Goal: Information Seeking & Learning: Learn about a topic

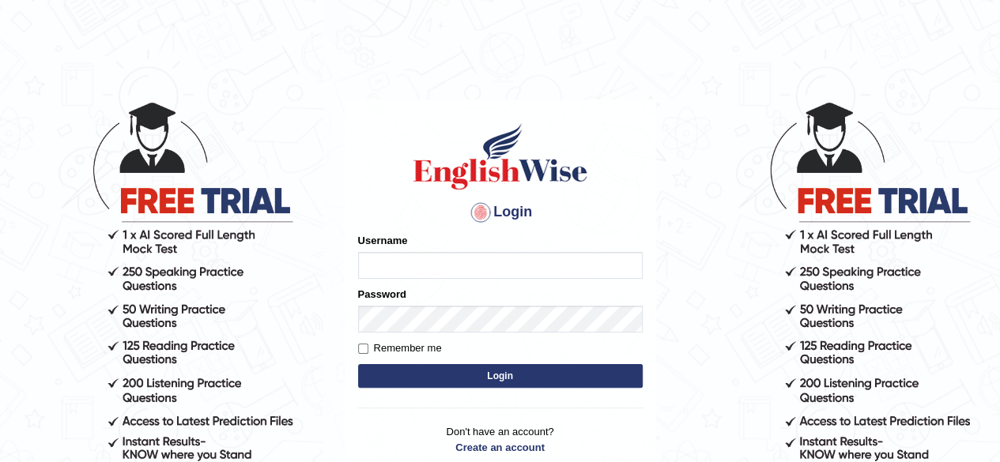
type input "pooja_123"
click at [453, 372] on button "Login" at bounding box center [500, 376] width 284 height 24
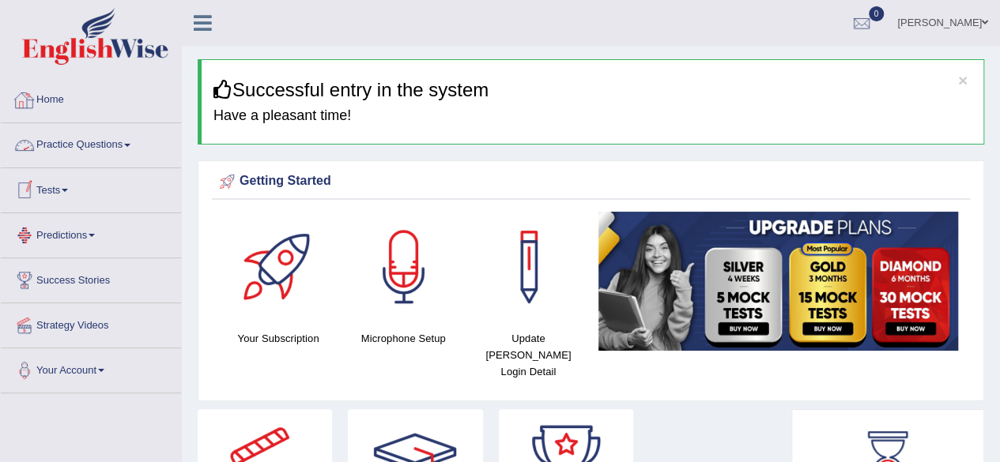
click at [81, 143] on link "Practice Questions" at bounding box center [91, 143] width 180 height 40
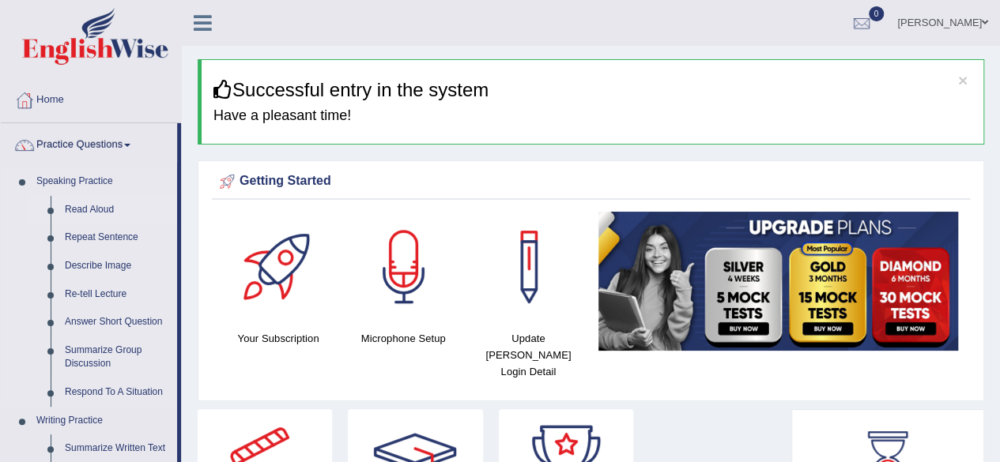
click at [96, 208] on link "Read Aloud" at bounding box center [117, 210] width 119 height 28
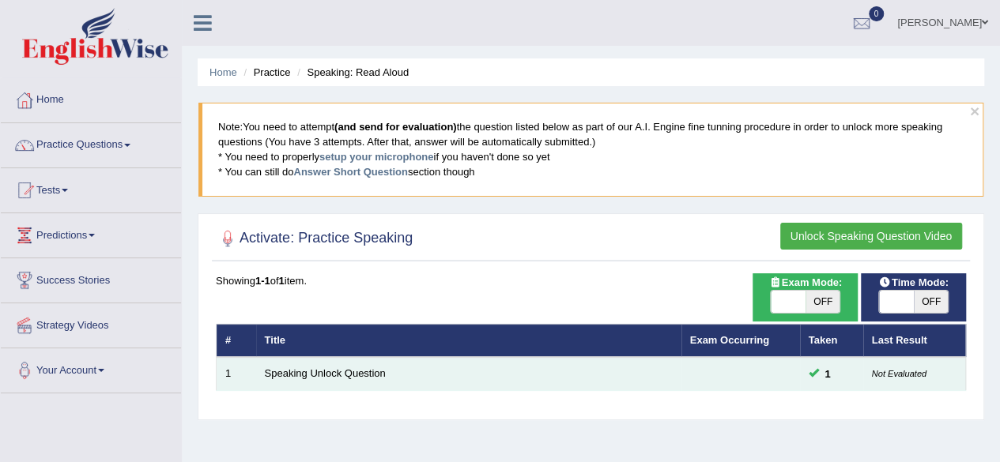
click at [398, 383] on td "Speaking Unlock Question" at bounding box center [468, 373] width 425 height 33
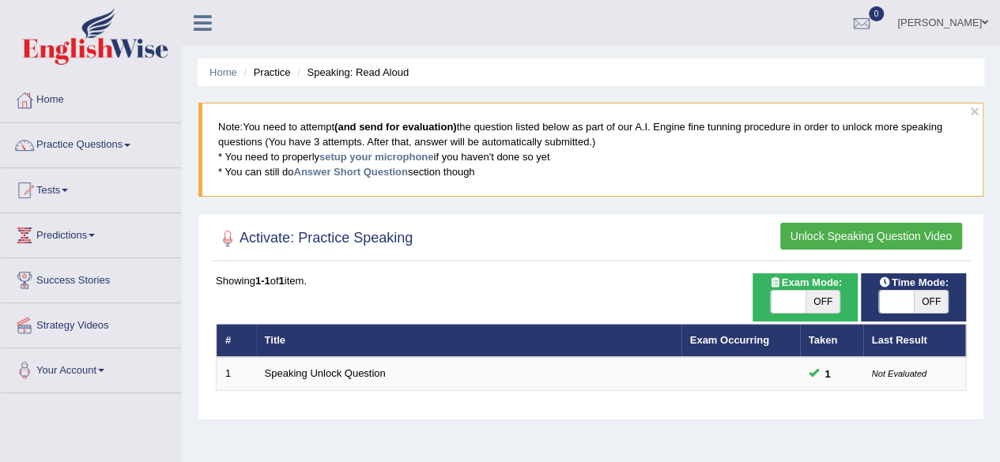
click at [886, 291] on span at bounding box center [896, 302] width 35 height 22
checkbox input "true"
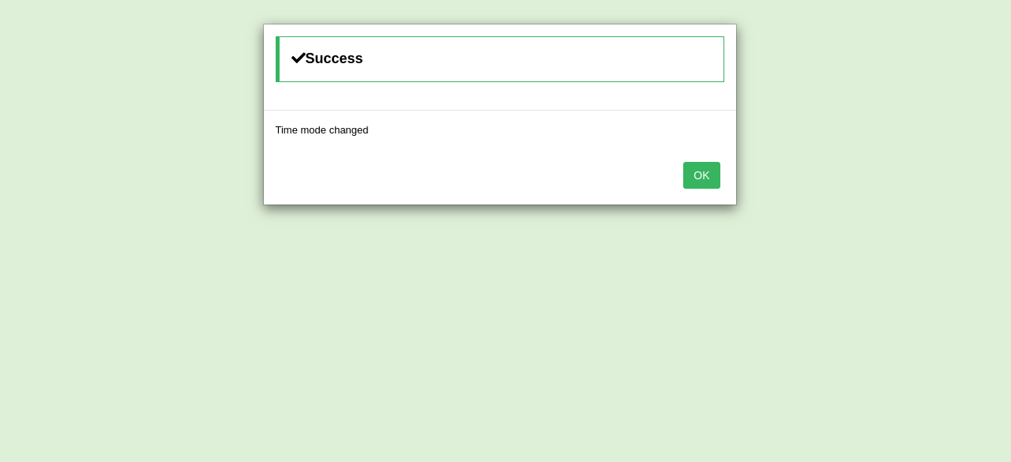
click at [695, 164] on button "OK" at bounding box center [702, 175] width 36 height 27
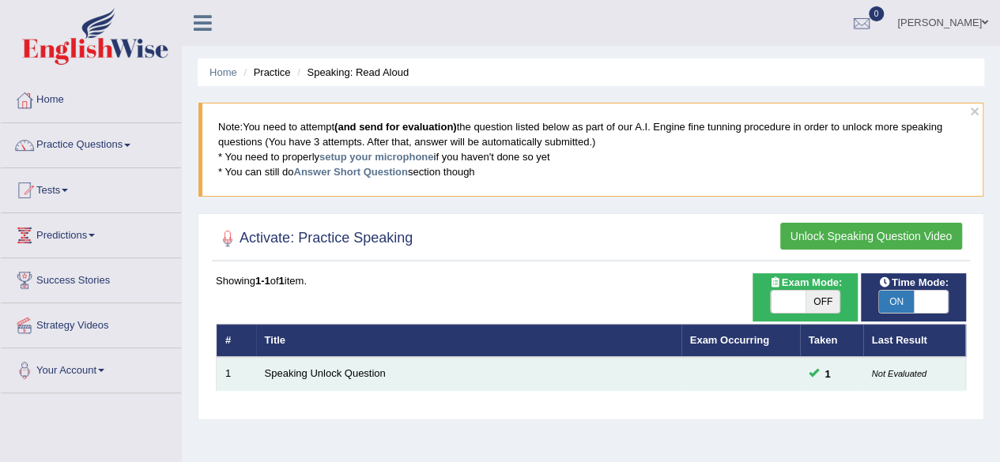
scroll to position [161, 0]
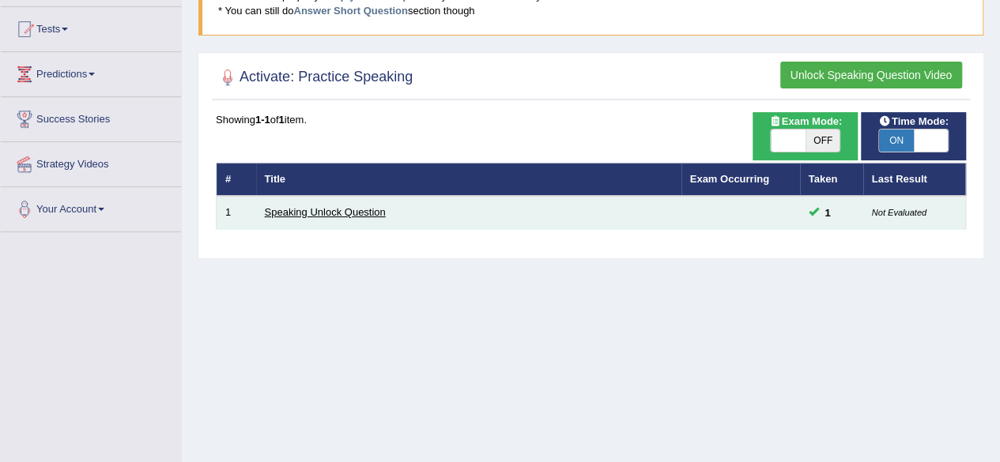
click at [330, 209] on link "Speaking Unlock Question" at bounding box center [325, 212] width 121 height 12
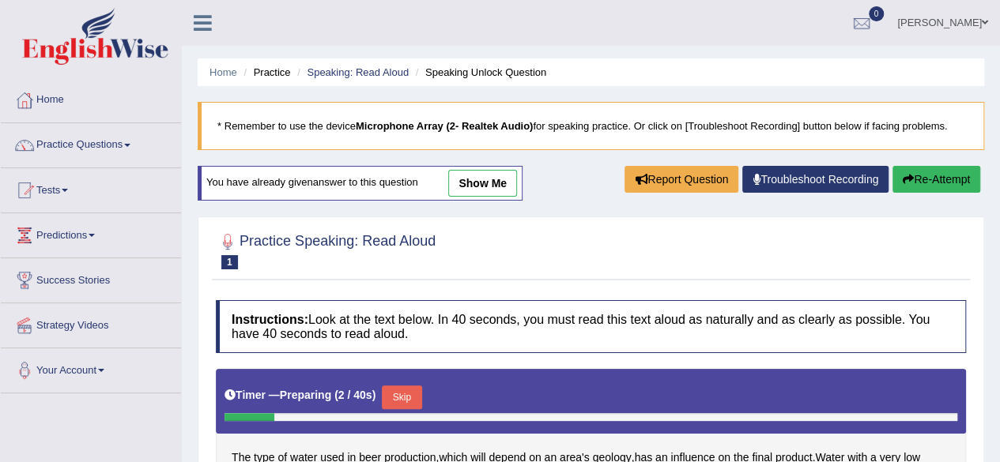
scroll to position [213, 0]
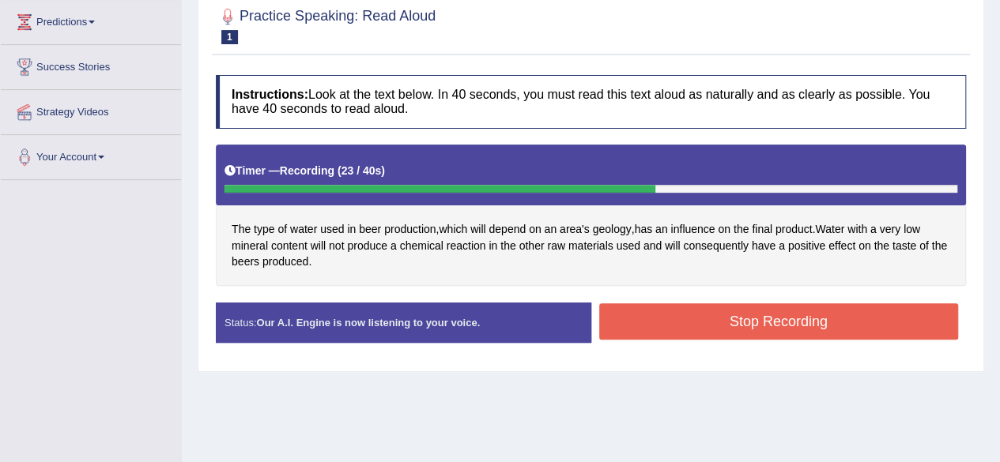
click at [722, 327] on button "Stop Recording" at bounding box center [779, 321] width 360 height 36
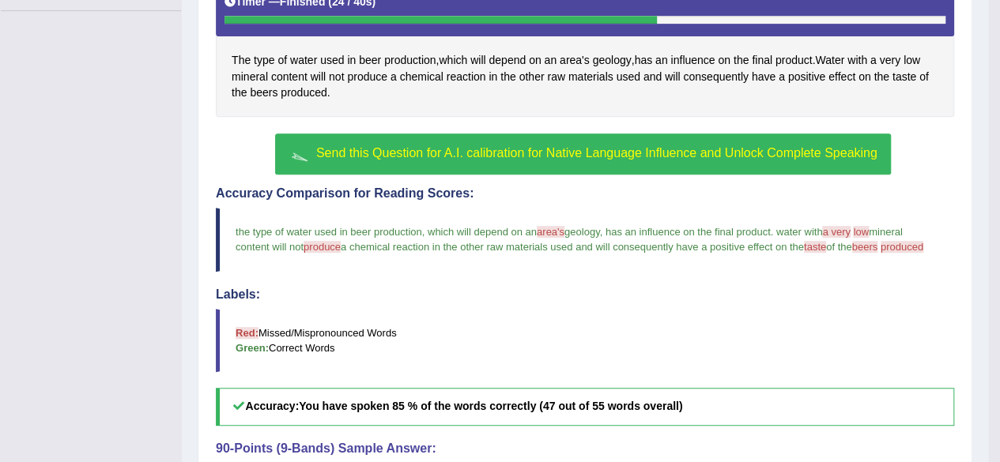
scroll to position [384, 0]
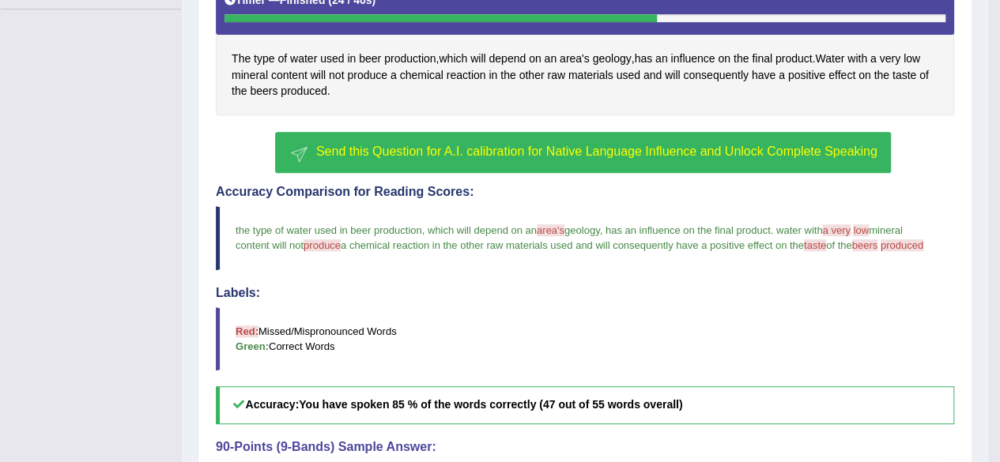
click at [534, 159] on button "Send this Question for A.I. calibration for Native Language Influence and Unloc…" at bounding box center [582, 152] width 615 height 41
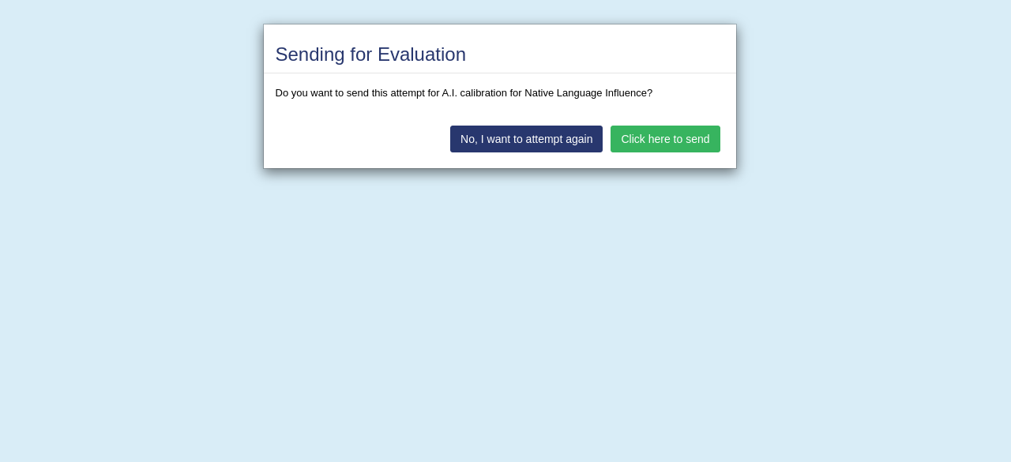
click at [658, 138] on button "Click here to send" at bounding box center [665, 139] width 109 height 27
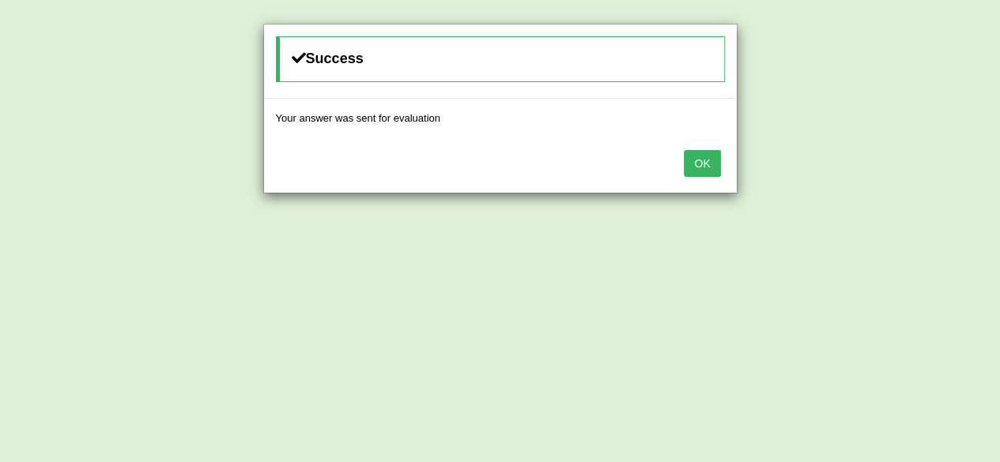
click at [710, 160] on button "OK" at bounding box center [702, 163] width 36 height 27
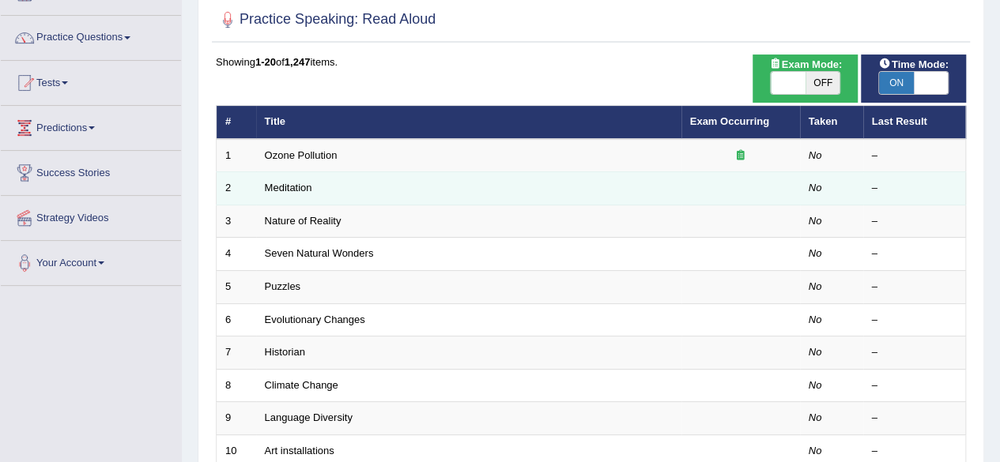
scroll to position [107, 0]
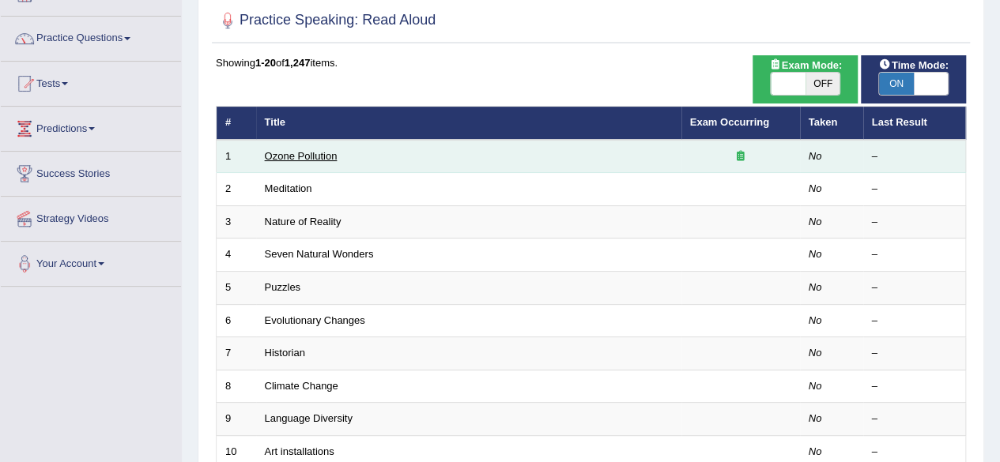
click at [276, 153] on link "Ozone Pollution" at bounding box center [301, 156] width 73 height 12
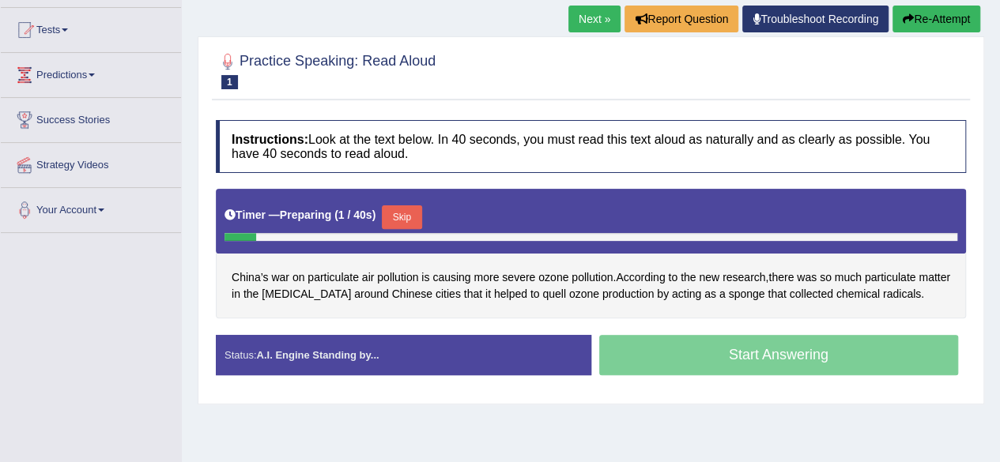
scroll to position [164, 0]
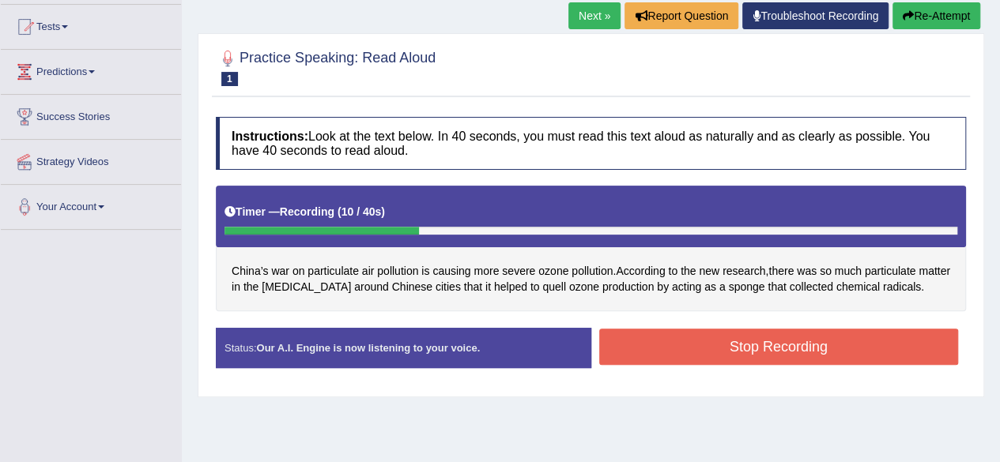
click at [921, 14] on button "Re-Attempt" at bounding box center [936, 15] width 88 height 27
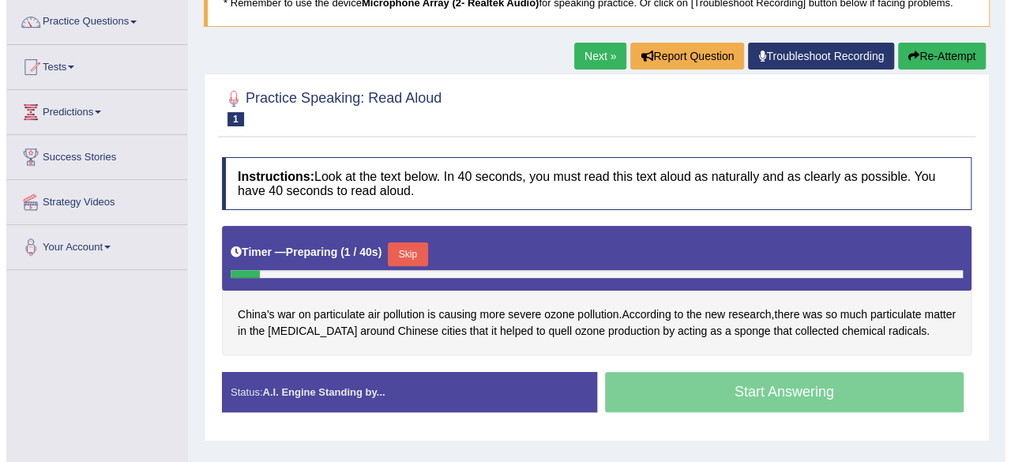
scroll to position [123, 0]
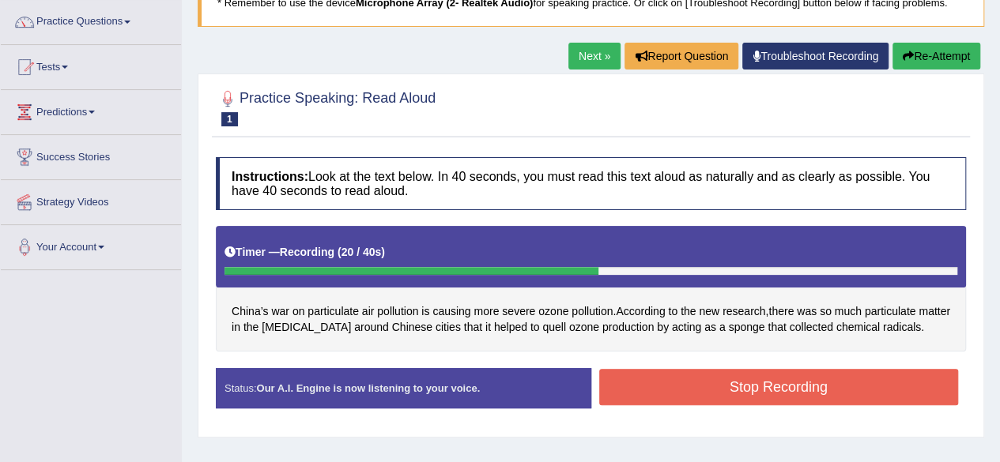
click at [766, 390] on button "Stop Recording" at bounding box center [779, 387] width 360 height 36
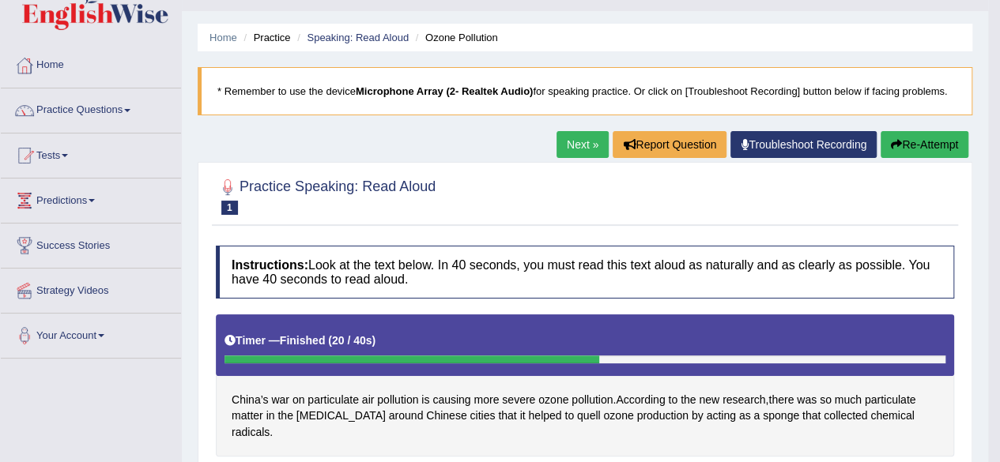
scroll to position [9, 0]
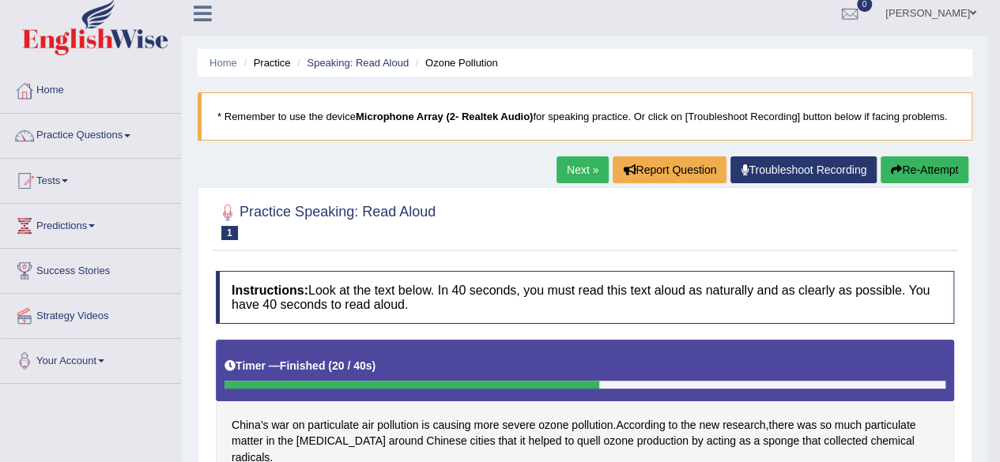
click at [568, 168] on link "Next »" at bounding box center [582, 169] width 52 height 27
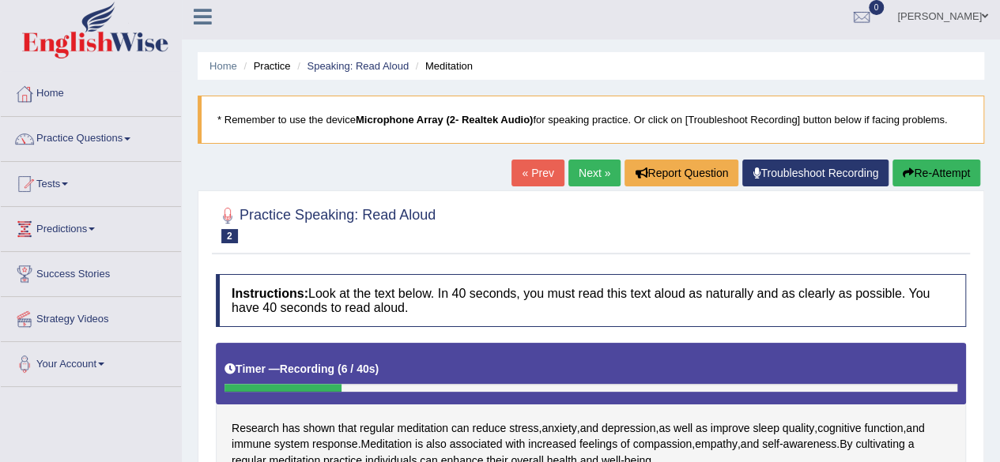
scroll to position [7, 0]
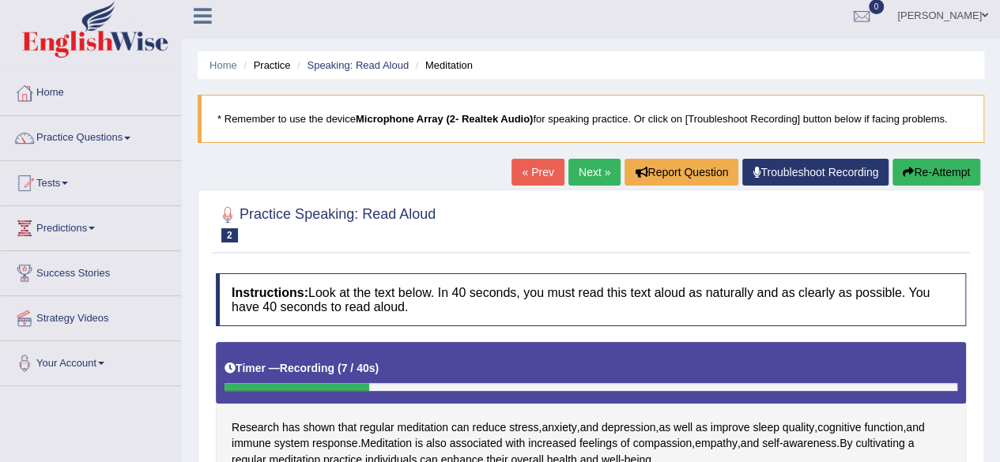
click at [929, 174] on button "Re-Attempt" at bounding box center [936, 172] width 88 height 27
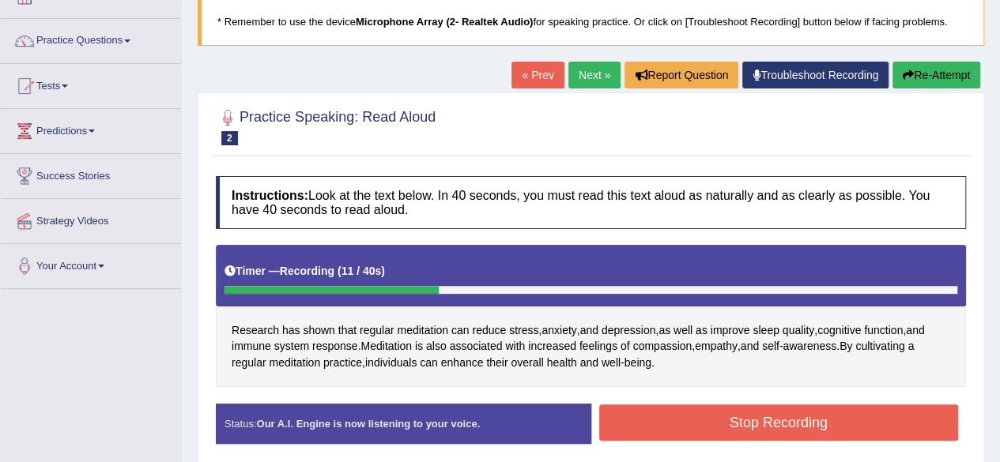
scroll to position [92, 0]
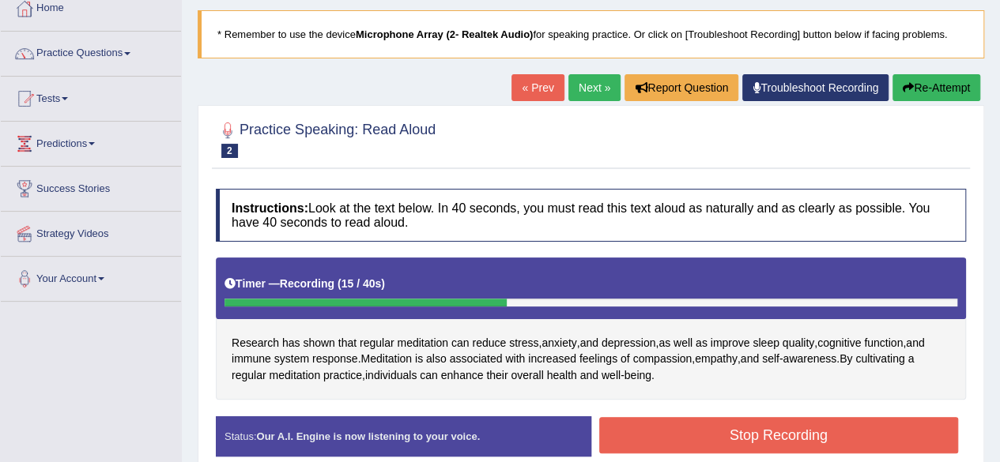
click at [955, 88] on button "Re-Attempt" at bounding box center [936, 87] width 88 height 27
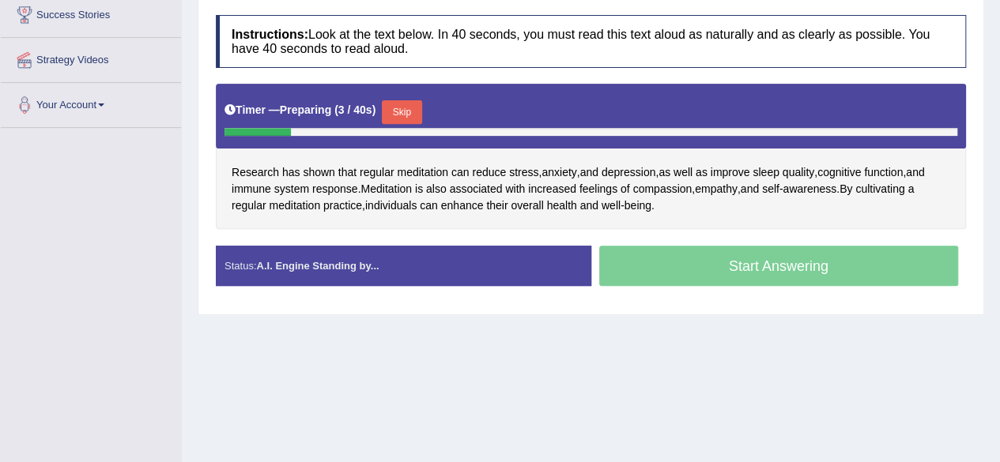
scroll to position [267, 0]
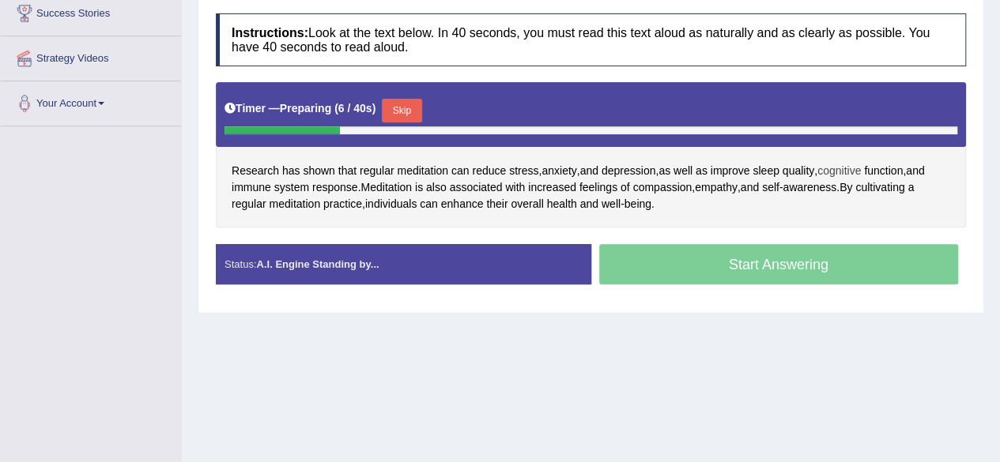
click at [840, 167] on span "cognitive" at bounding box center [838, 171] width 43 height 17
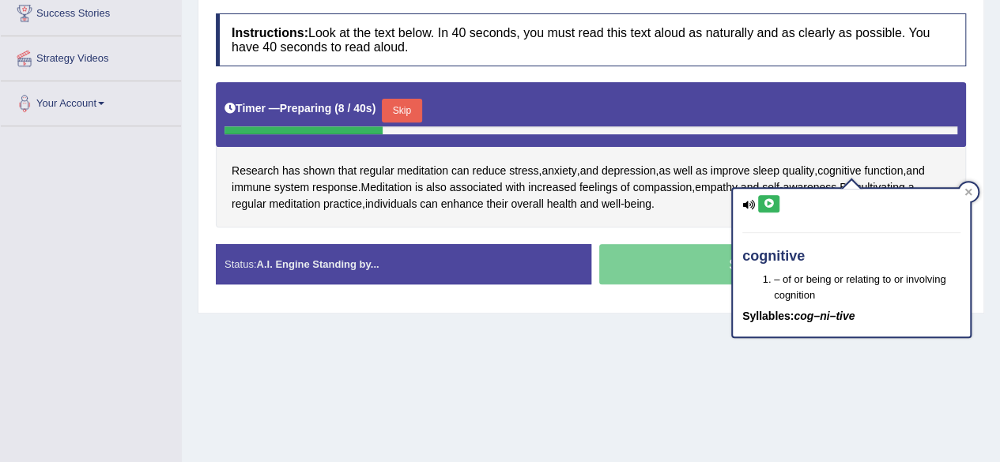
click at [770, 203] on icon at bounding box center [769, 203] width 12 height 9
click at [958, 195] on div "cognitive – of or being or relating to or involving cognition Syllables: cog–ni…" at bounding box center [851, 263] width 237 height 148
click at [977, 188] on div at bounding box center [968, 192] width 19 height 19
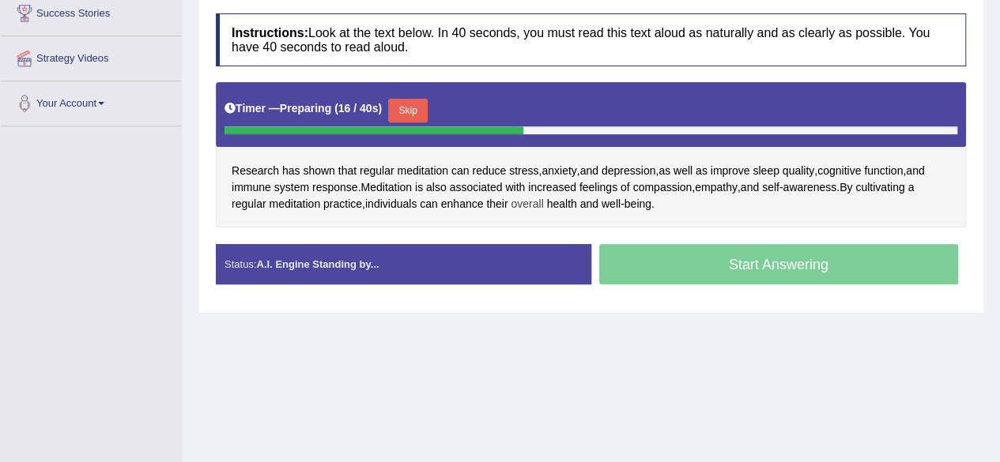
click at [533, 196] on span "overall" at bounding box center [526, 204] width 32 height 17
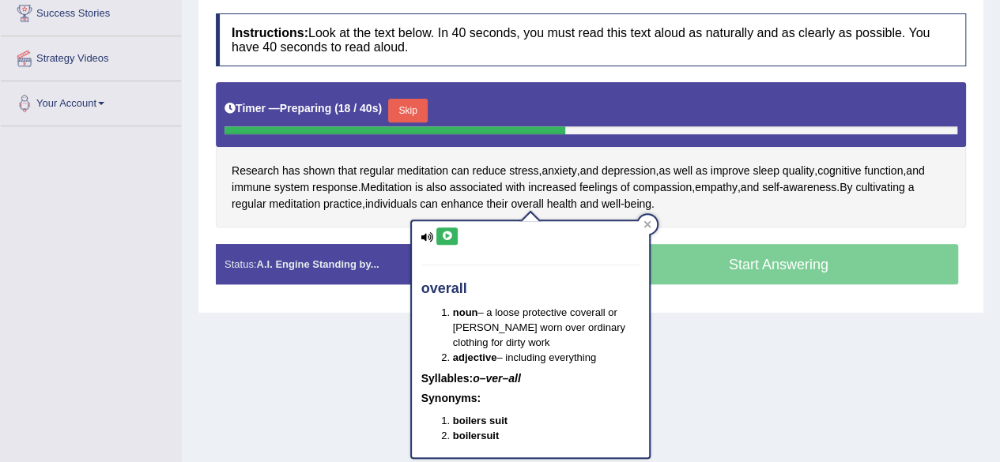
click at [452, 233] on icon at bounding box center [447, 236] width 12 height 9
click at [441, 235] on icon at bounding box center [447, 236] width 12 height 9
click at [650, 222] on icon at bounding box center [646, 223] width 7 height 7
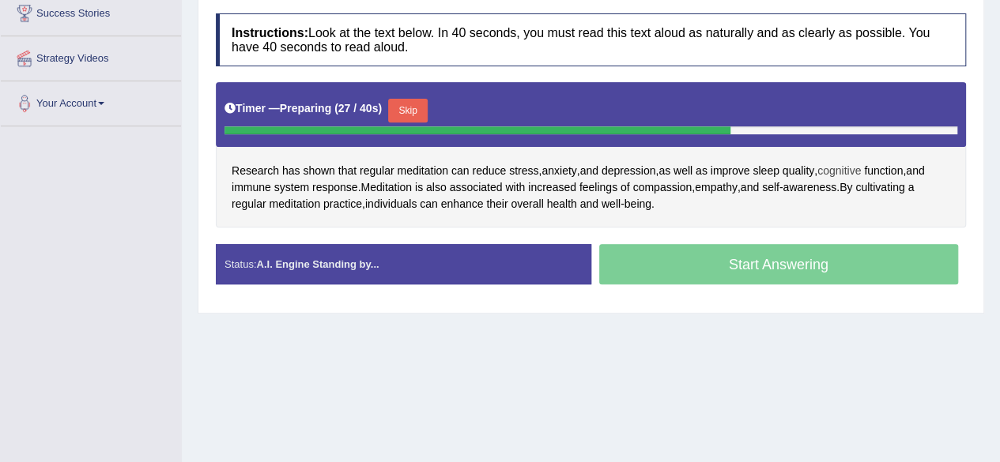
click at [853, 169] on span "cognitive" at bounding box center [838, 171] width 43 height 17
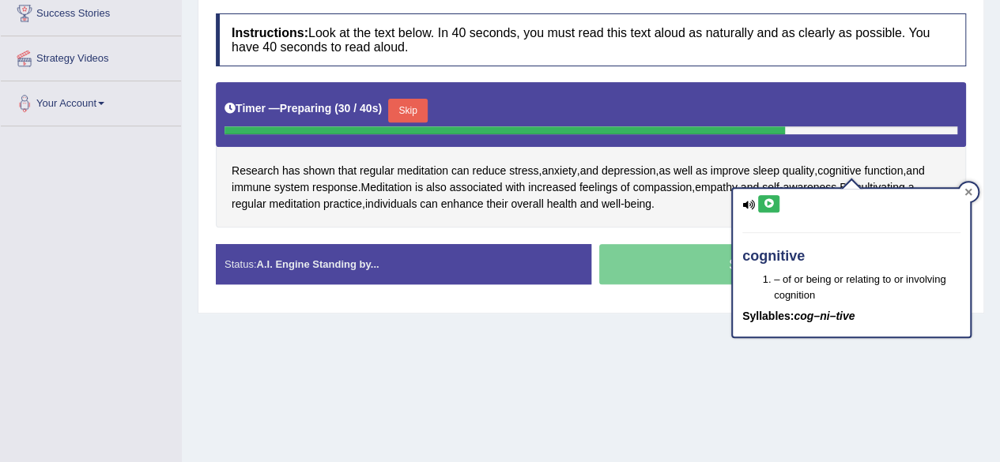
click at [970, 193] on icon at bounding box center [968, 191] width 7 height 7
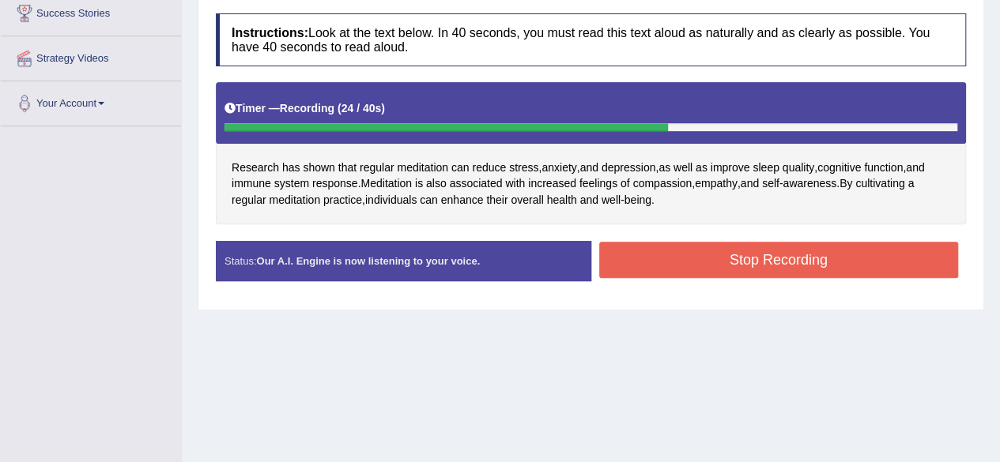
click at [809, 260] on button "Stop Recording" at bounding box center [779, 260] width 360 height 36
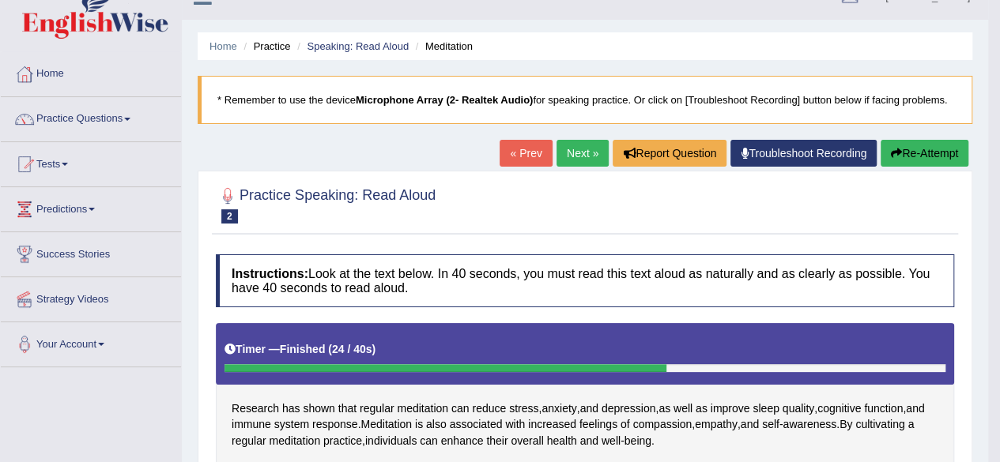
scroll to position [0, 0]
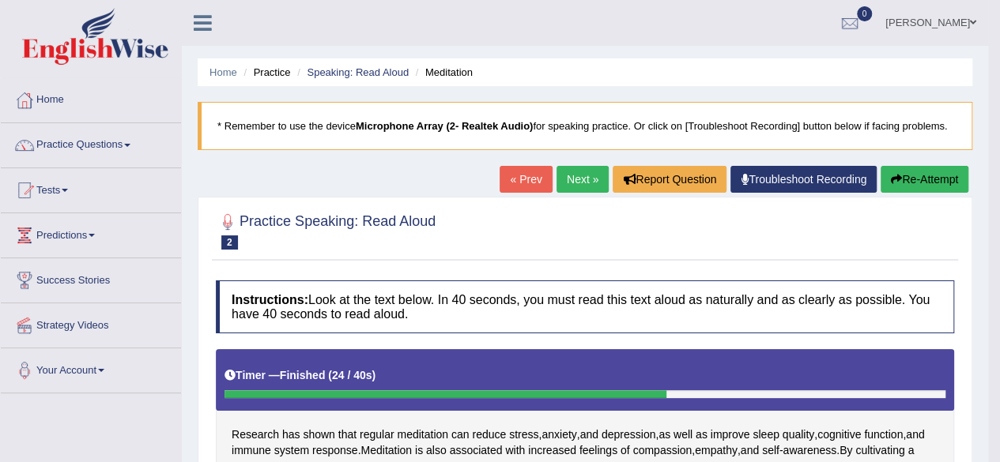
click at [900, 184] on button "Re-Attempt" at bounding box center [924, 179] width 88 height 27
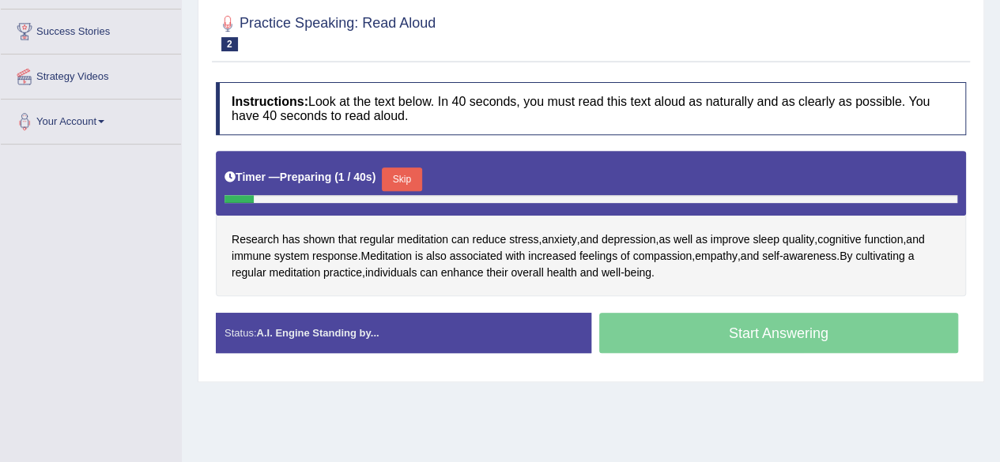
scroll to position [248, 0]
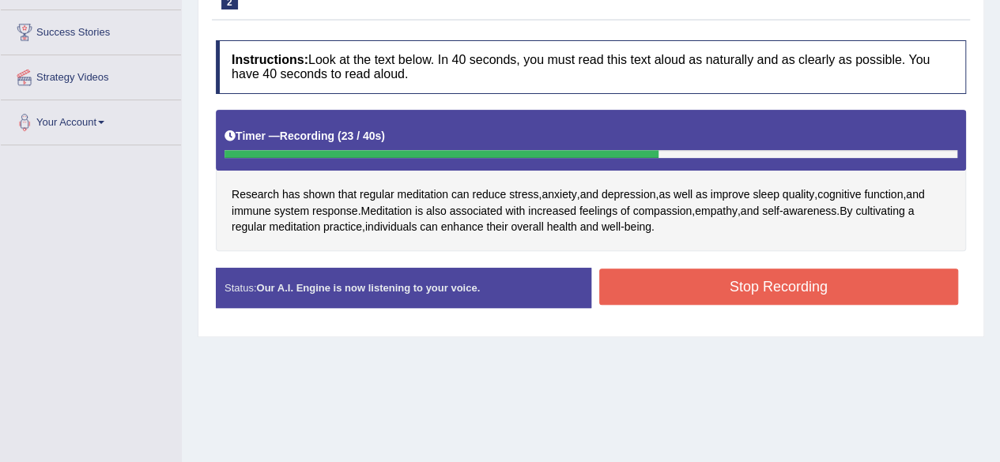
click at [834, 295] on button "Stop Recording" at bounding box center [779, 287] width 360 height 36
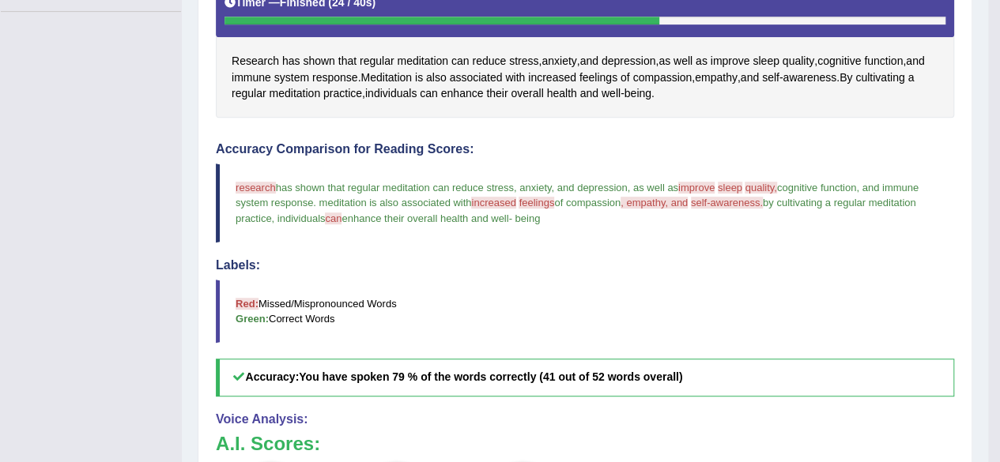
scroll to position [381, 0]
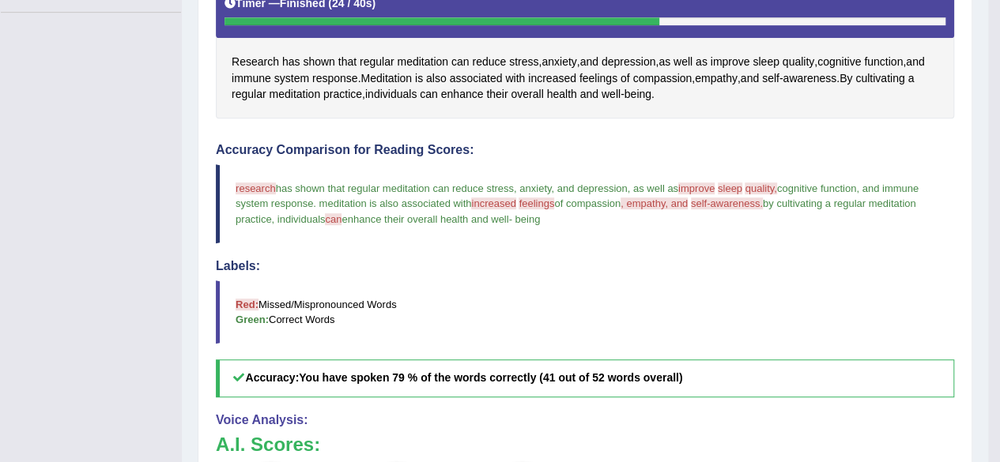
drag, startPoint x: 455, startPoint y: 263, endPoint x: 480, endPoint y: 197, distance: 70.8
click at [480, 197] on div "Accuracy Comparison for Reading Scores: research recharge has shown that regula…" at bounding box center [585, 270] width 738 height 254
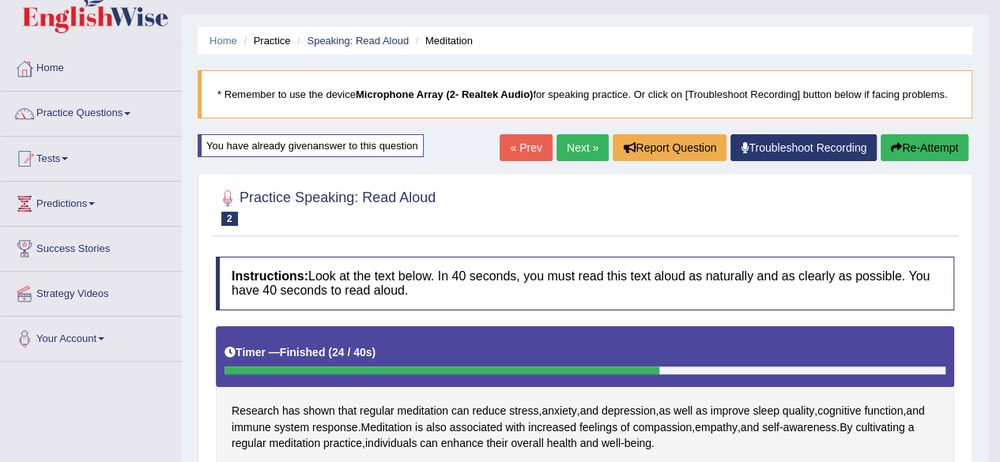
scroll to position [0, 0]
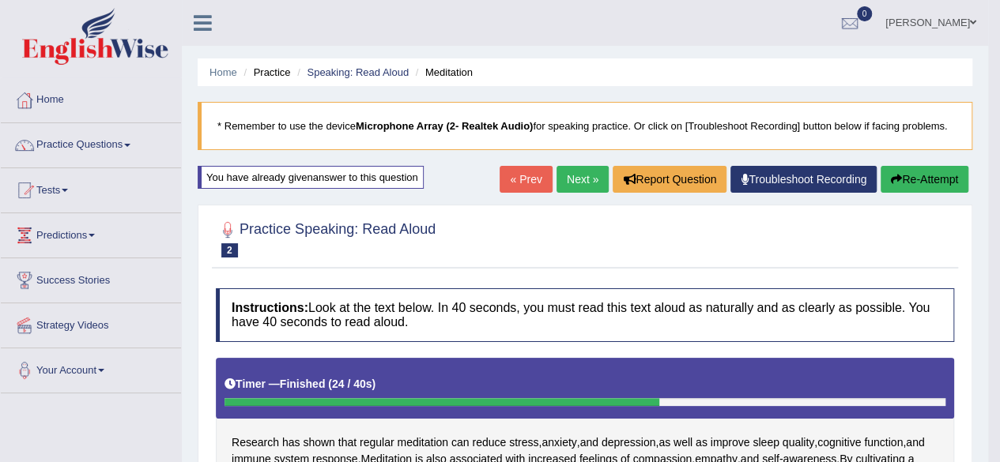
click at [586, 180] on link "Next »" at bounding box center [582, 179] width 52 height 27
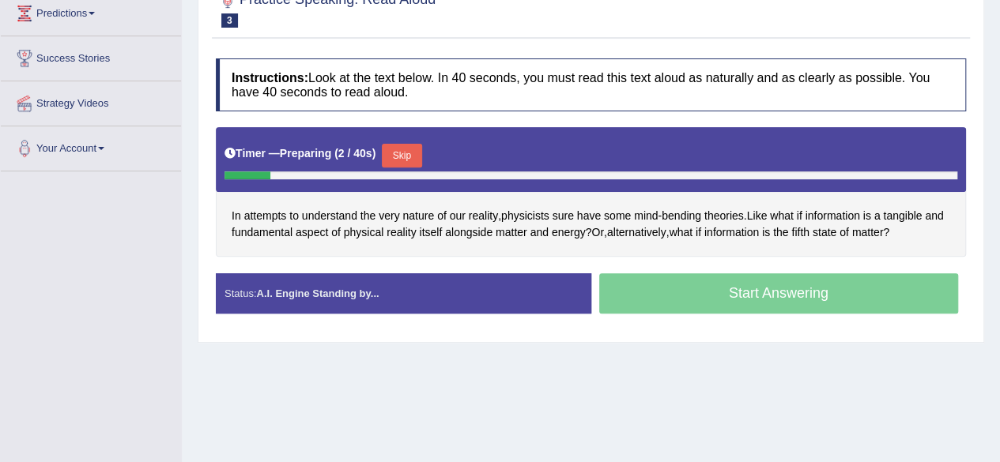
scroll to position [225, 0]
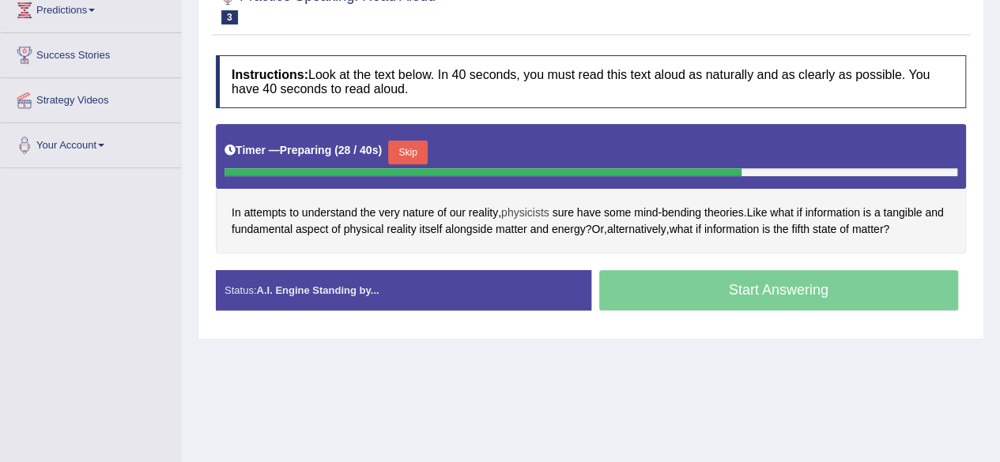
click at [542, 211] on span "physicists" at bounding box center [525, 213] width 48 height 17
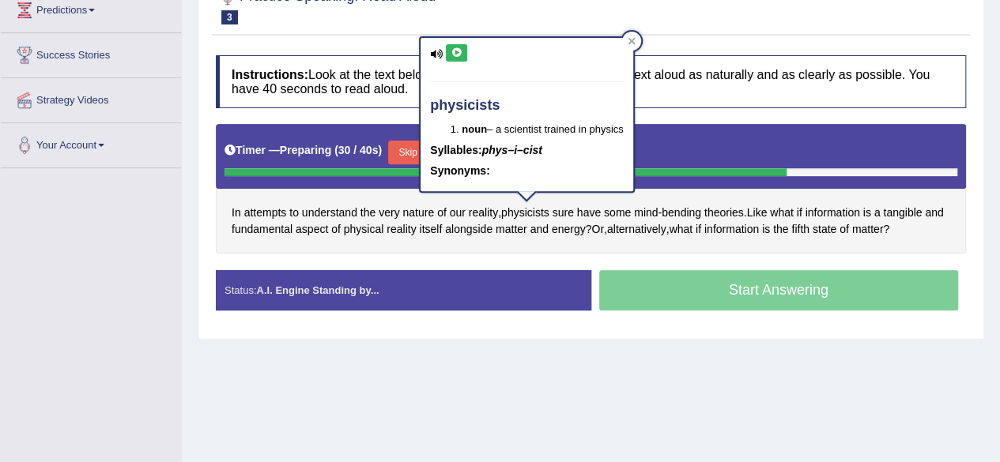
click at [454, 48] on icon at bounding box center [456, 52] width 12 height 9
click at [627, 36] on div at bounding box center [631, 41] width 19 height 19
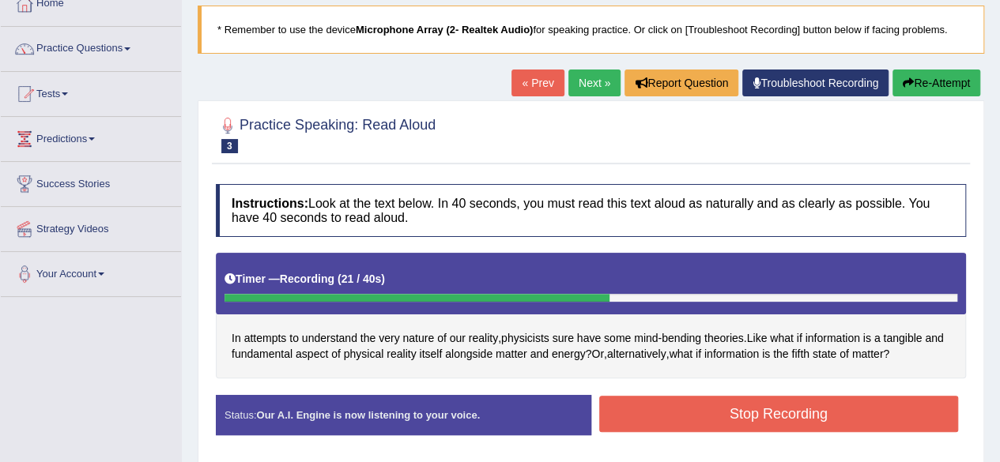
scroll to position [97, 0]
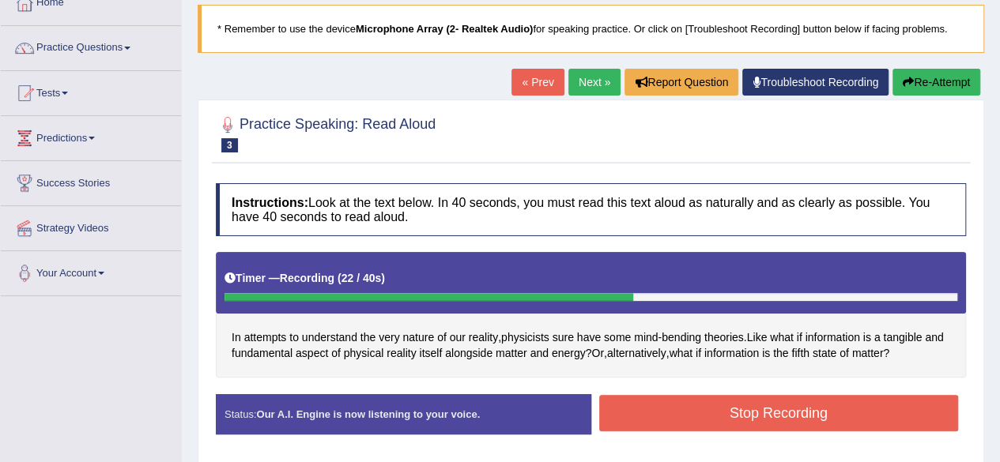
click at [922, 86] on button "Re-Attempt" at bounding box center [936, 82] width 88 height 27
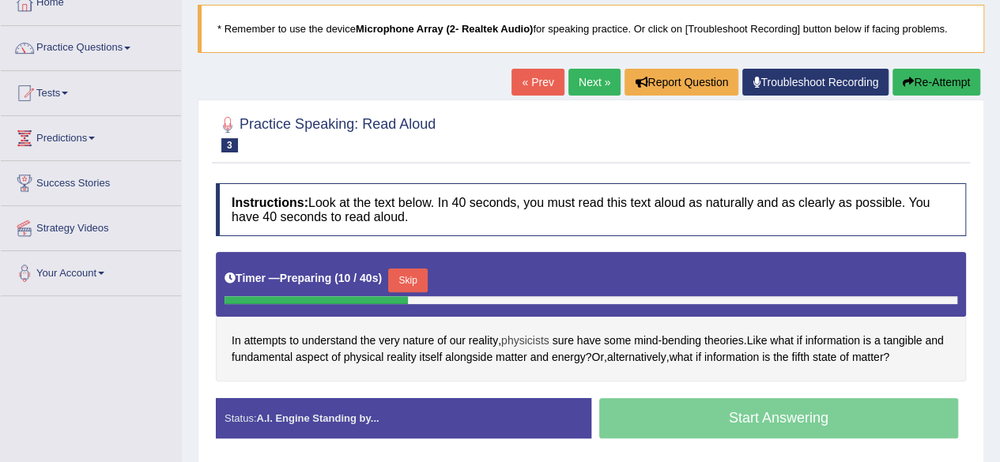
click at [536, 344] on span "physicists" at bounding box center [525, 341] width 48 height 17
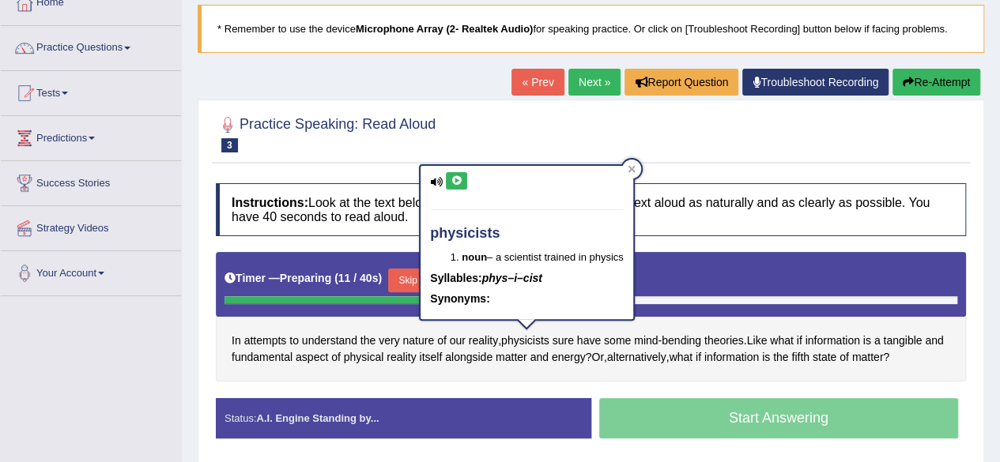
click at [452, 182] on icon at bounding box center [456, 180] width 12 height 9
click at [633, 167] on icon at bounding box center [630, 169] width 7 height 7
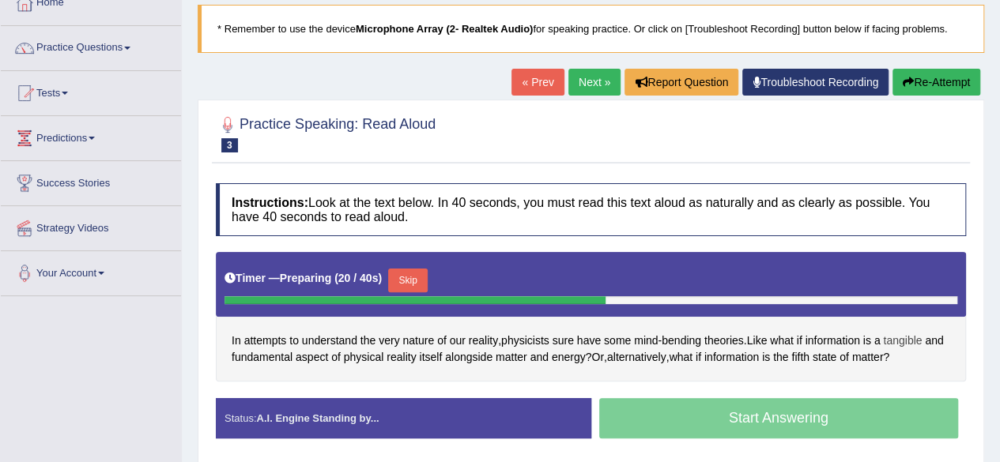
click at [896, 336] on span "tangible" at bounding box center [902, 341] width 39 height 17
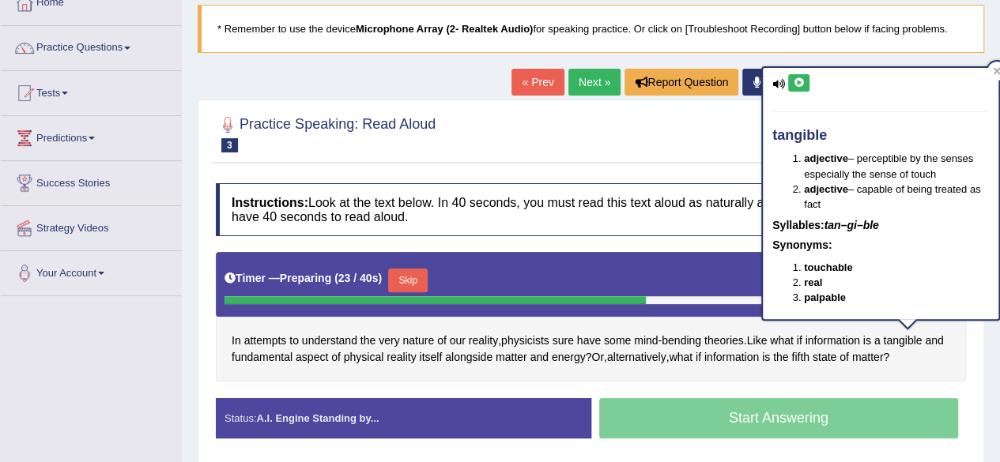
click at [793, 81] on icon at bounding box center [799, 82] width 12 height 9
click at [915, 348] on div "In attempts to understand the very nature of our reality , physicists sure have…" at bounding box center [591, 316] width 750 height 129
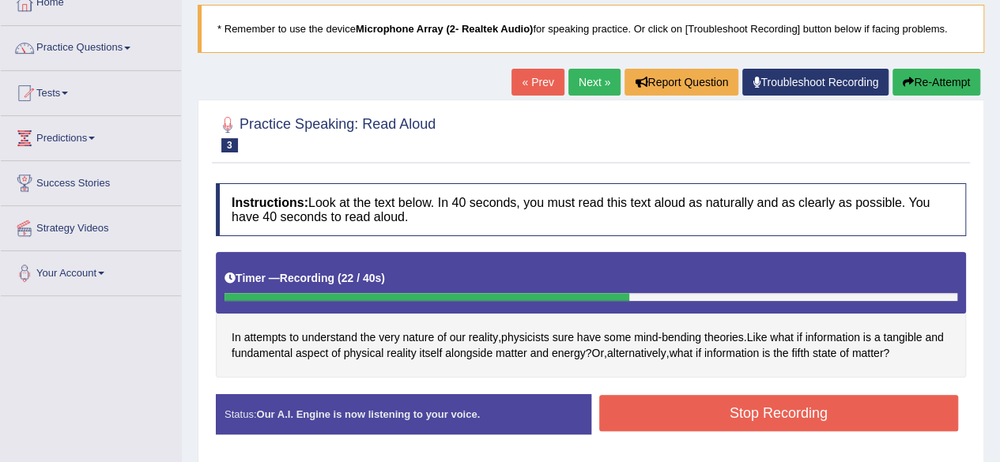
click at [871, 420] on button "Stop Recording" at bounding box center [779, 413] width 360 height 36
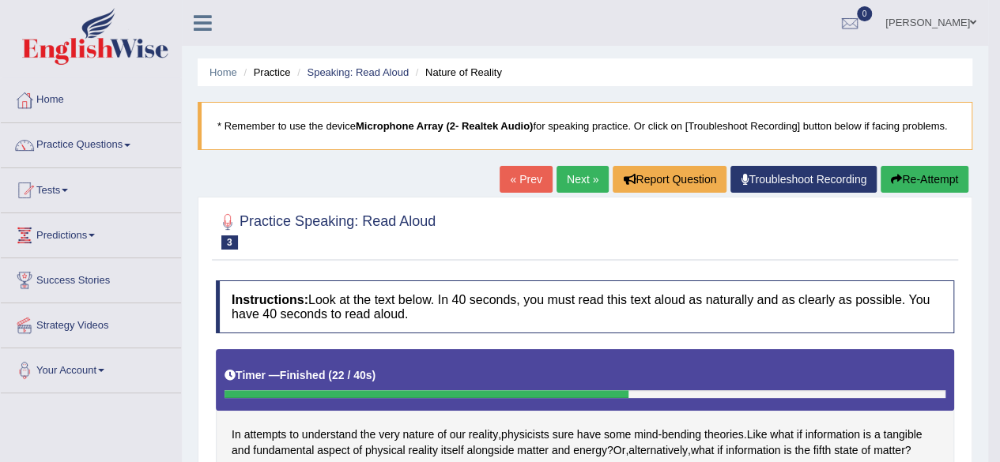
click at [586, 176] on link "Next »" at bounding box center [582, 179] width 52 height 27
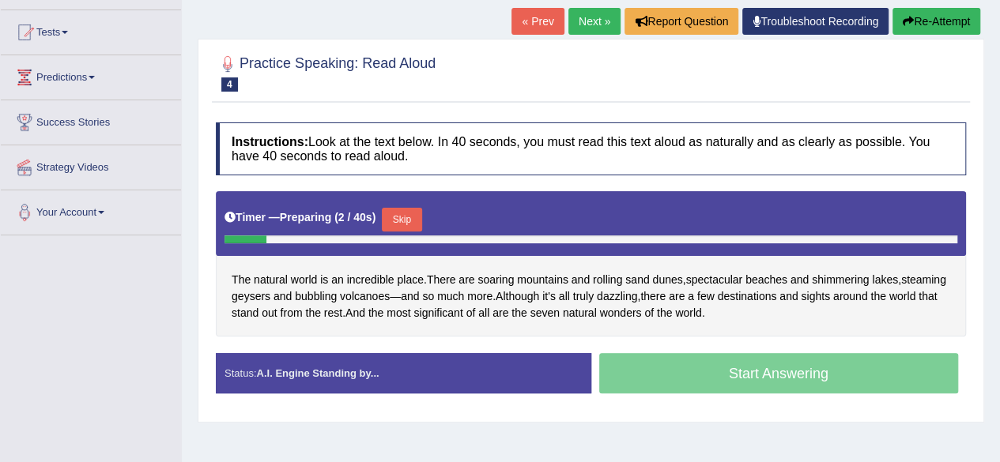
scroll to position [198, 0]
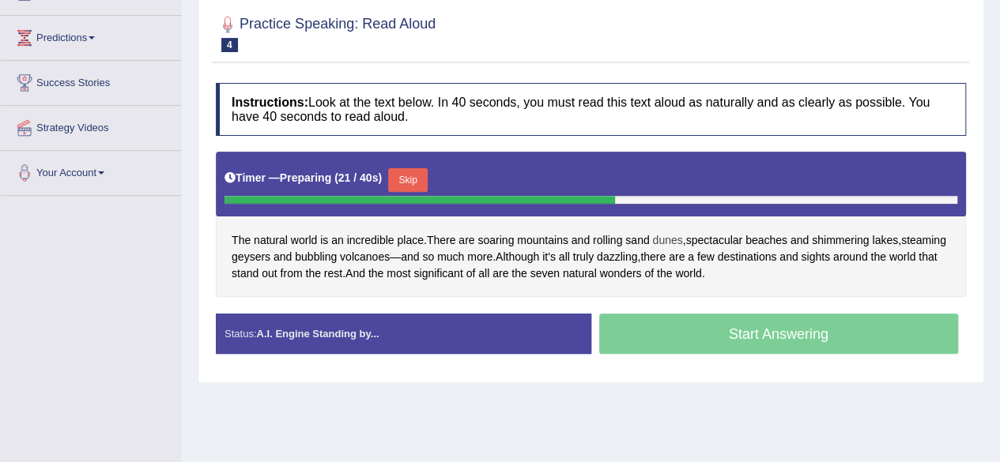
click at [665, 236] on span "dunes" at bounding box center [667, 240] width 30 height 17
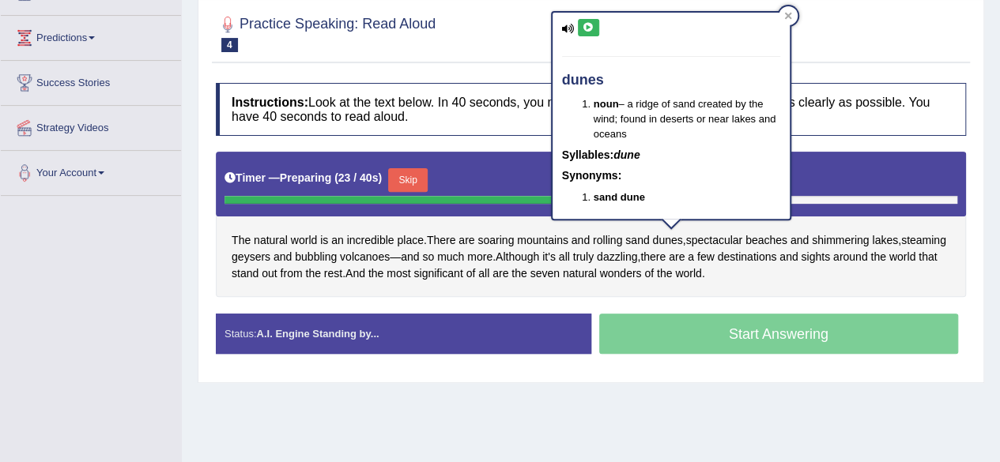
click at [586, 32] on button at bounding box center [588, 27] width 21 height 17
click at [787, 6] on div at bounding box center [787, 15] width 19 height 19
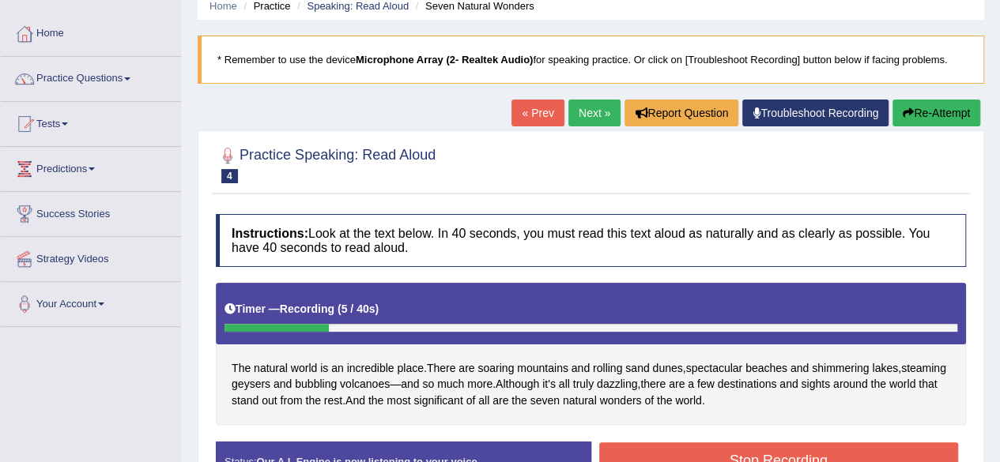
scroll to position [55, 0]
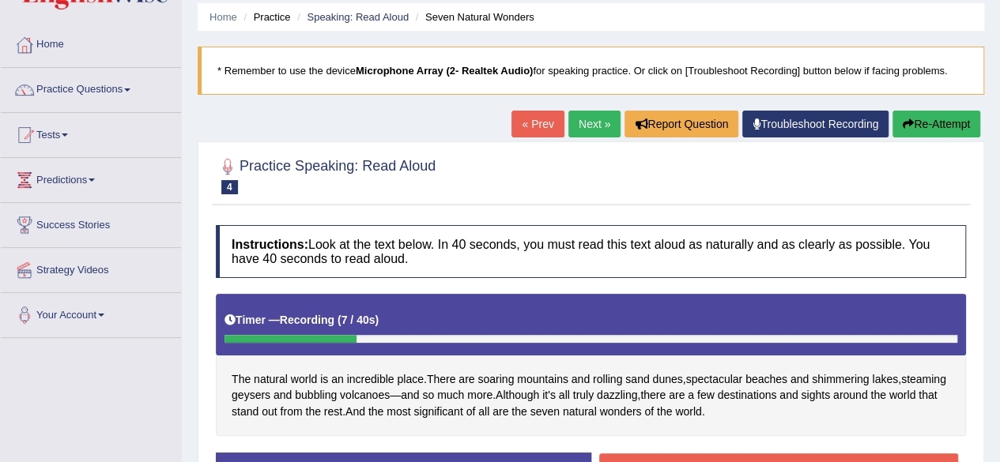
click at [928, 115] on button "Re-Attempt" at bounding box center [936, 124] width 88 height 27
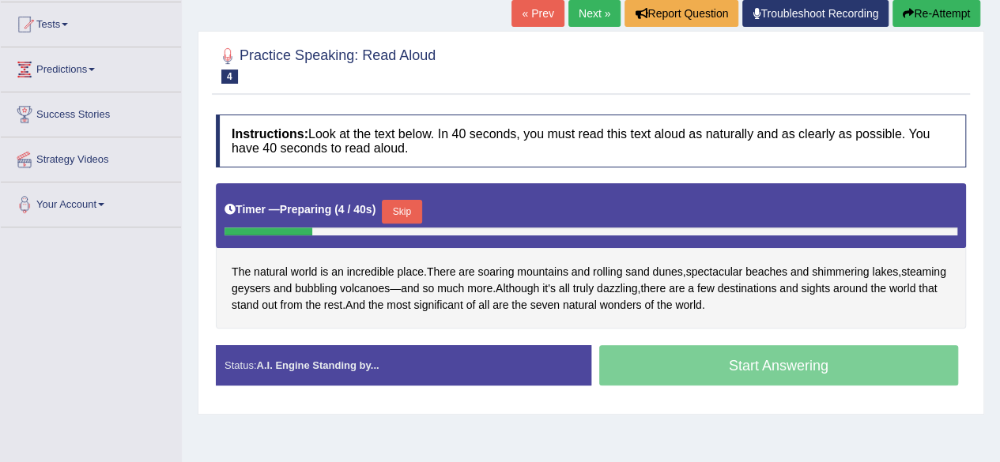
scroll to position [167, 0]
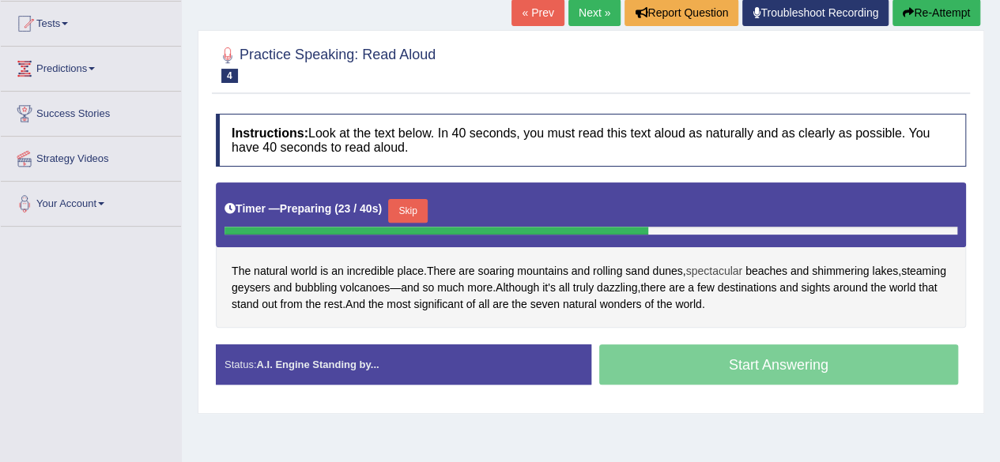
click at [706, 266] on span "spectacular" at bounding box center [713, 271] width 57 height 17
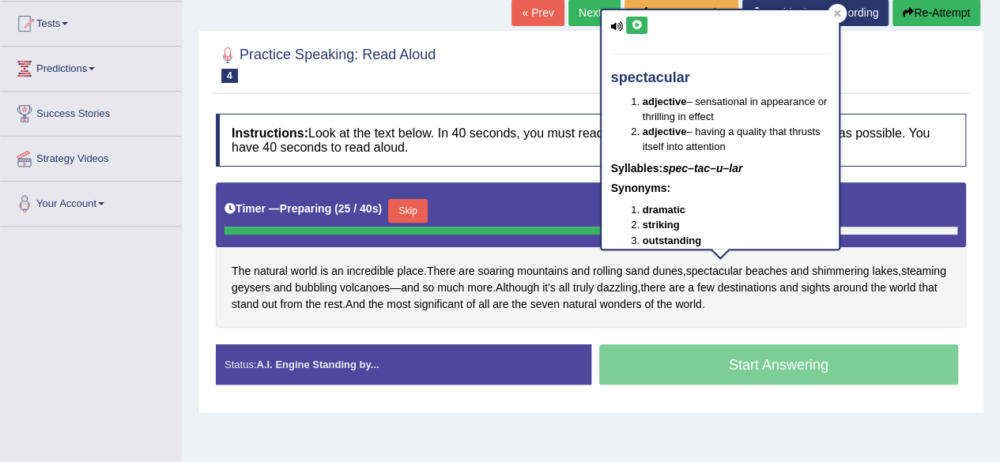
click at [638, 33] on div "spectacular adjective – sensational in appearance or thrilling in effect adject…" at bounding box center [719, 129] width 237 height 239
click at [636, 28] on icon at bounding box center [637, 25] width 12 height 9
click at [833, 8] on div at bounding box center [836, 13] width 19 height 19
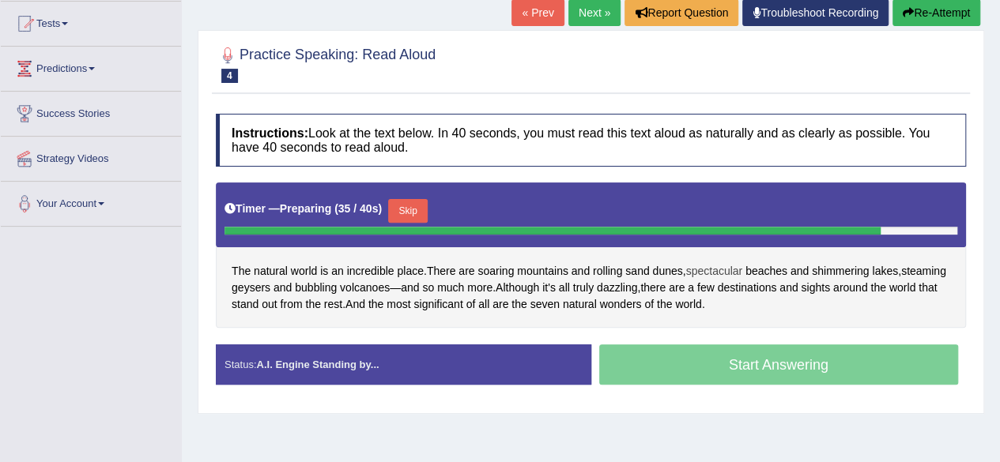
click at [723, 266] on span "spectacular" at bounding box center [713, 271] width 57 height 17
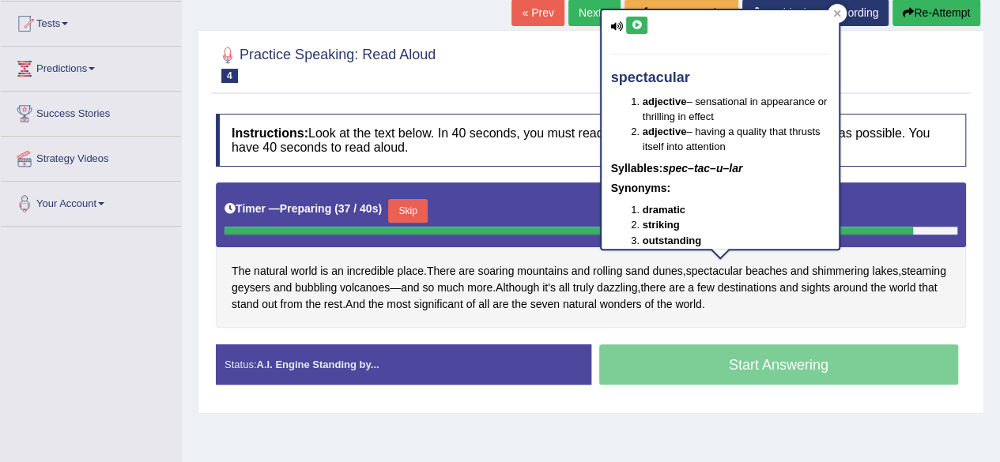
click at [643, 30] on button at bounding box center [636, 25] width 21 height 17
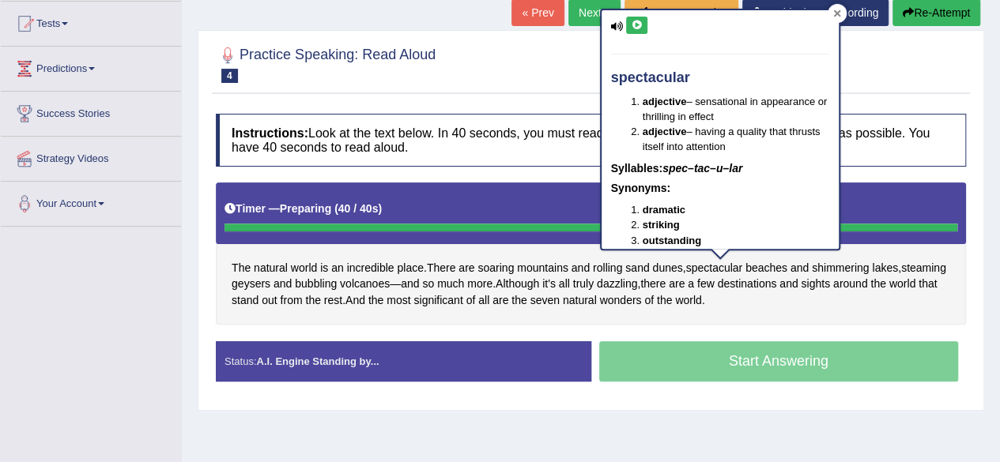
click at [837, 14] on icon at bounding box center [836, 13] width 7 height 7
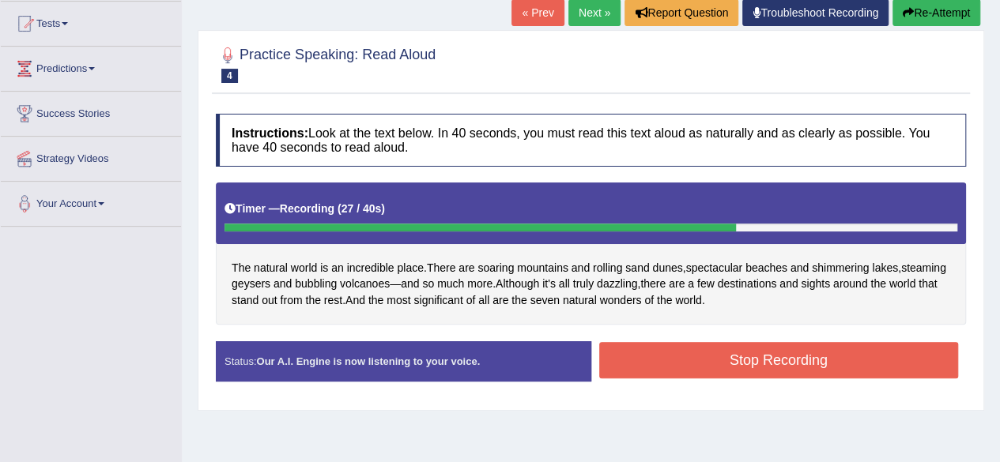
click at [774, 351] on button "Stop Recording" at bounding box center [779, 360] width 360 height 36
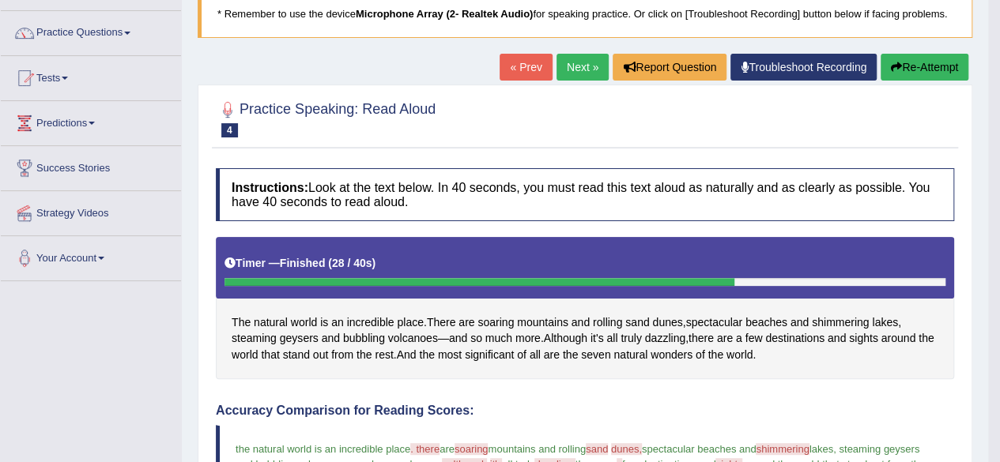
scroll to position [111, 0]
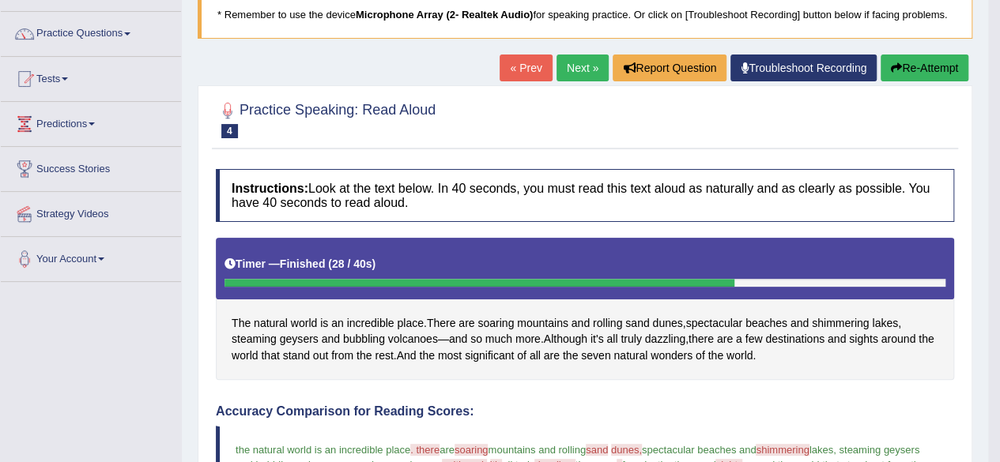
click at [570, 62] on link "Next »" at bounding box center [582, 68] width 52 height 27
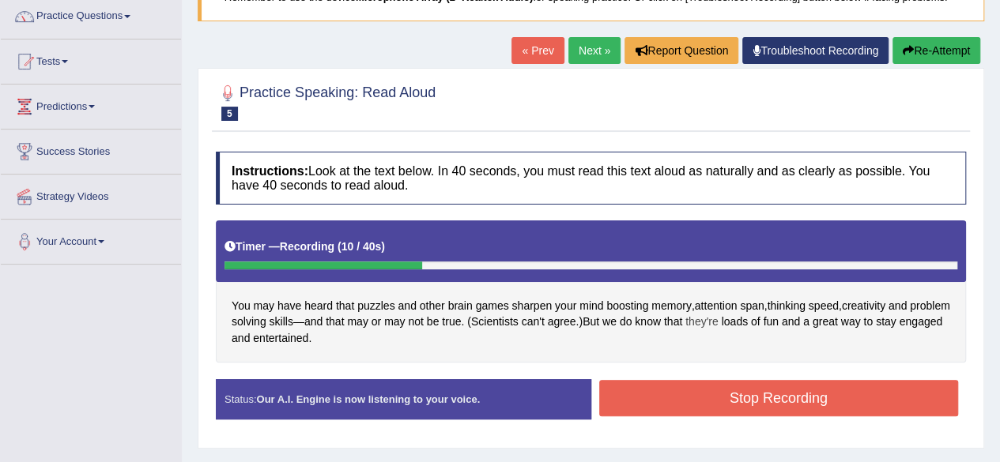
scroll to position [122, 0]
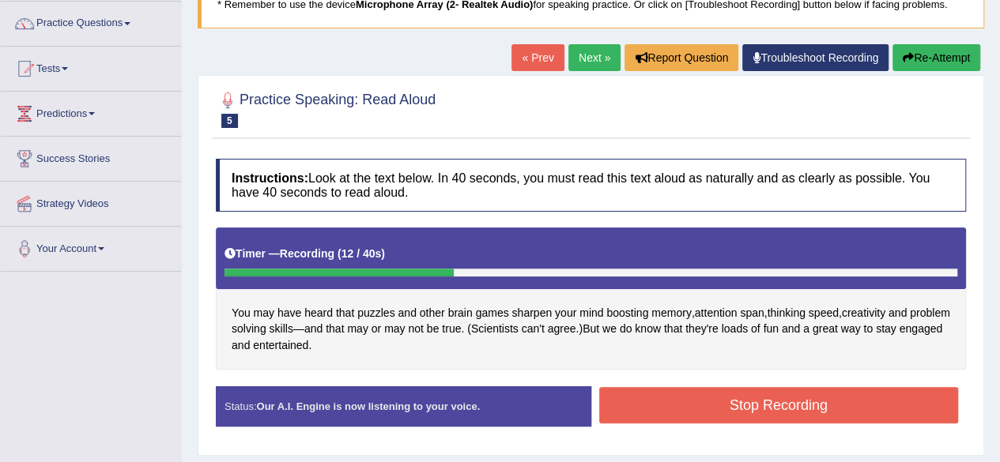
click at [920, 56] on button "Re-Attempt" at bounding box center [936, 57] width 88 height 27
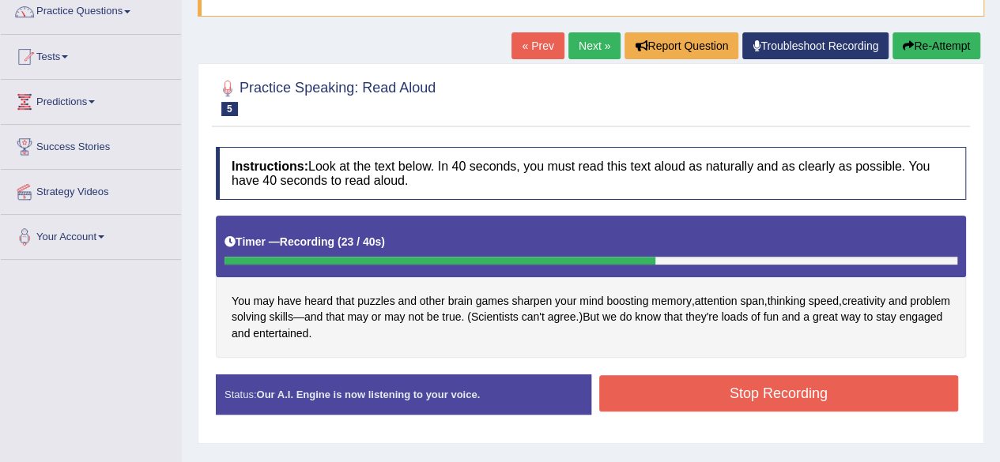
click at [927, 48] on button "Re-Attempt" at bounding box center [936, 45] width 88 height 27
click at [891, 394] on button "Stop Recording" at bounding box center [779, 393] width 360 height 36
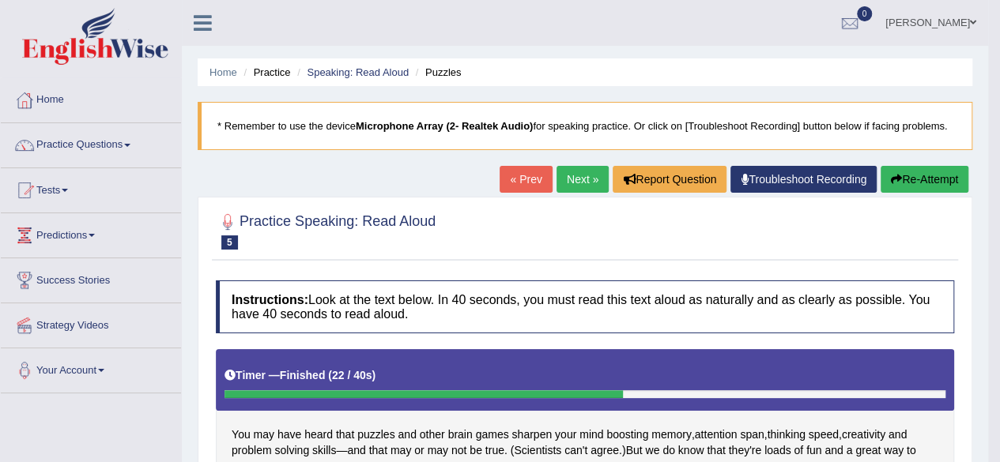
click at [575, 186] on link "Next »" at bounding box center [582, 179] width 52 height 27
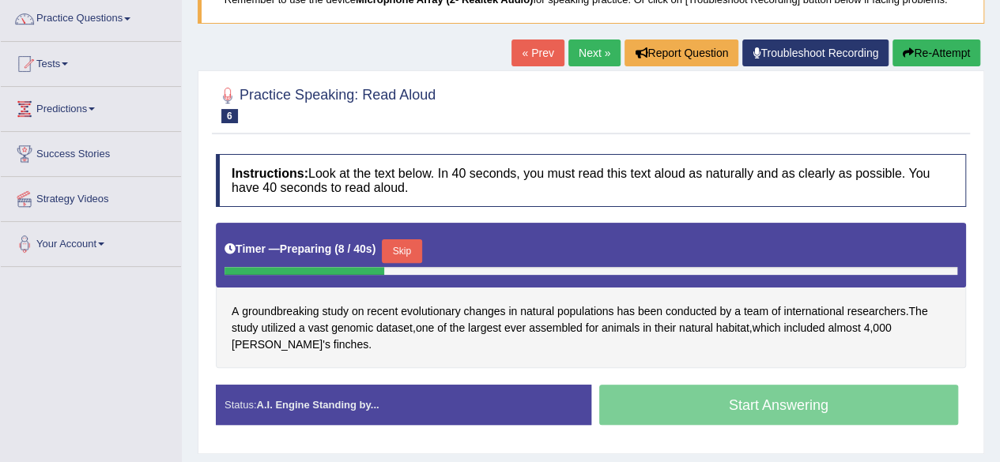
scroll to position [125, 0]
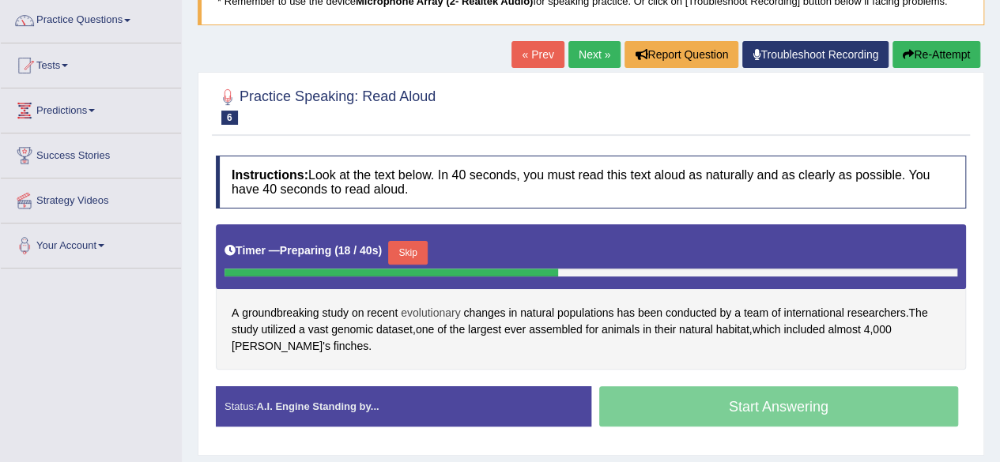
click at [454, 307] on span "evolutionary" at bounding box center [431, 313] width 60 height 17
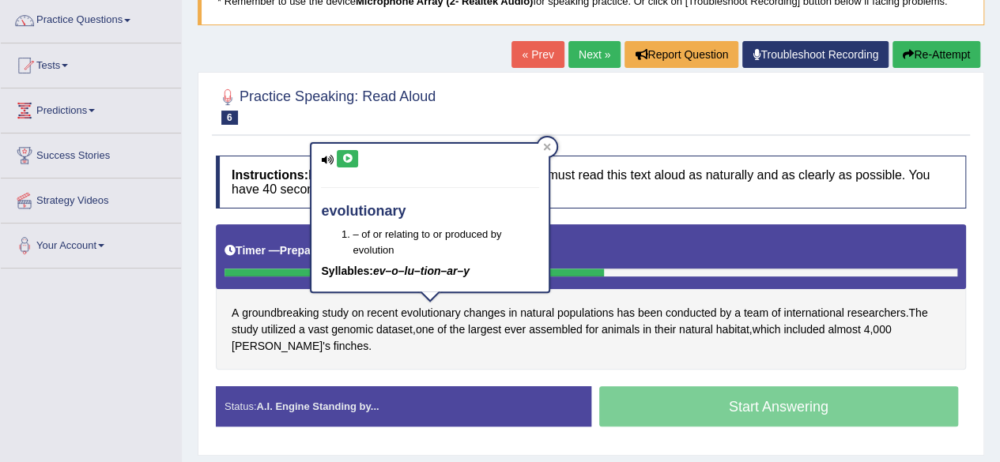
click at [345, 159] on icon at bounding box center [347, 158] width 12 height 9
click at [549, 143] on icon at bounding box center [547, 147] width 8 height 8
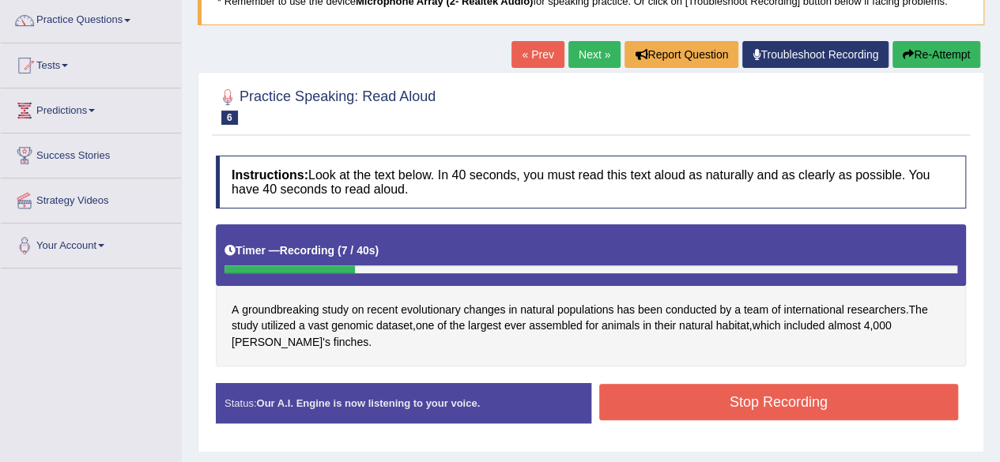
click at [925, 61] on button "Re-Attempt" at bounding box center [936, 54] width 88 height 27
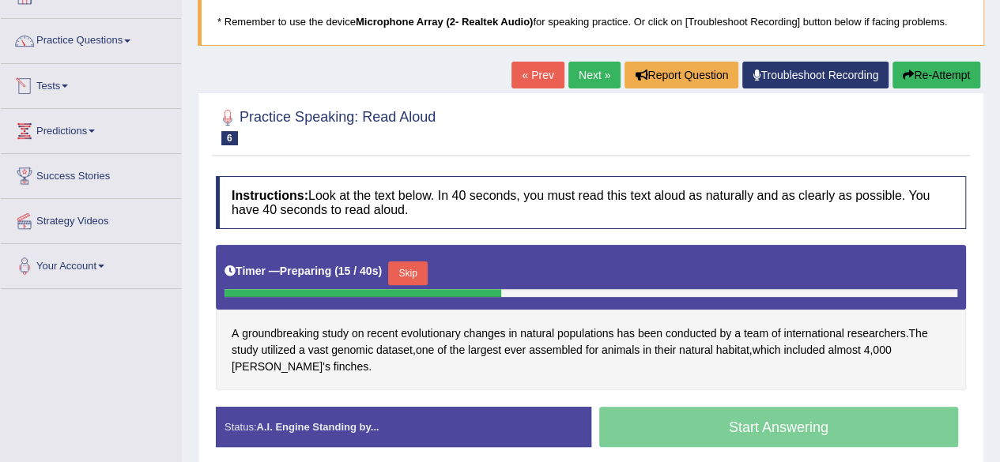
scroll to position [105, 0]
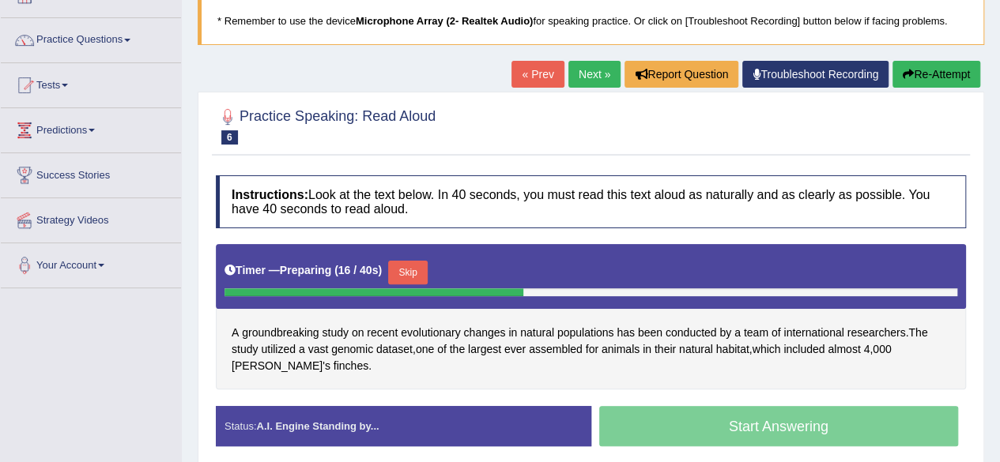
click at [84, 34] on link "Practice Questions" at bounding box center [91, 38] width 180 height 40
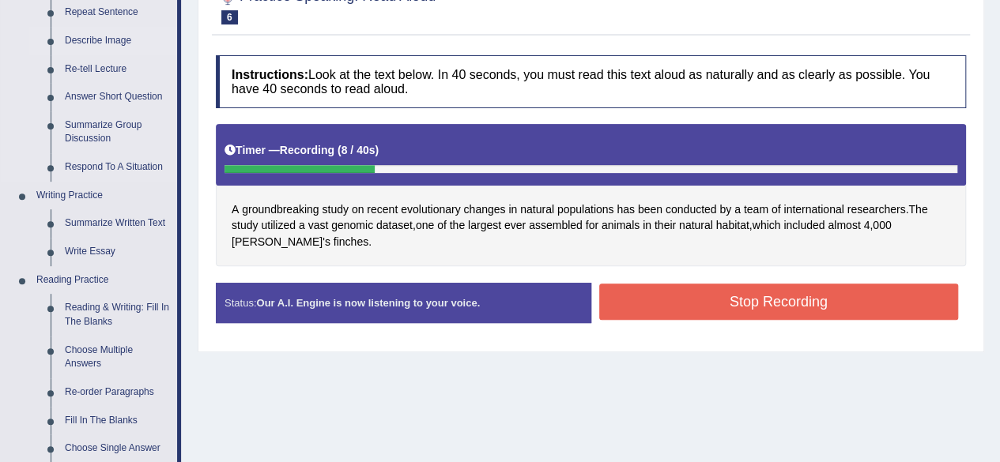
scroll to position [0, 0]
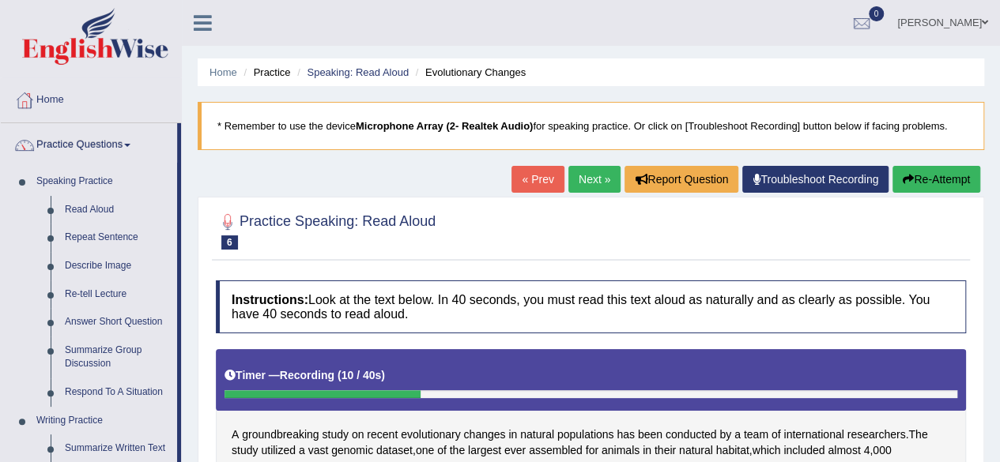
click at [955, 176] on button "Re-Attempt" at bounding box center [936, 179] width 88 height 27
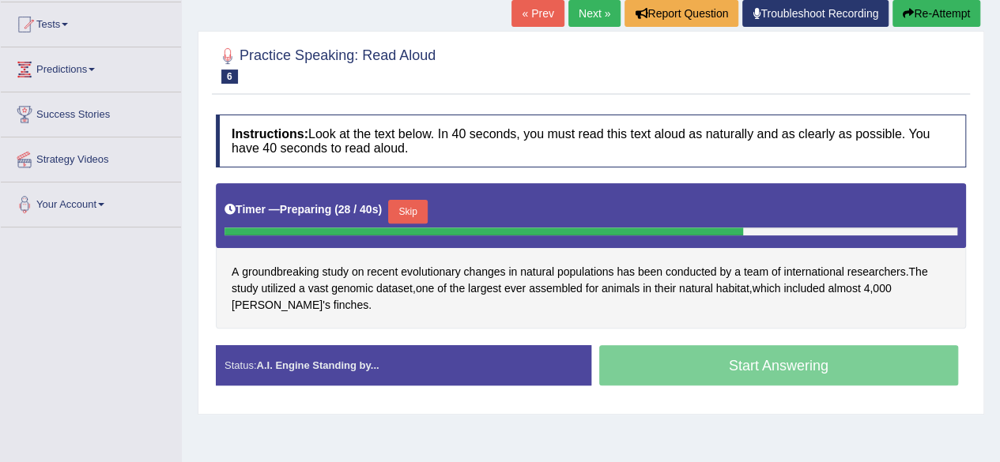
scroll to position [167, 0]
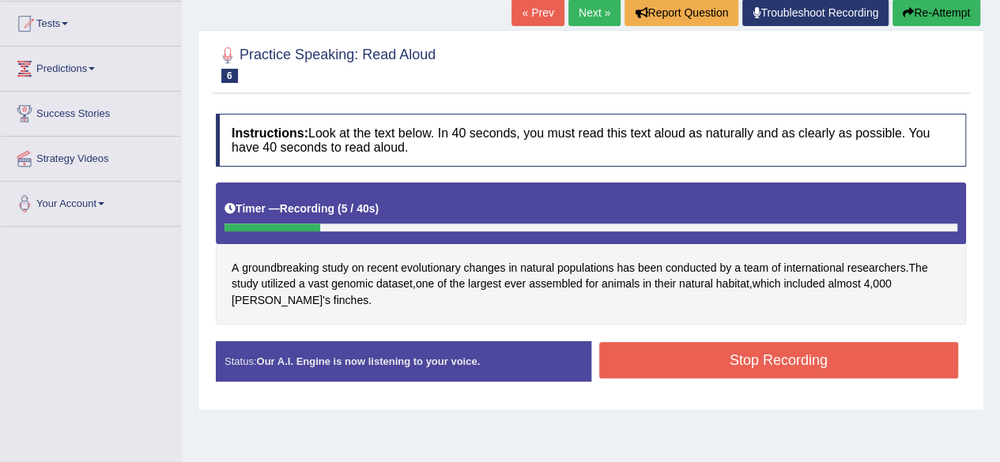
click at [956, 19] on button "Re-Attempt" at bounding box center [936, 12] width 88 height 27
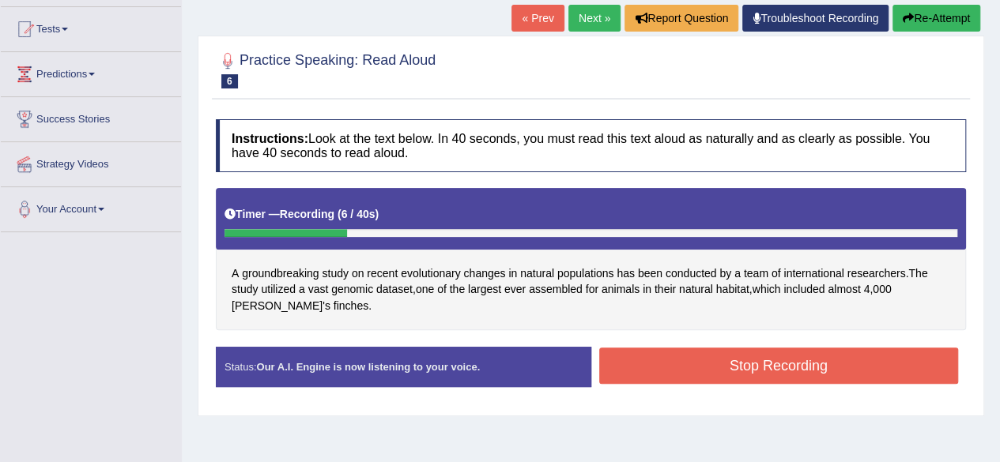
scroll to position [158, 0]
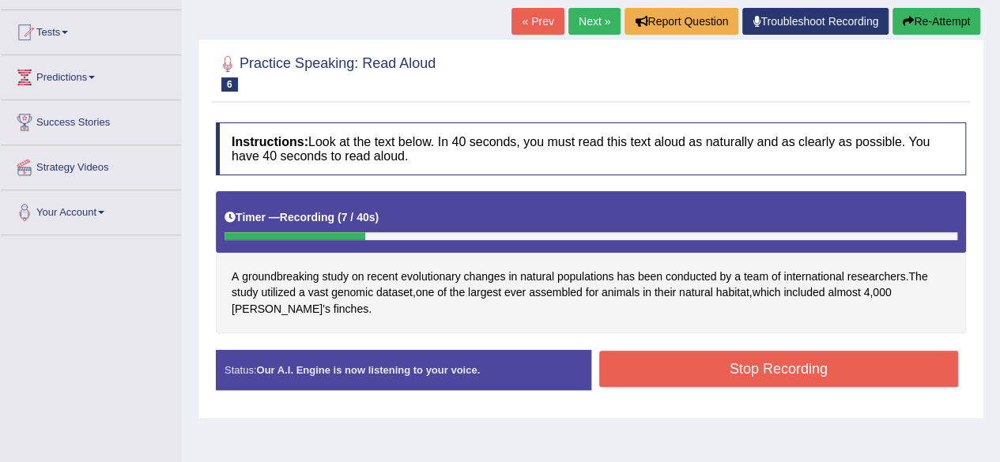
click at [955, 17] on button "Re-Attempt" at bounding box center [936, 21] width 88 height 27
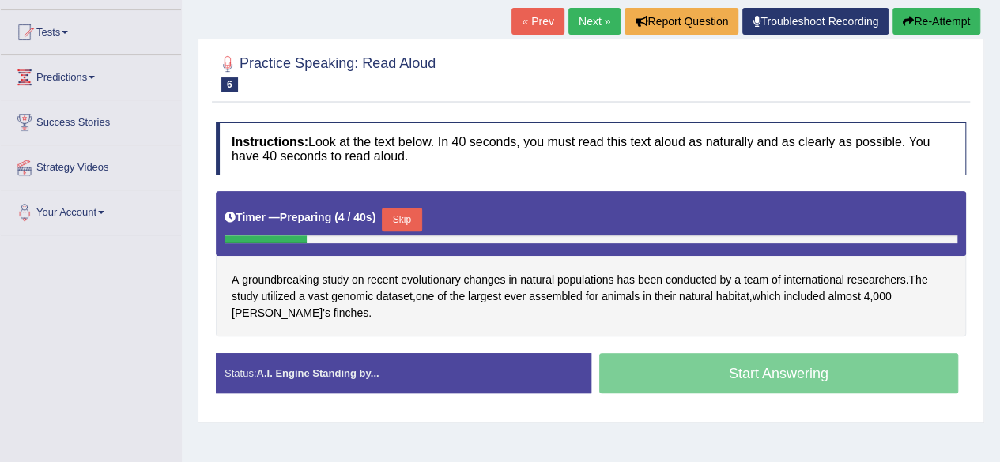
click at [412, 216] on button "Skip" at bounding box center [402, 220] width 40 height 24
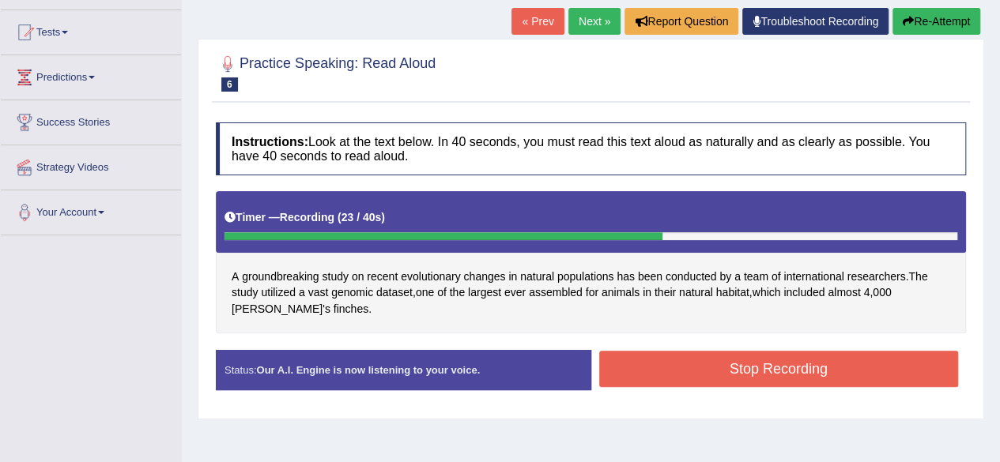
click at [705, 356] on button "Stop Recording" at bounding box center [779, 369] width 360 height 36
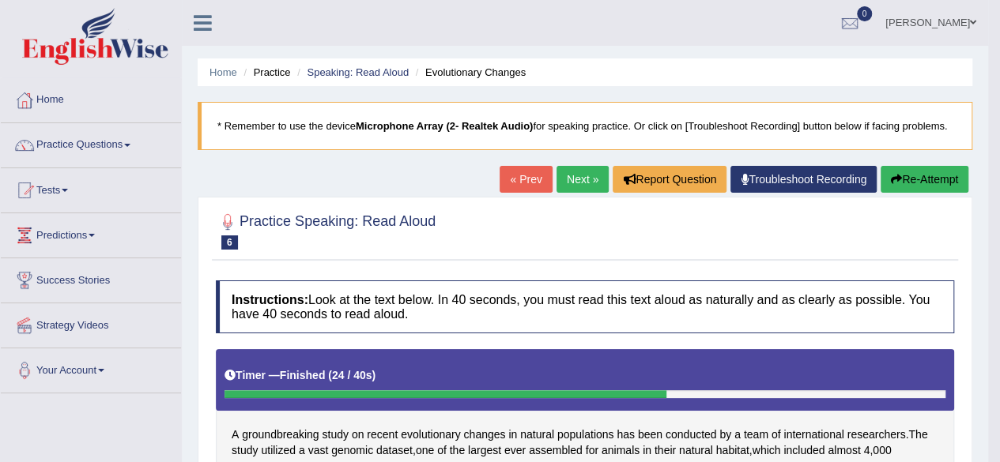
click at [570, 179] on link "Next »" at bounding box center [582, 179] width 52 height 27
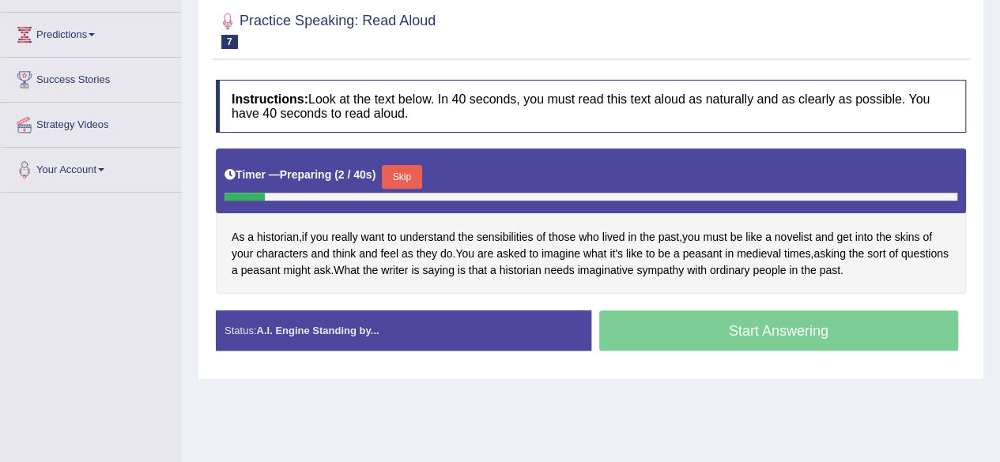
scroll to position [199, 0]
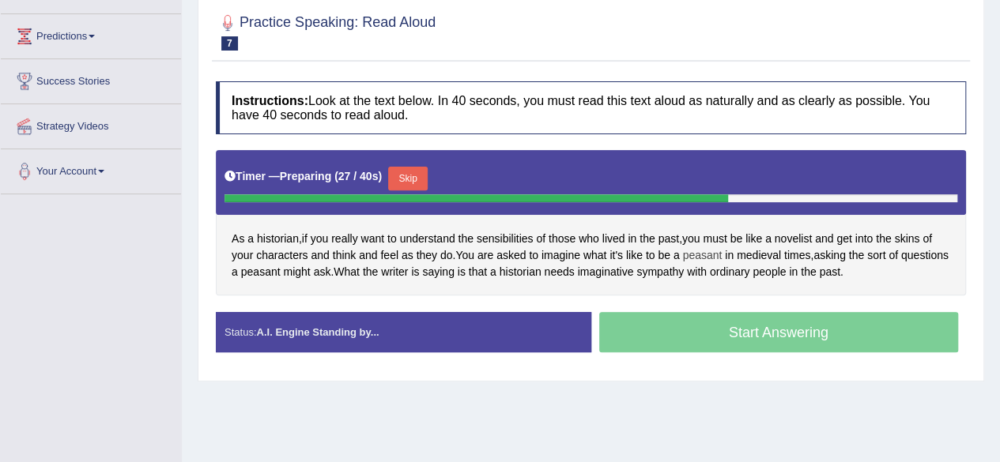
click at [718, 250] on span "peasant" at bounding box center [702, 255] width 40 height 17
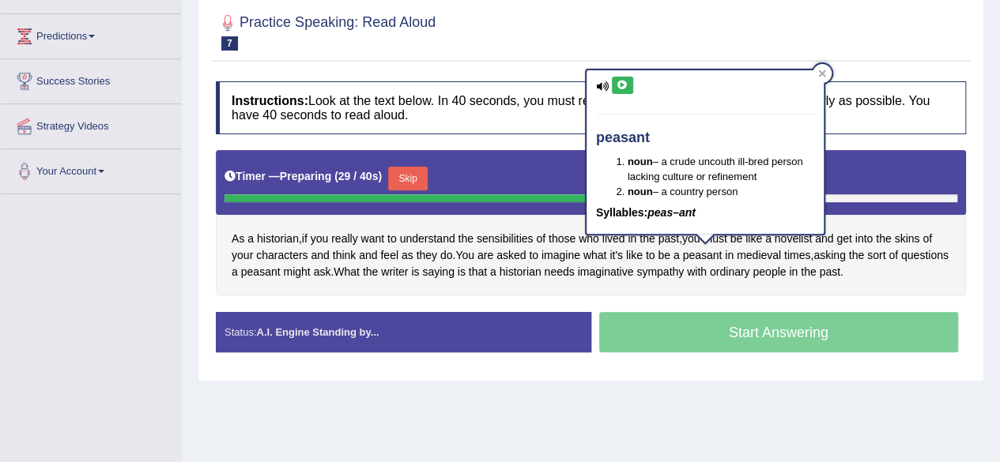
click at [622, 81] on icon at bounding box center [622, 85] width 12 height 9
click at [706, 273] on span "with" at bounding box center [697, 272] width 20 height 17
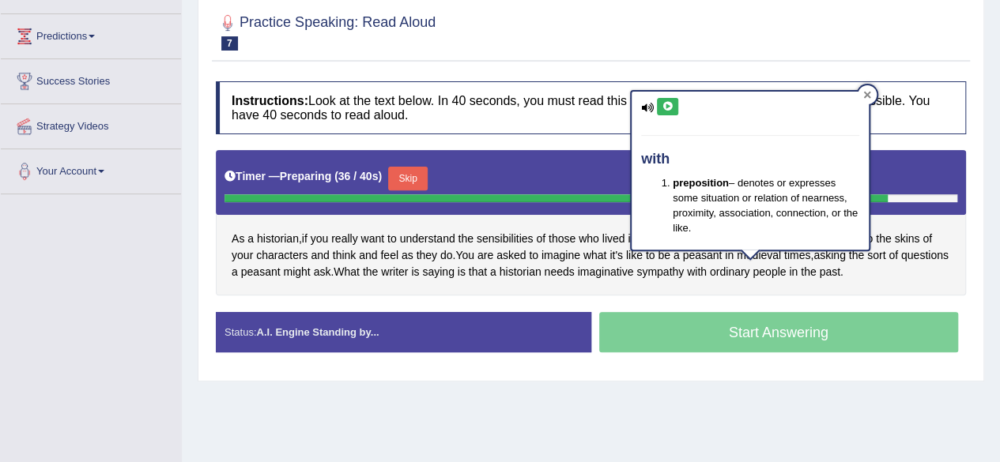
click at [857, 96] on div at bounding box center [866, 94] width 19 height 19
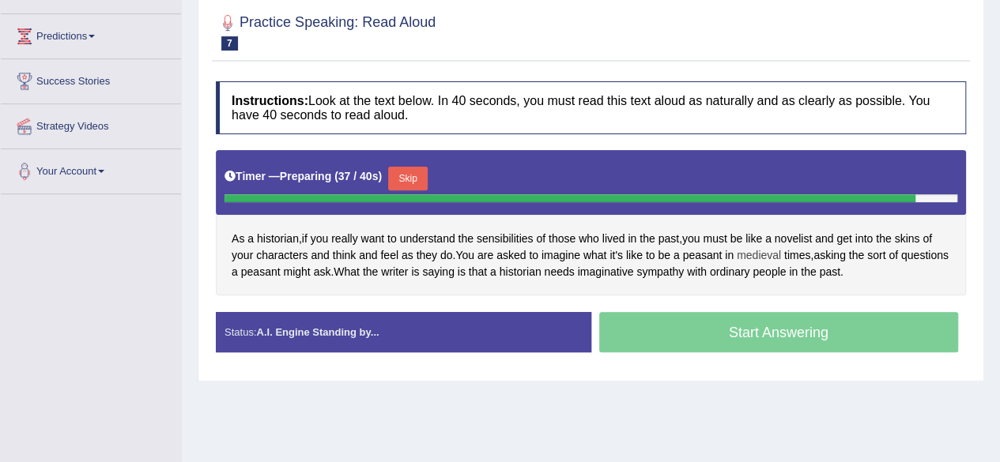
click at [763, 249] on span "medieval" at bounding box center [758, 255] width 44 height 17
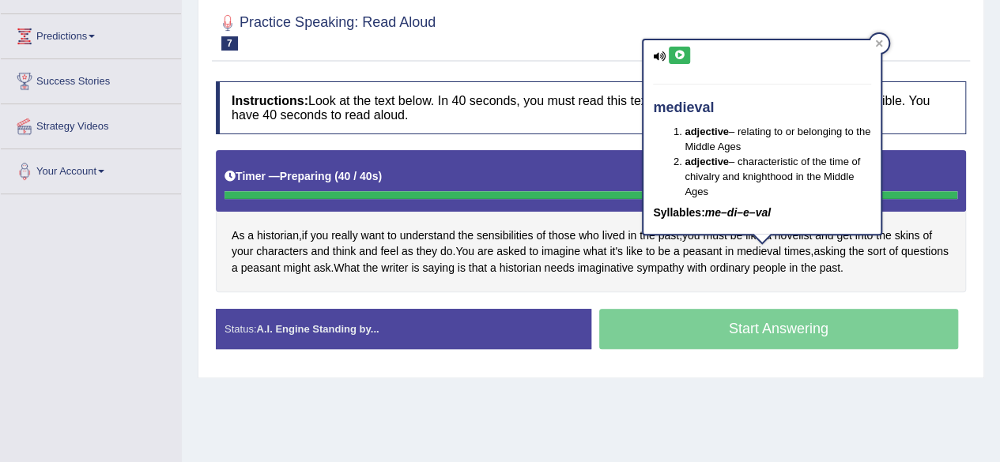
click at [678, 58] on icon at bounding box center [679, 55] width 12 height 9
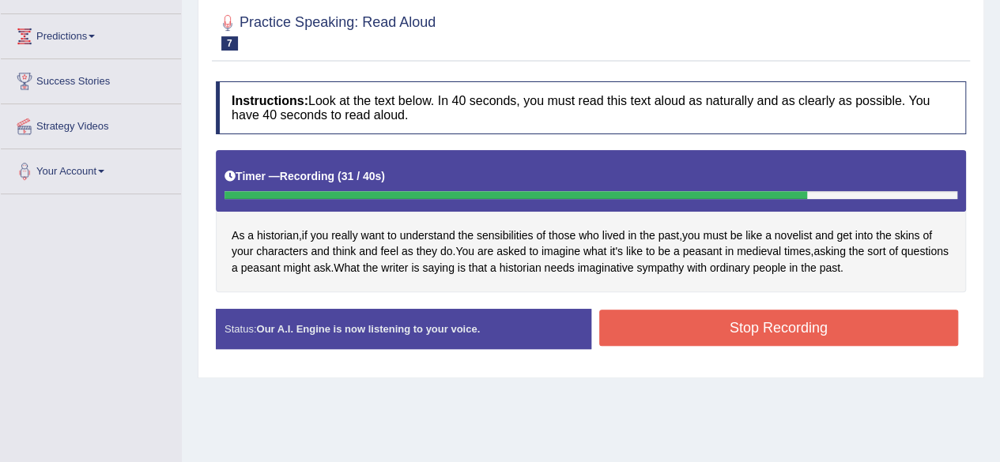
click at [766, 323] on button "Stop Recording" at bounding box center [779, 328] width 360 height 36
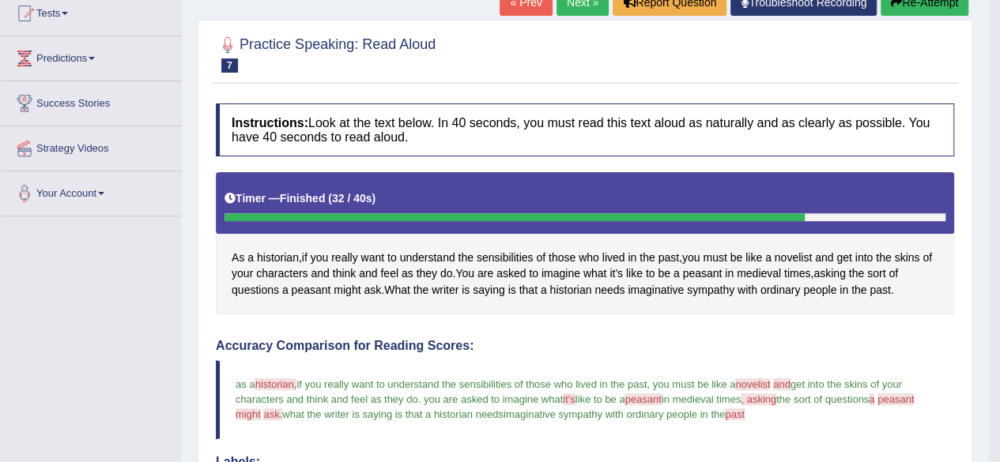
scroll to position [0, 0]
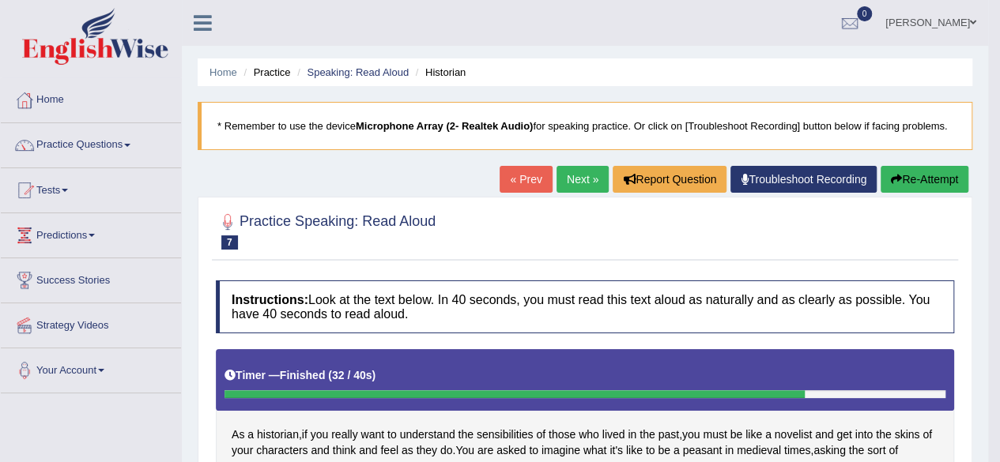
click at [580, 181] on link "Next »" at bounding box center [582, 179] width 52 height 27
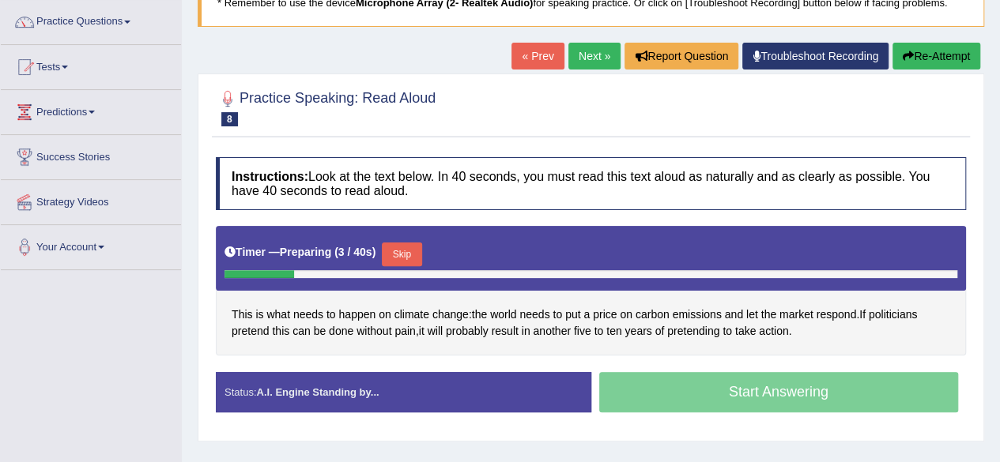
scroll to position [123, 0]
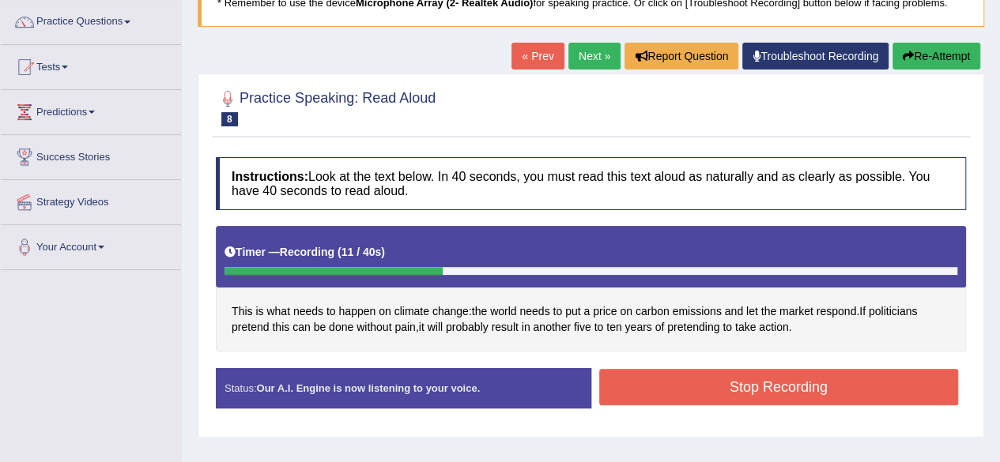
click at [906, 51] on icon "button" at bounding box center [907, 56] width 11 height 11
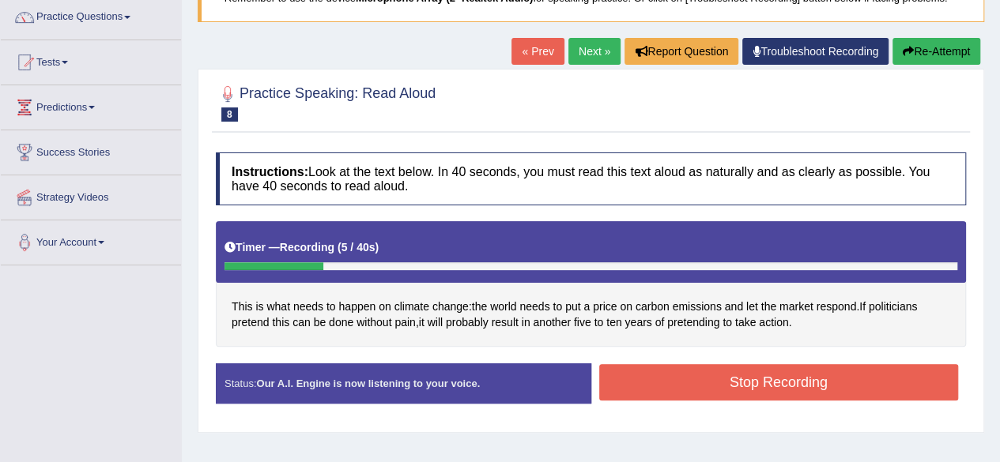
click at [932, 47] on button "Re-Attempt" at bounding box center [936, 51] width 88 height 27
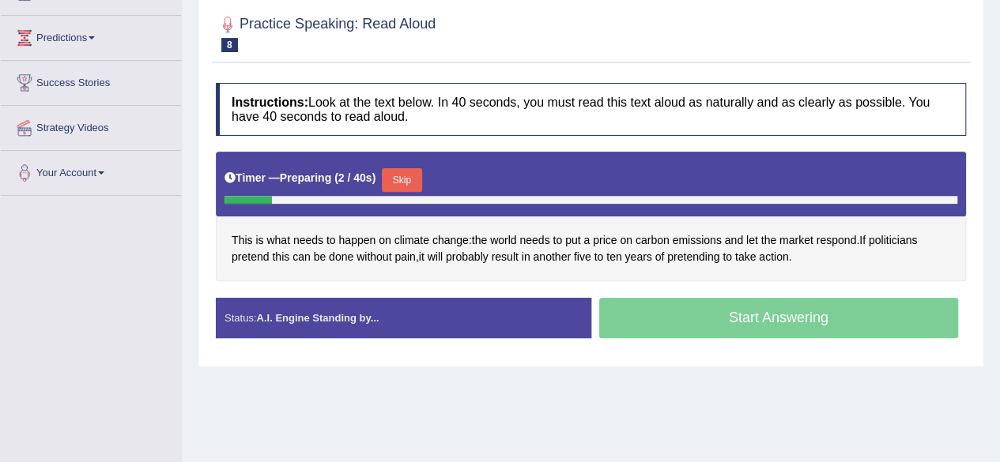
scroll to position [198, 0]
click at [413, 171] on button "Skip" at bounding box center [402, 180] width 40 height 24
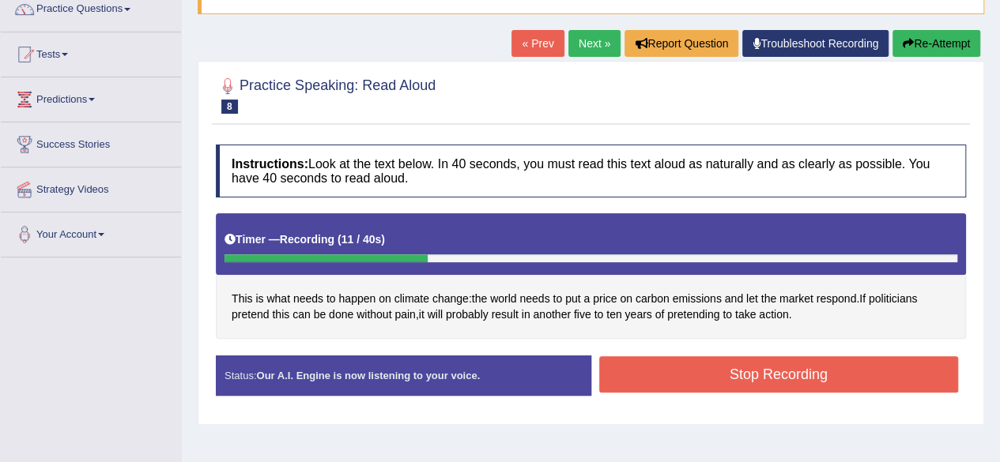
scroll to position [136, 0]
click at [914, 32] on button "Re-Attempt" at bounding box center [936, 43] width 88 height 27
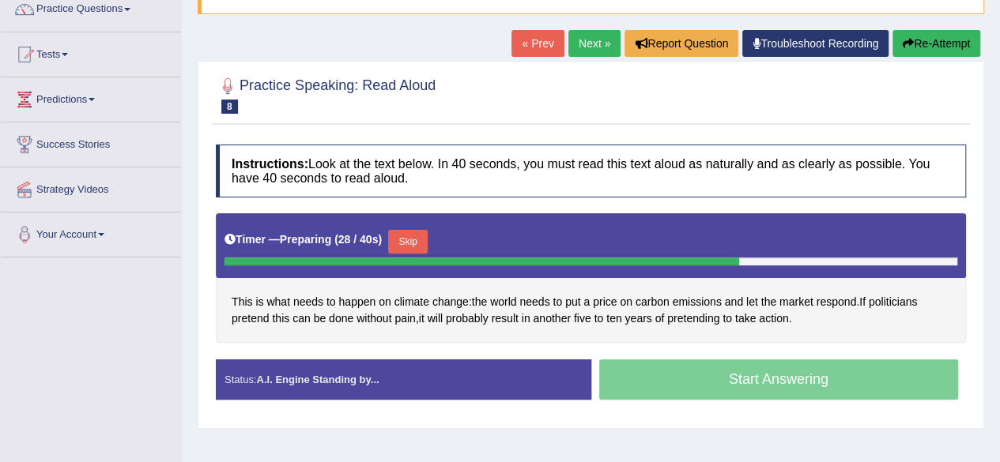
click at [416, 240] on button "Skip" at bounding box center [408, 242] width 40 height 24
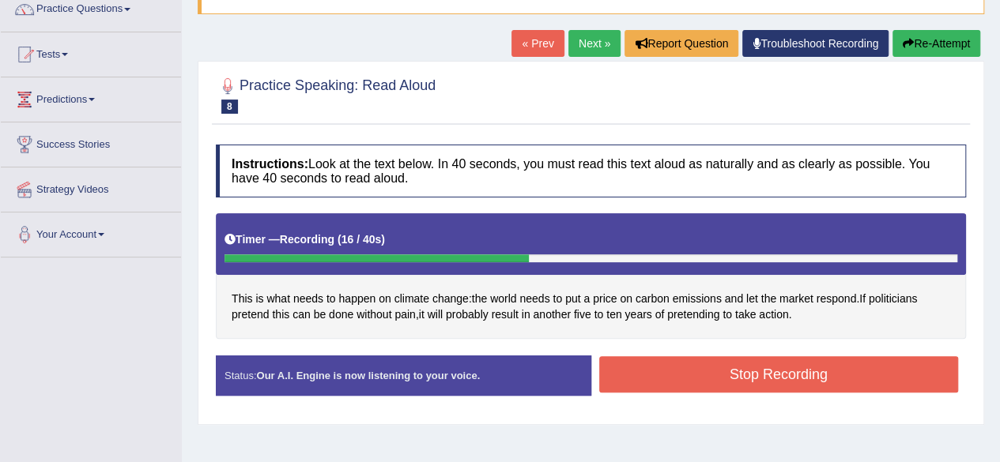
click at [655, 385] on button "Stop Recording" at bounding box center [779, 374] width 360 height 36
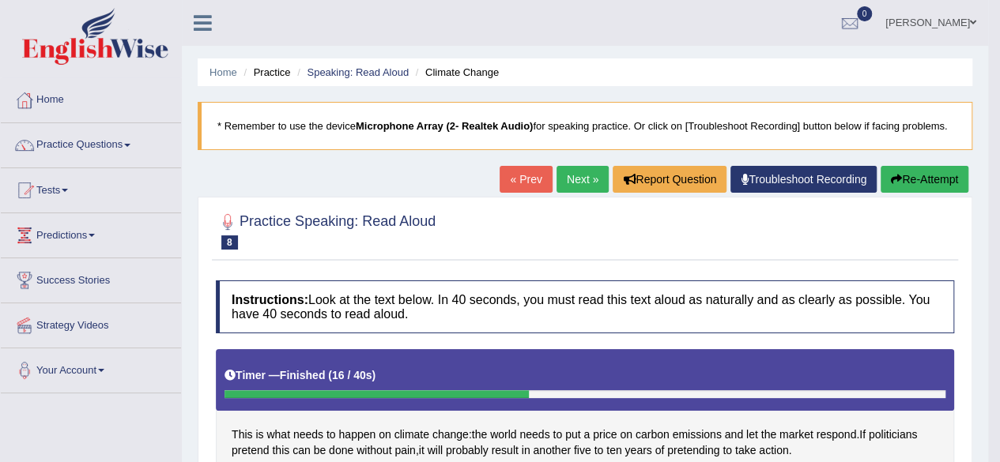
click at [571, 173] on link "Next »" at bounding box center [582, 179] width 52 height 27
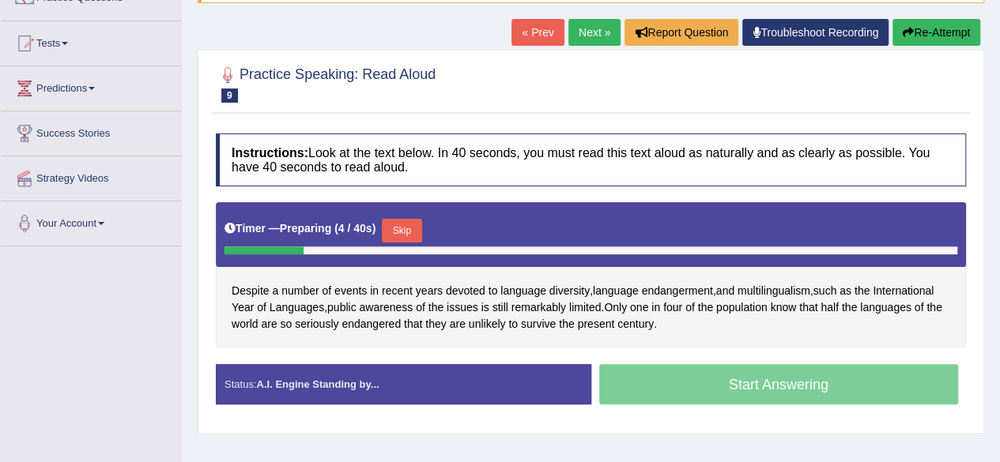
scroll to position [148, 0]
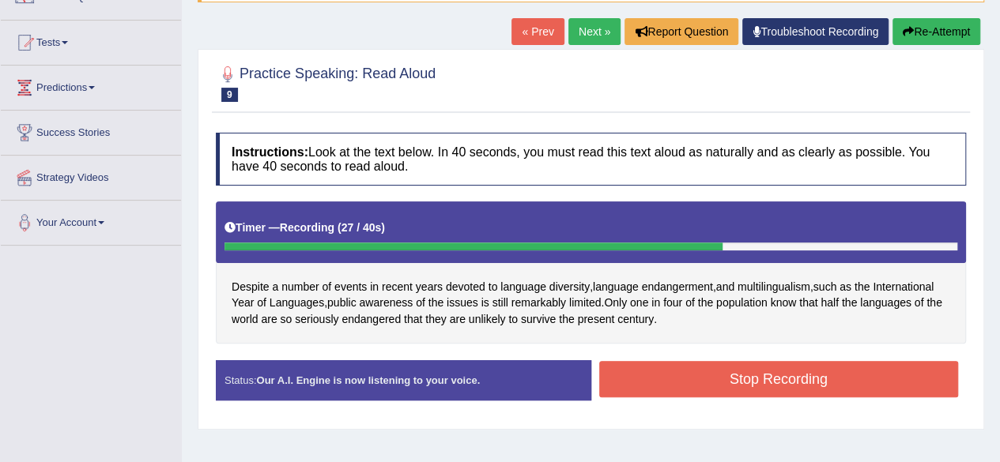
click at [669, 375] on button "Stop Recording" at bounding box center [779, 379] width 360 height 36
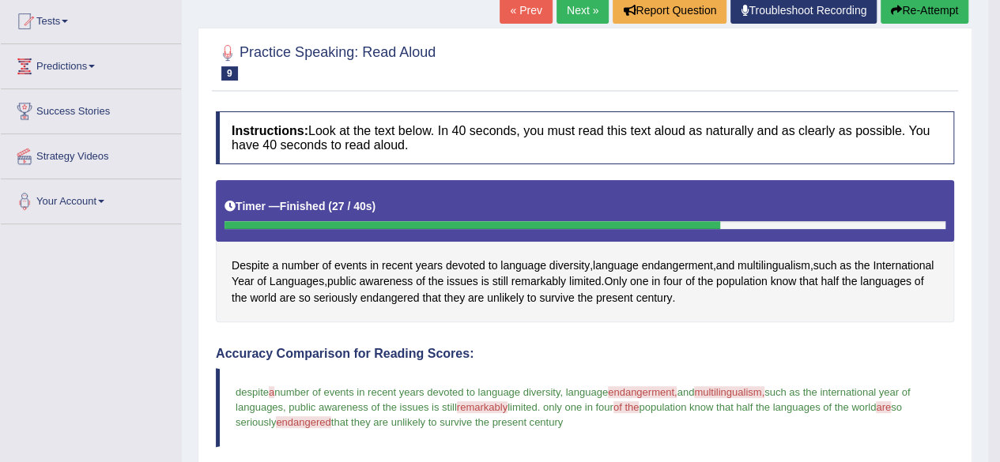
scroll to position [171, 0]
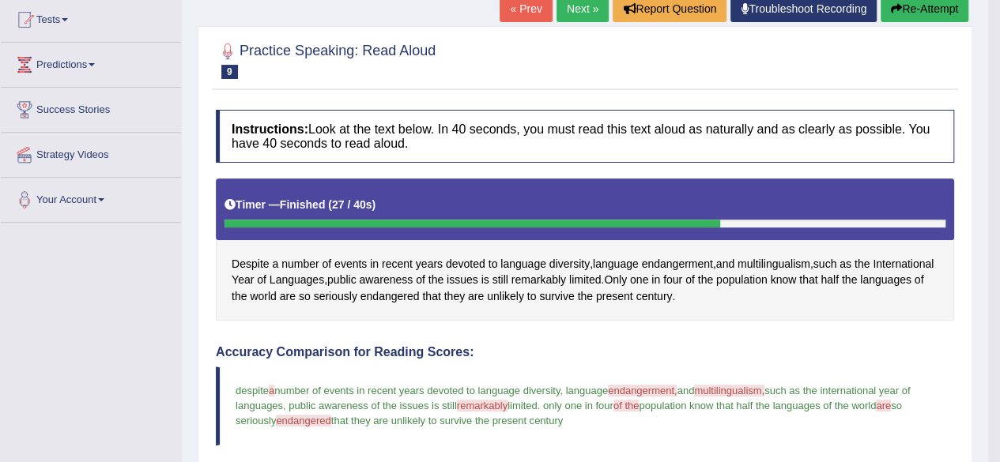
click at [567, 9] on link "Next »" at bounding box center [582, 8] width 52 height 27
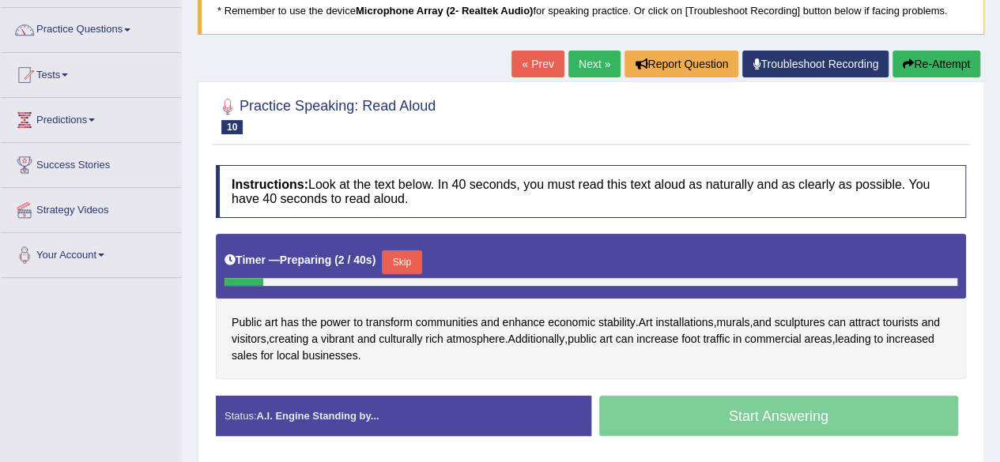
scroll to position [196, 0]
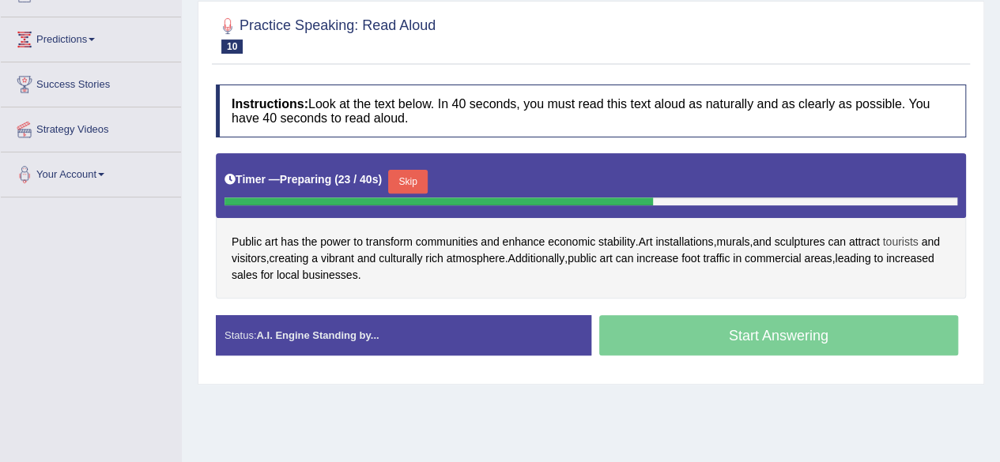
click at [901, 238] on span "tourists" at bounding box center [900, 242] width 36 height 17
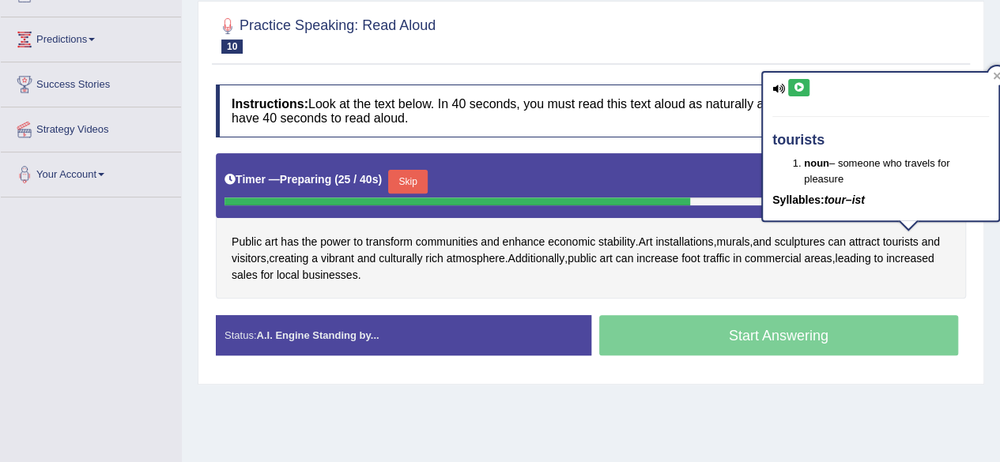
click at [806, 92] on button at bounding box center [798, 87] width 21 height 17
click at [830, 52] on div at bounding box center [591, 34] width 750 height 48
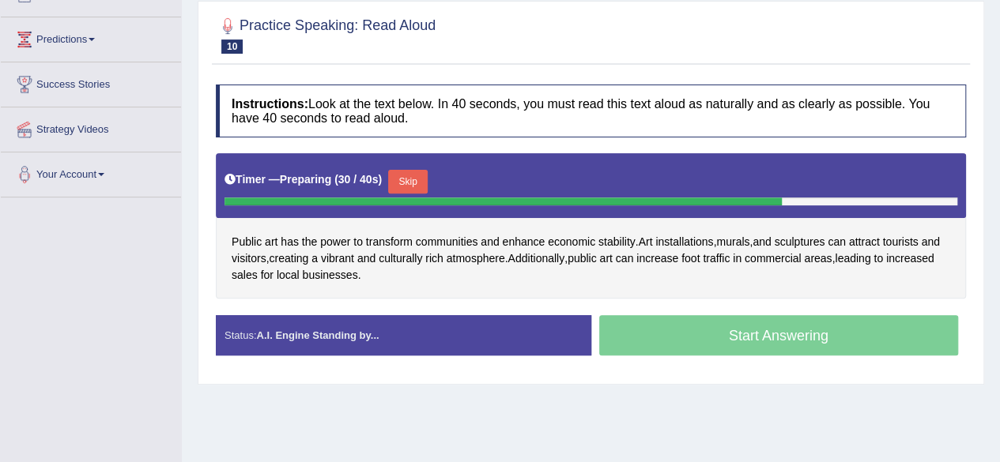
click at [836, 62] on div "Practice Speaking: Read Aloud 10 Art installations" at bounding box center [591, 36] width 758 height 55
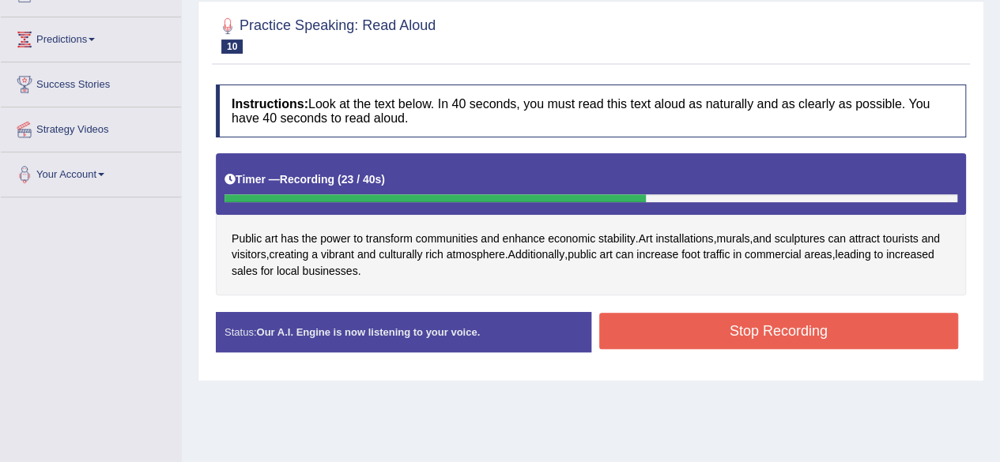
click at [851, 340] on button "Stop Recording" at bounding box center [779, 331] width 360 height 36
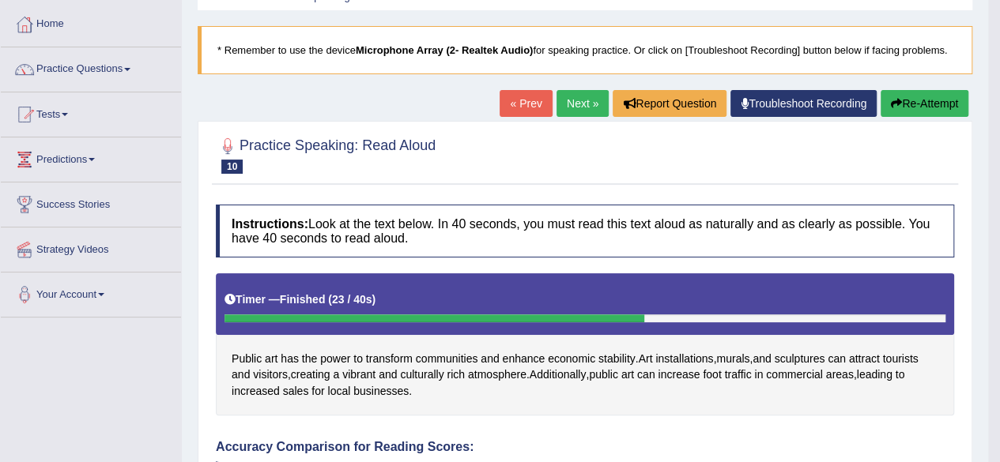
scroll to position [0, 0]
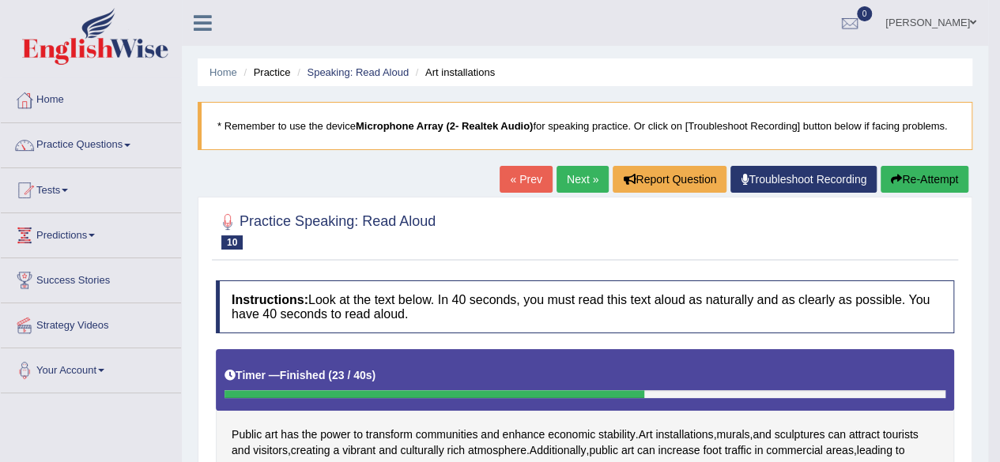
click at [580, 170] on link "Next »" at bounding box center [582, 179] width 52 height 27
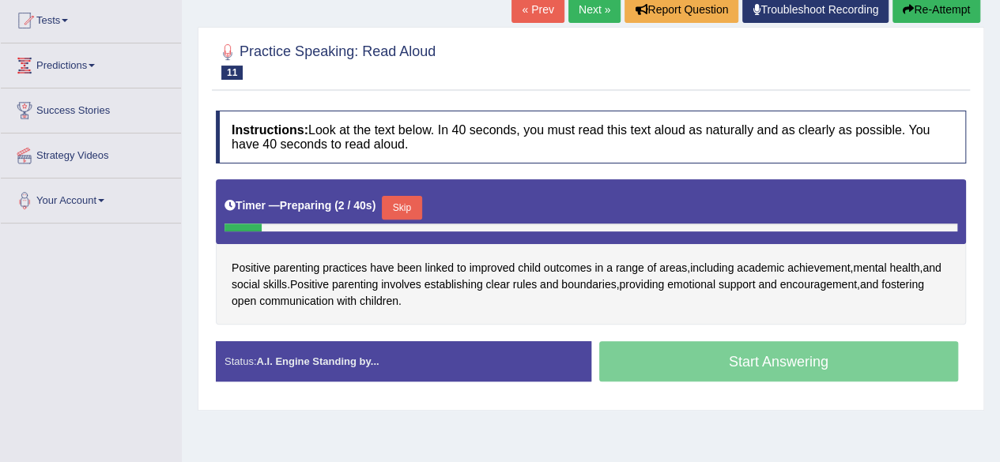
scroll to position [164, 0]
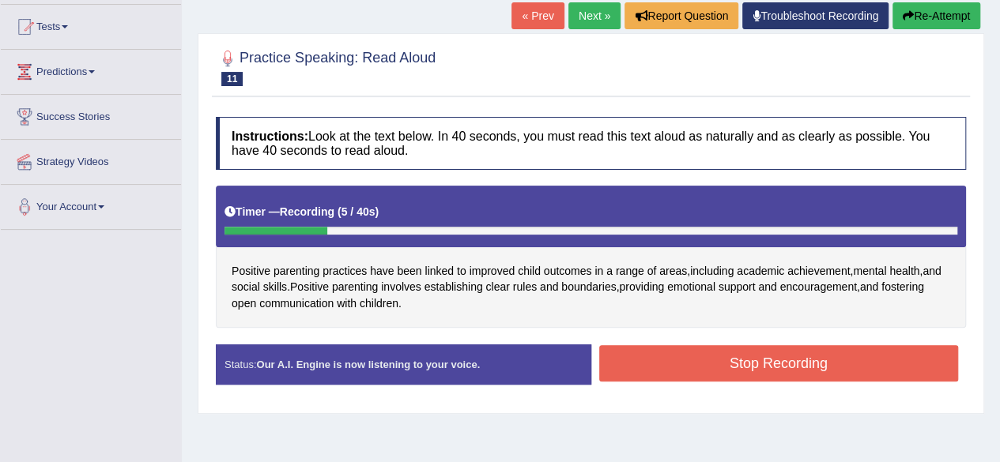
click at [936, 25] on button "Re-Attempt" at bounding box center [936, 15] width 88 height 27
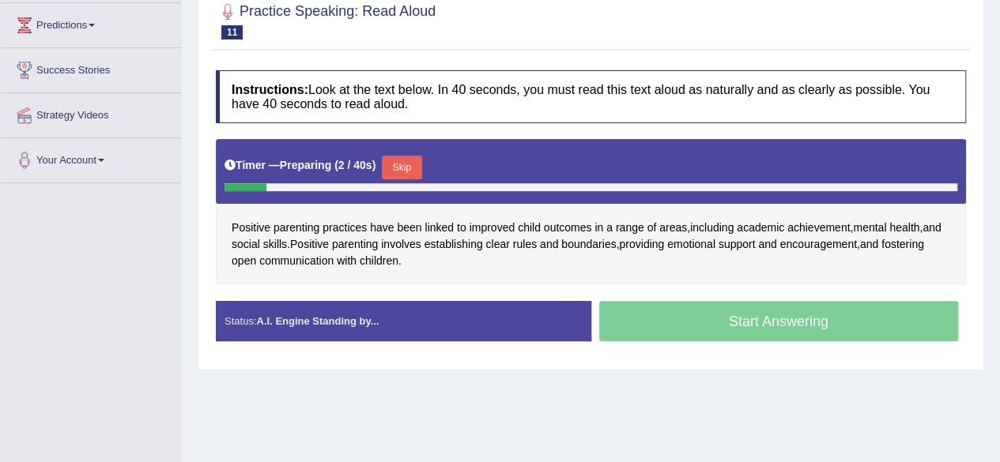
scroll to position [209, 0]
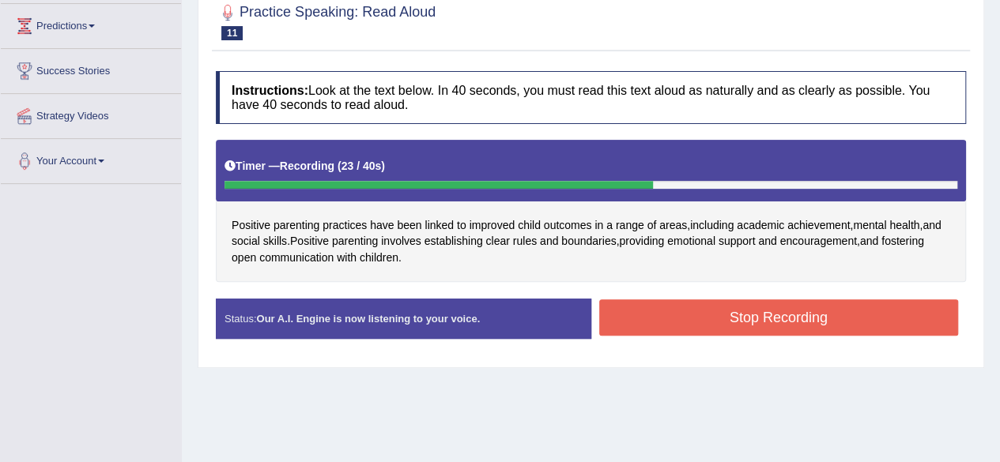
click at [793, 315] on button "Stop Recording" at bounding box center [779, 317] width 360 height 36
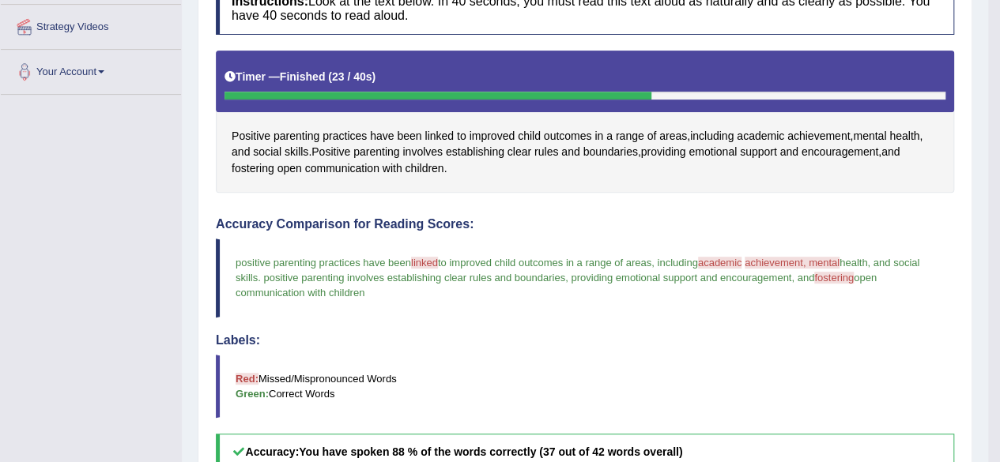
scroll to position [0, 0]
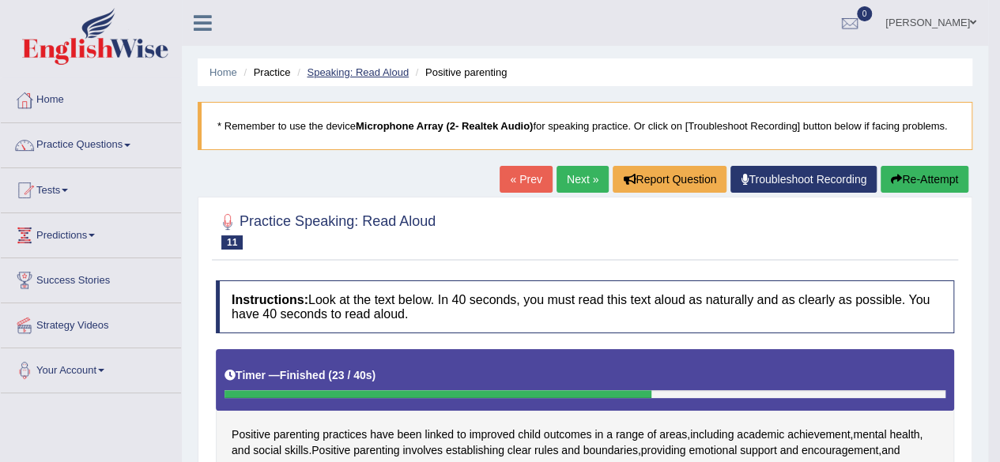
click at [341, 75] on link "Speaking: Read Aloud" at bounding box center [358, 72] width 102 height 12
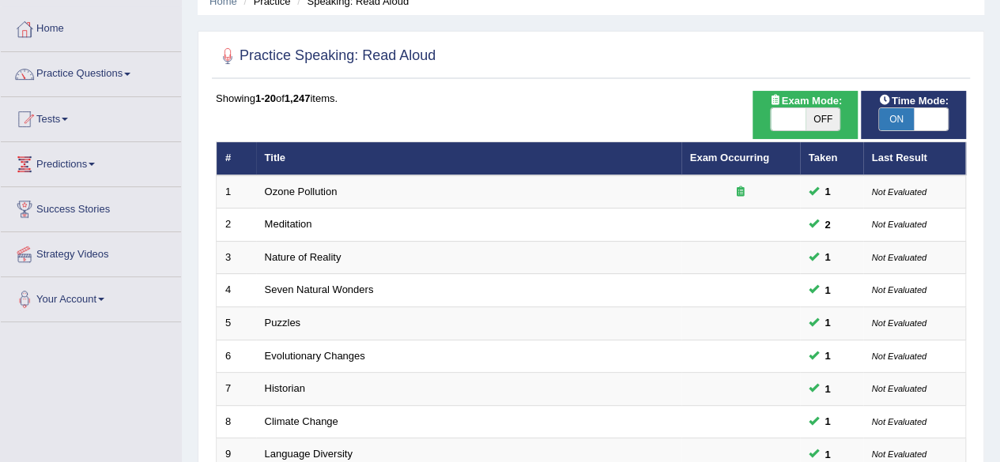
scroll to position [70, 0]
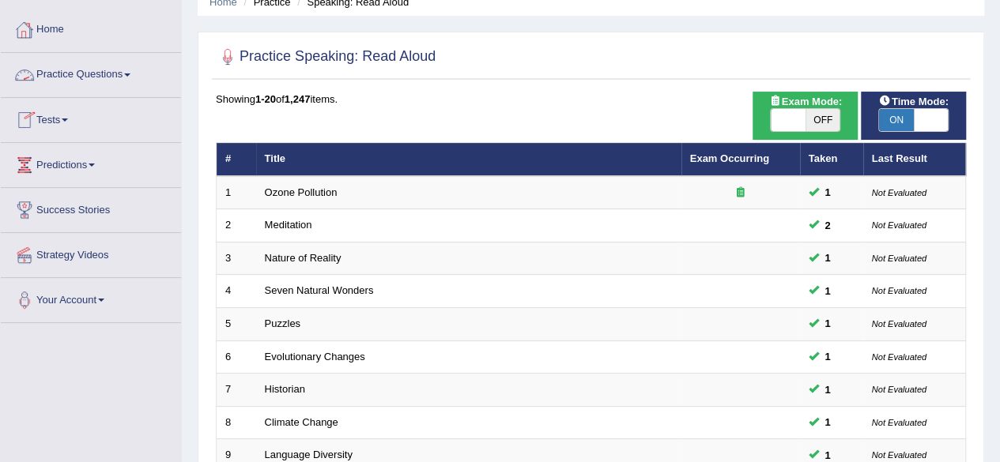
click at [98, 70] on link "Practice Questions" at bounding box center [91, 73] width 180 height 40
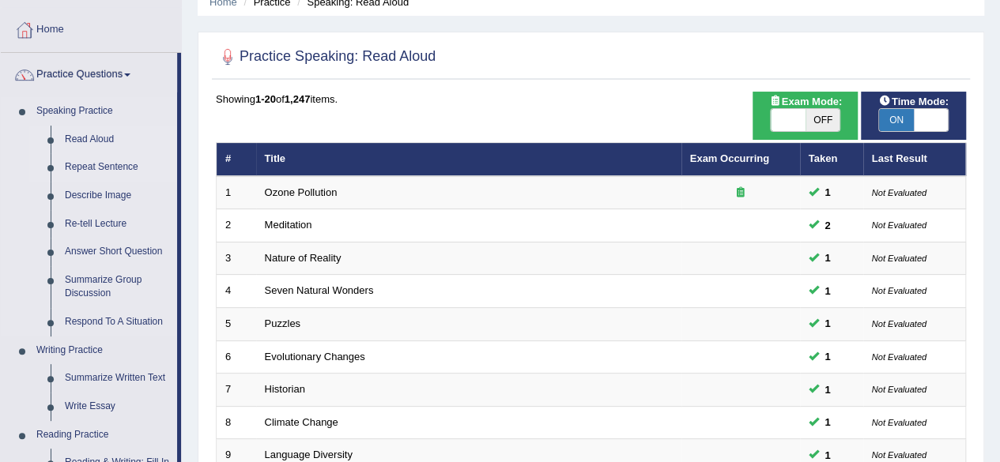
click at [115, 162] on link "Repeat Sentence" at bounding box center [117, 167] width 119 height 28
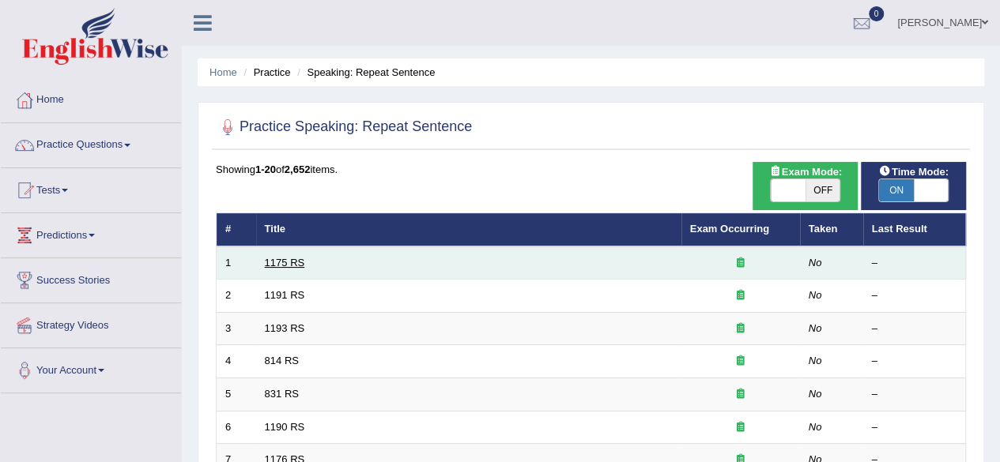
click at [291, 262] on link "1175 RS" at bounding box center [285, 263] width 40 height 12
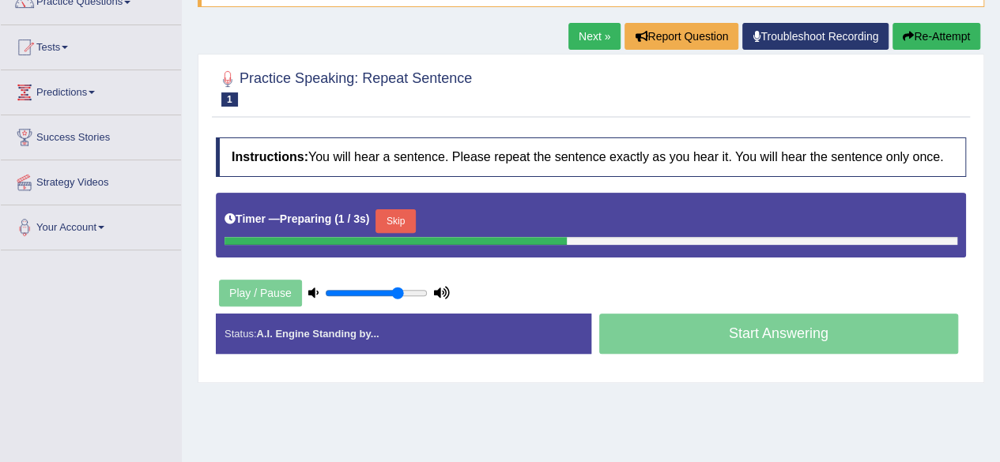
scroll to position [144, 0]
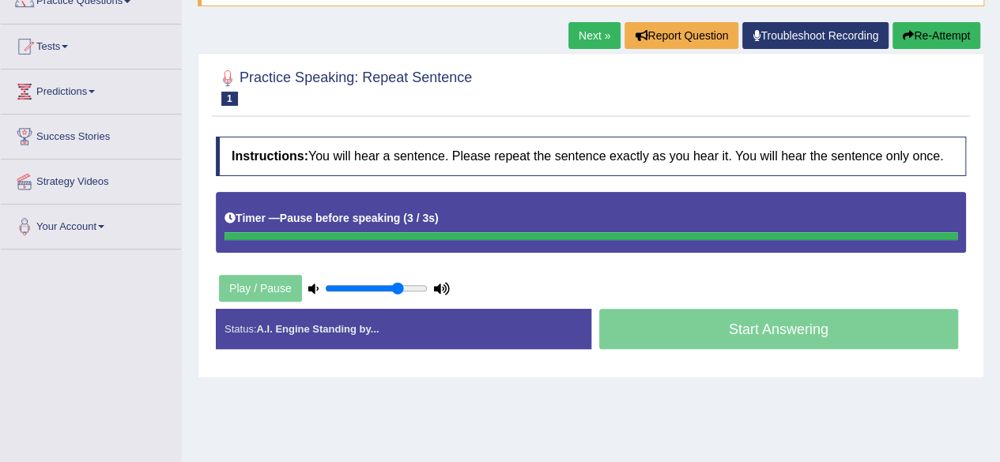
click at [909, 40] on icon "button" at bounding box center [907, 35] width 11 height 11
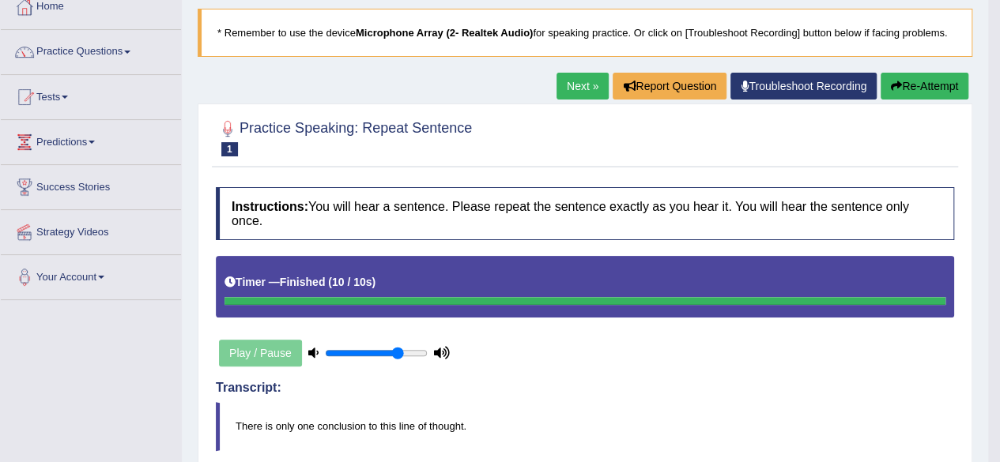
scroll to position [96, 0]
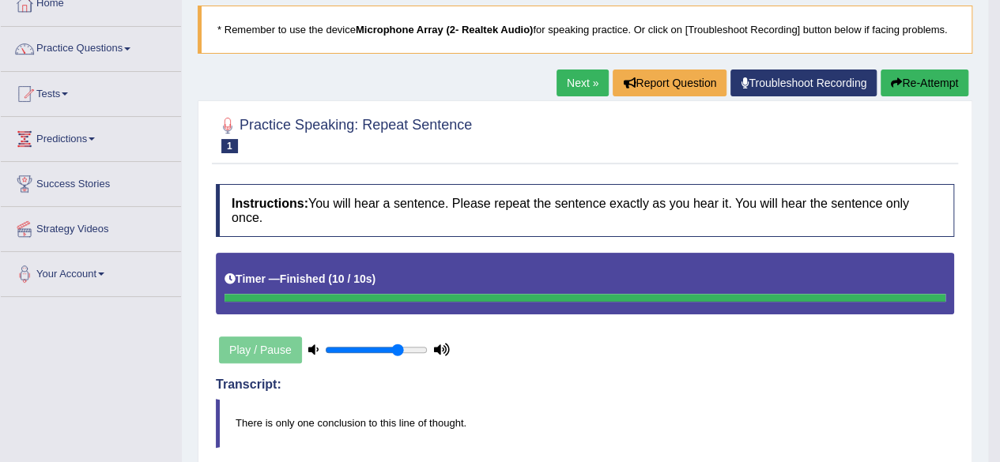
click at [577, 92] on link "Next »" at bounding box center [582, 83] width 52 height 27
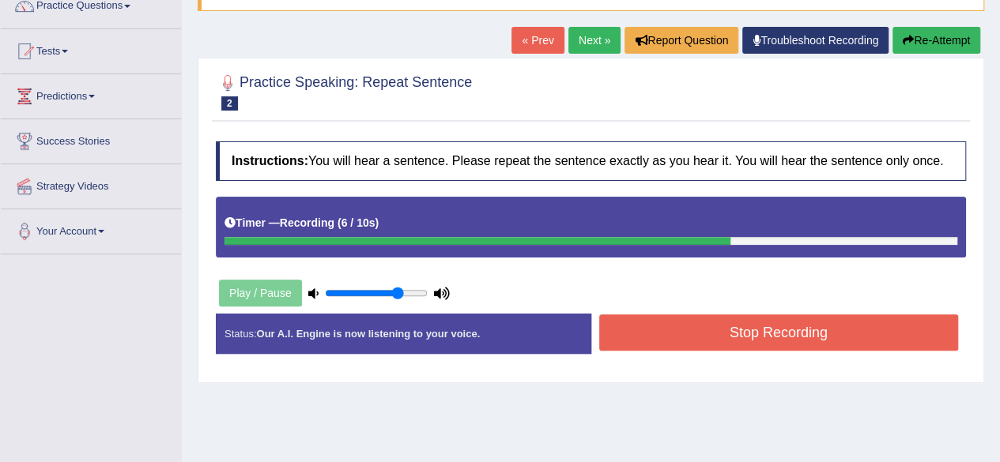
click at [779, 323] on button "Stop Recording" at bounding box center [779, 333] width 360 height 36
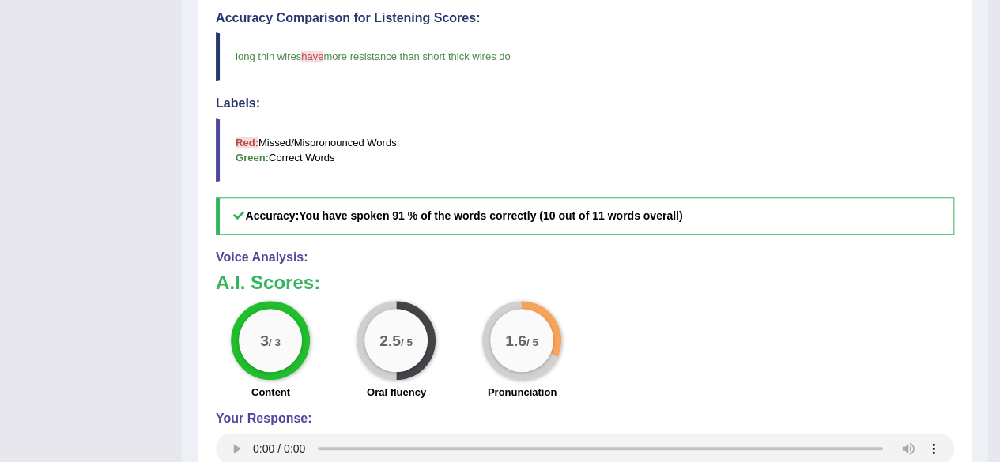
scroll to position [559, 0]
click at [779, 323] on div "3 / 3 Content 2.5 / 5 Oral fluency 1.6 / 5 Pronunciation" at bounding box center [585, 351] width 754 height 102
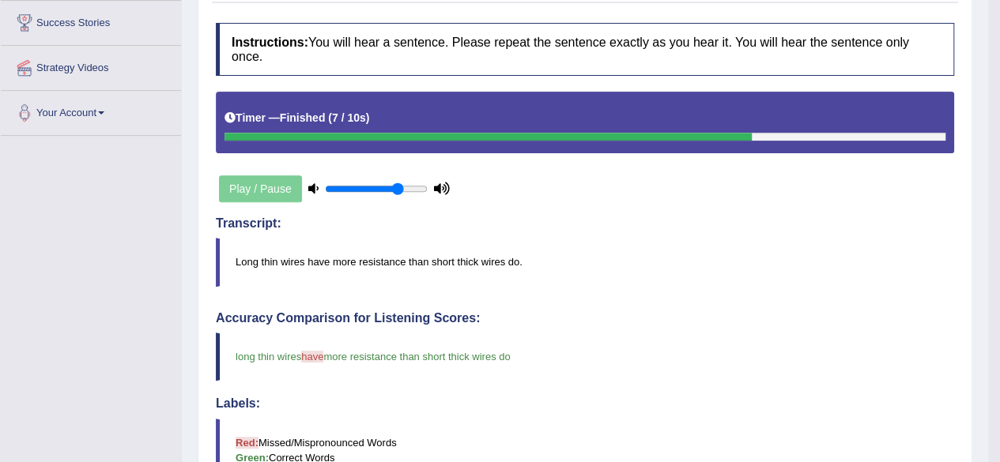
scroll to position [145, 0]
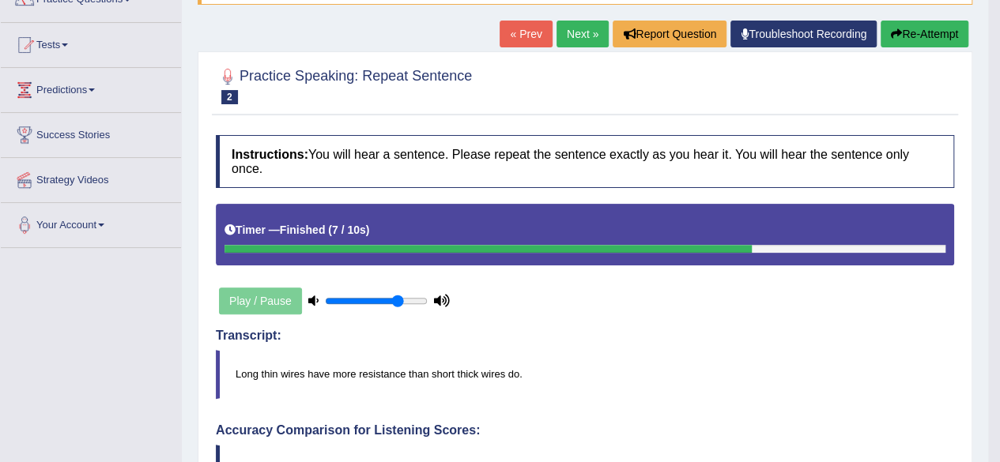
click at [281, 298] on div "Play / Pause" at bounding box center [334, 301] width 237 height 40
click at [937, 28] on button "Re-Attempt" at bounding box center [924, 34] width 88 height 27
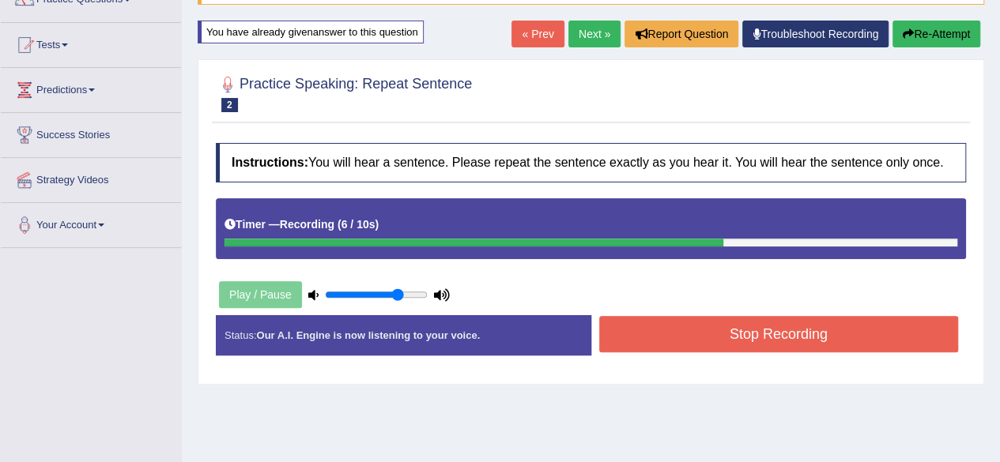
click at [737, 322] on button "Stop Recording" at bounding box center [779, 334] width 360 height 36
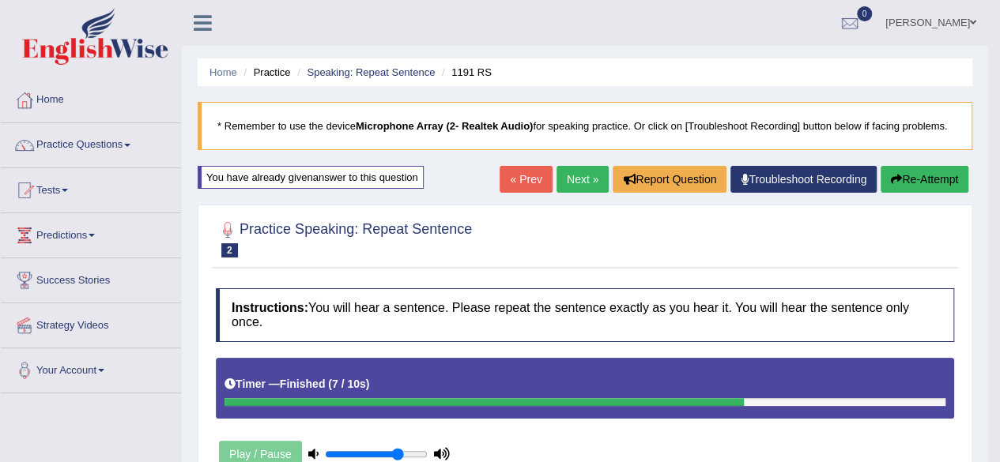
click at [575, 173] on link "Next »" at bounding box center [582, 179] width 52 height 27
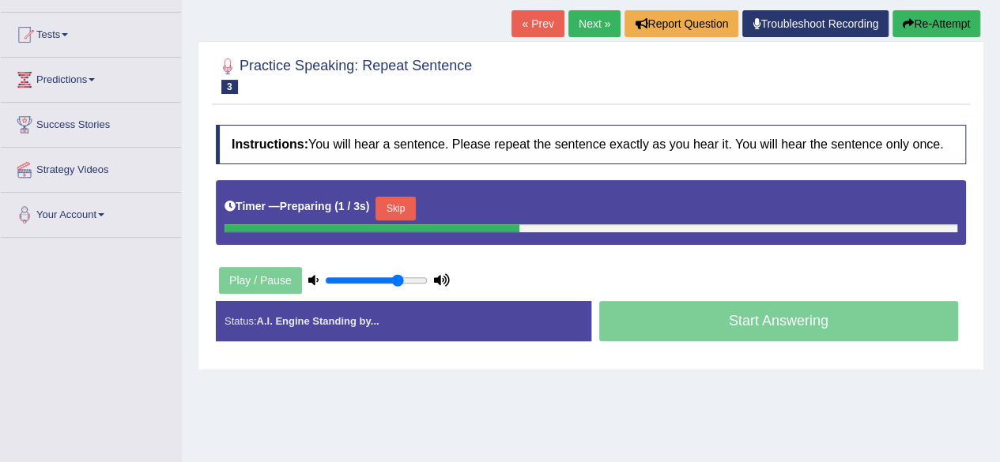
scroll to position [155, 0]
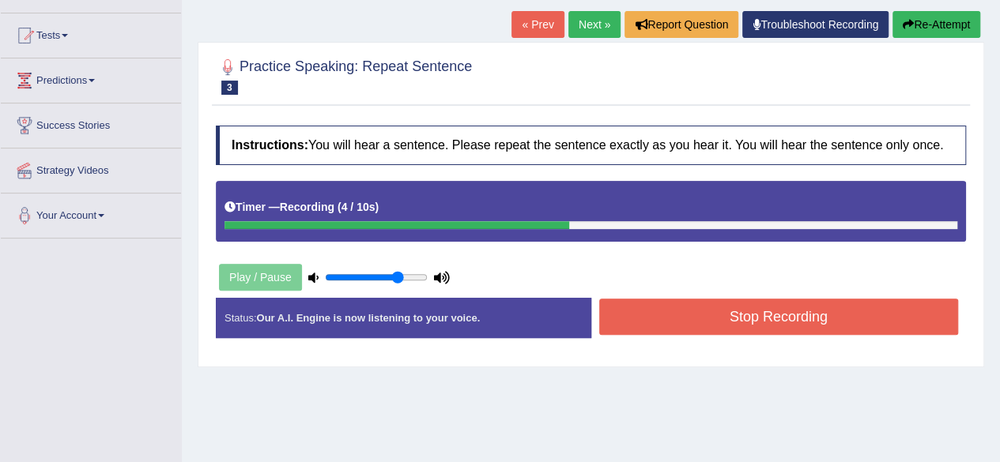
click at [689, 318] on button "Stop Recording" at bounding box center [779, 317] width 360 height 36
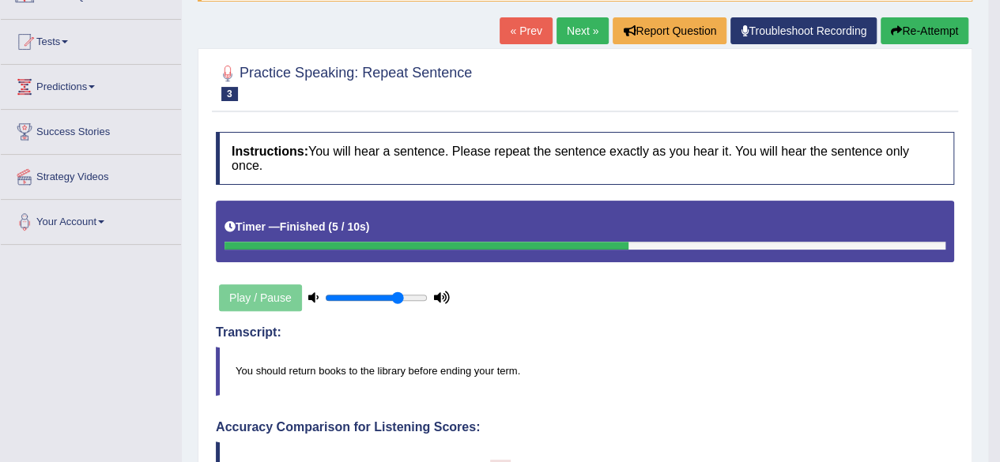
scroll to position [149, 0]
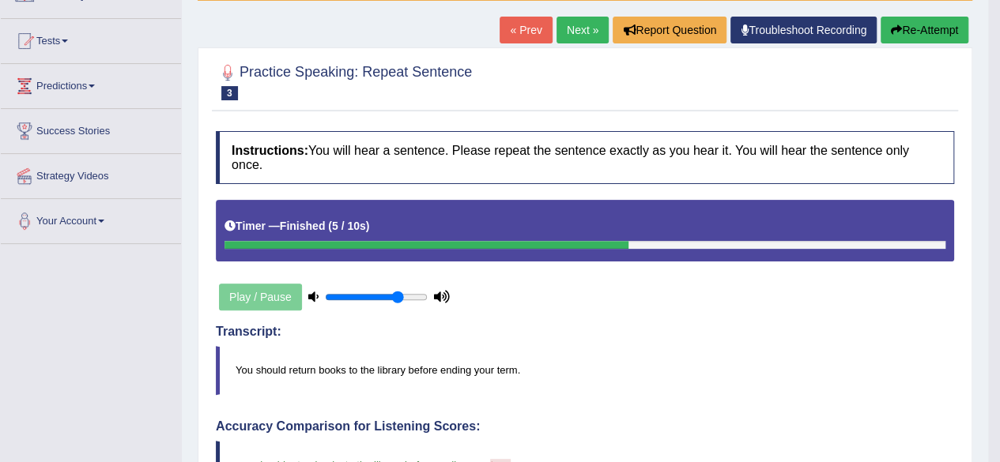
click at [569, 36] on link "Next »" at bounding box center [582, 30] width 52 height 27
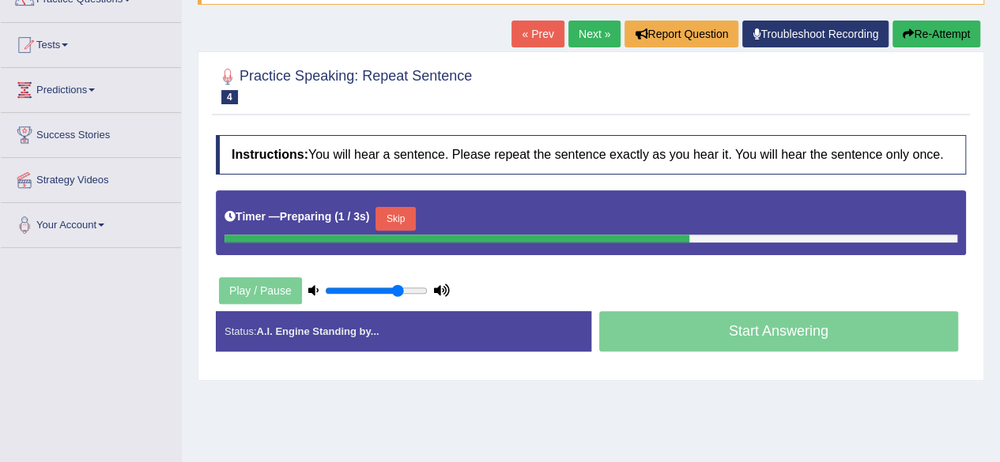
scroll to position [149, 0]
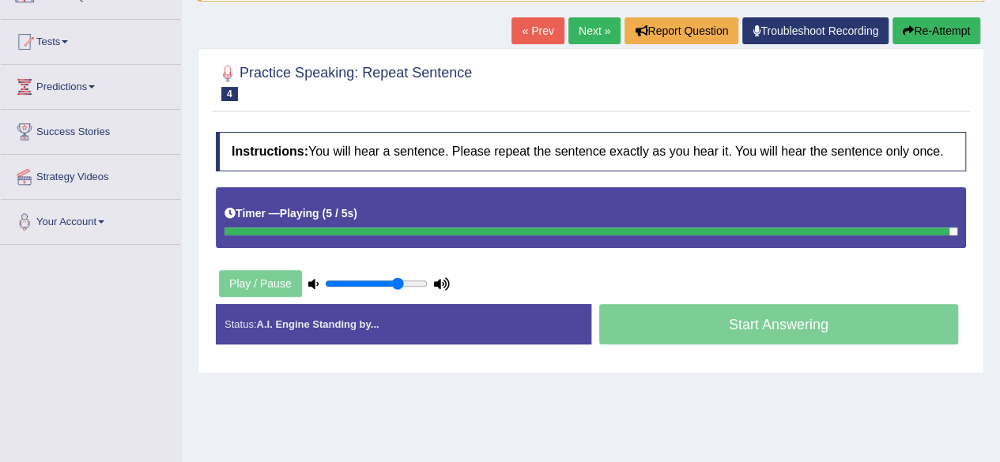
click at [928, 26] on button "Re-Attempt" at bounding box center [936, 30] width 88 height 27
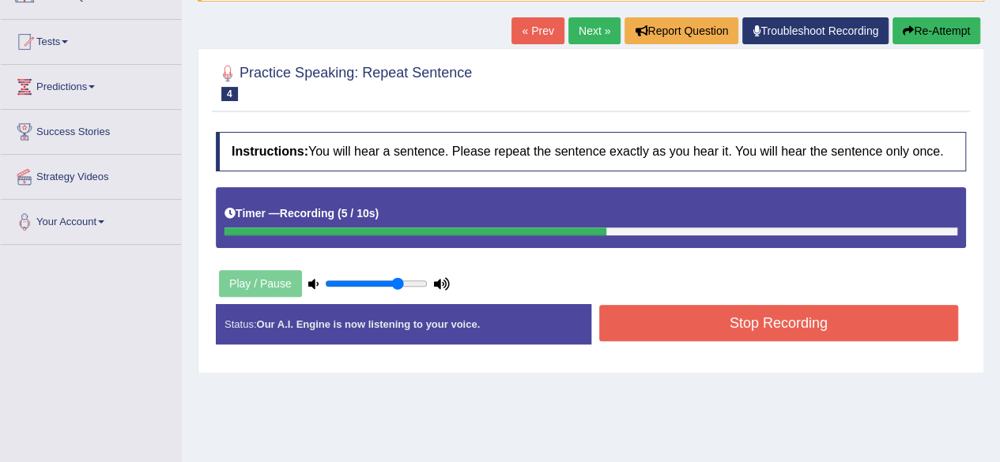
click at [928, 26] on button "Re-Attempt" at bounding box center [936, 30] width 88 height 27
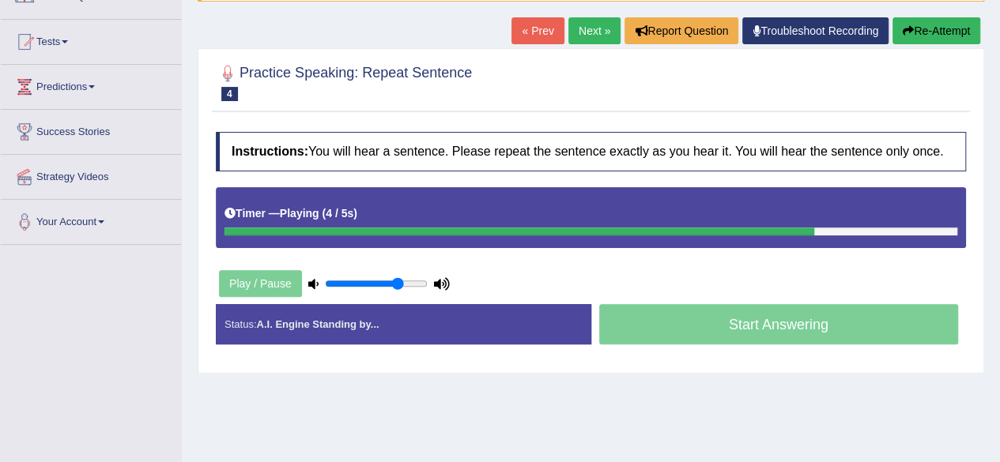
click at [928, 26] on button "Re-Attempt" at bounding box center [936, 30] width 88 height 27
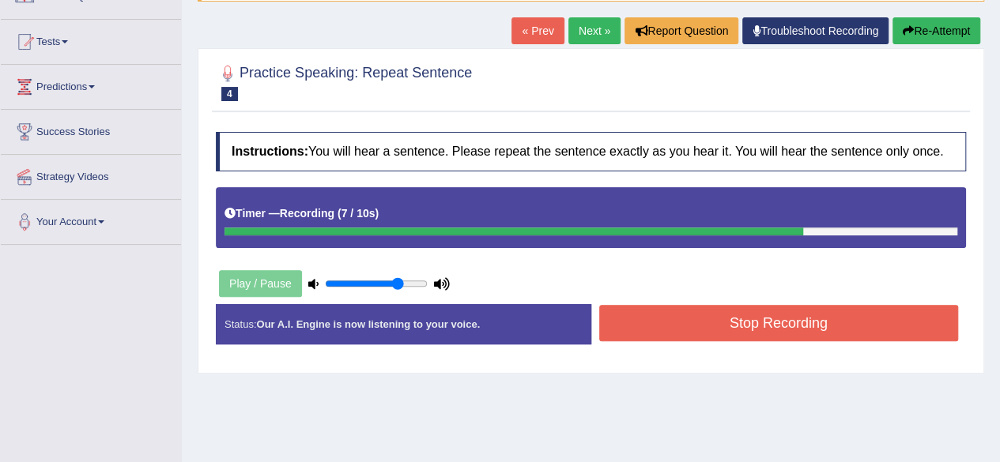
click at [921, 20] on button "Re-Attempt" at bounding box center [936, 30] width 88 height 27
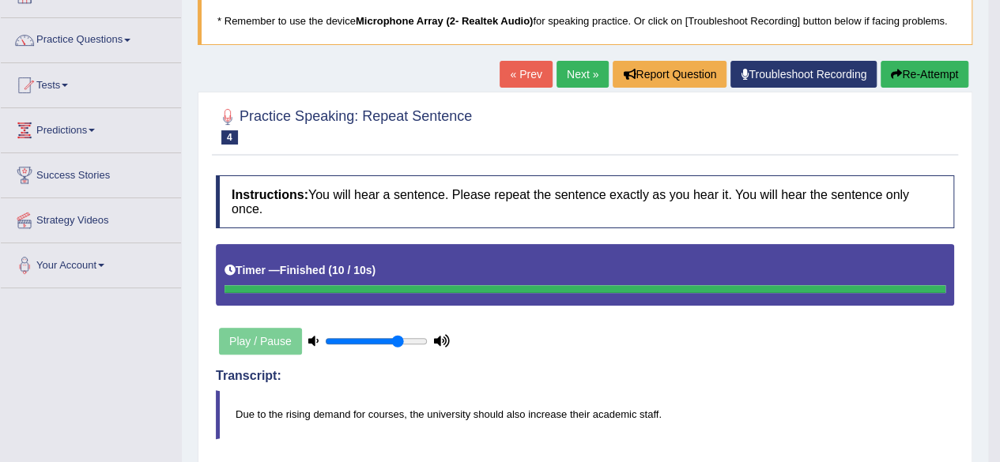
scroll to position [104, 0]
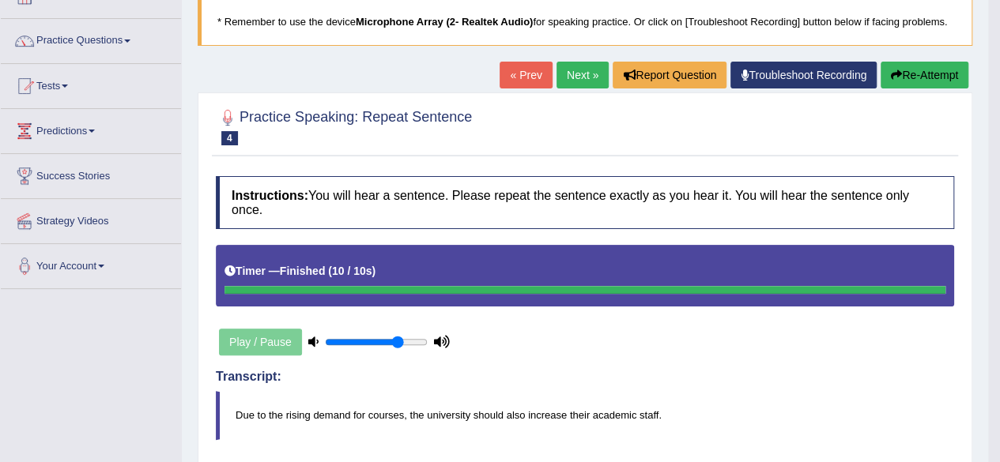
click at [936, 68] on button "Re-Attempt" at bounding box center [924, 75] width 88 height 27
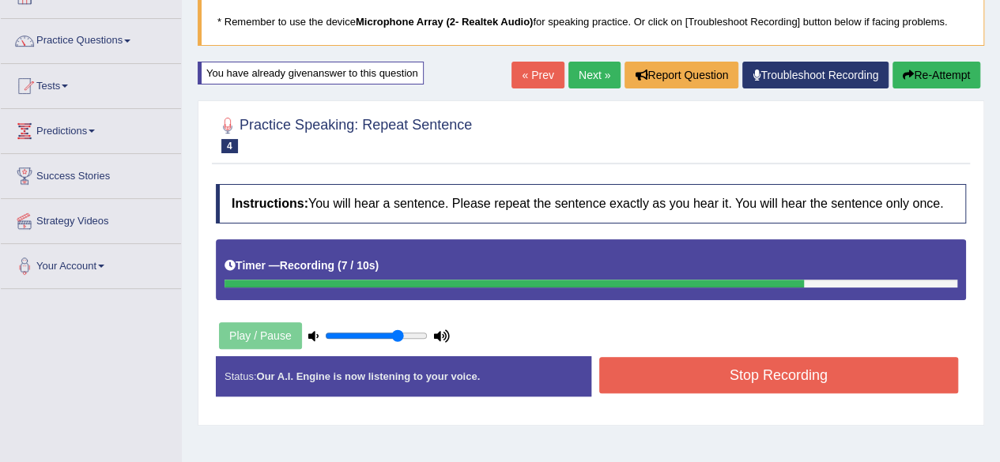
click at [844, 369] on button "Stop Recording" at bounding box center [779, 375] width 360 height 36
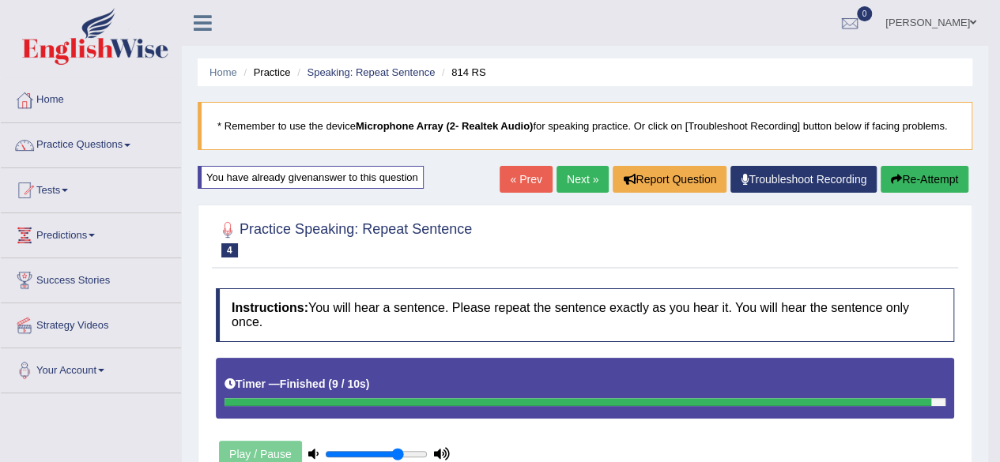
click at [577, 186] on link "Next »" at bounding box center [582, 179] width 52 height 27
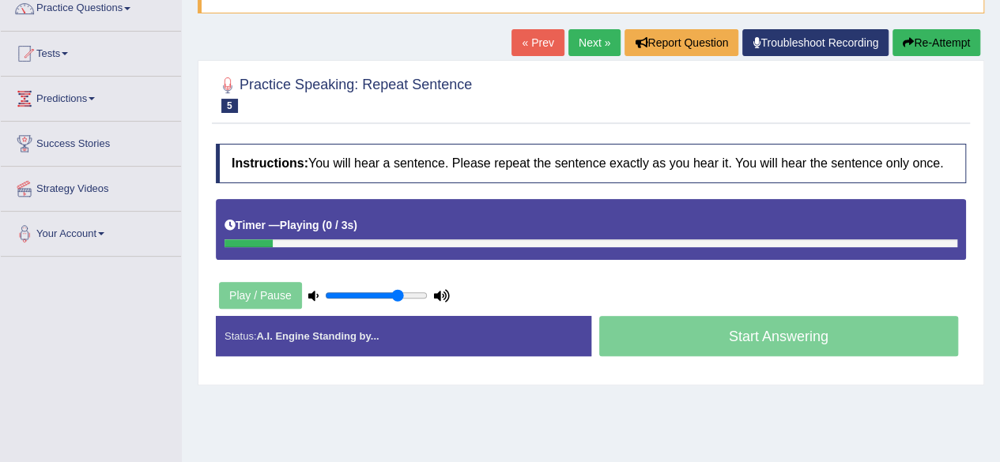
scroll to position [137, 0]
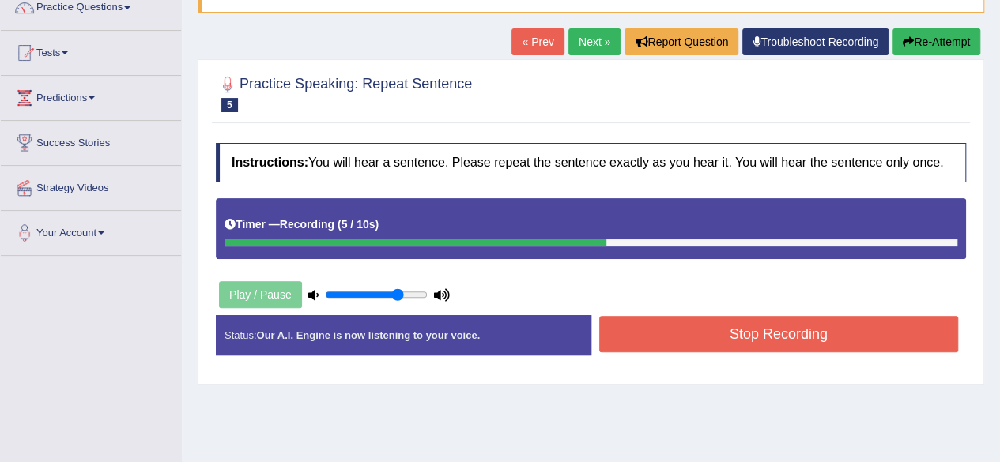
click at [944, 47] on button "Re-Attempt" at bounding box center [936, 41] width 88 height 27
click at [882, 361] on div "Status: Our A.I. Engine is now listening to your voice. Start Answering Stop Re…" at bounding box center [591, 343] width 750 height 56
click at [872, 349] on button "Stop Recording" at bounding box center [779, 334] width 360 height 36
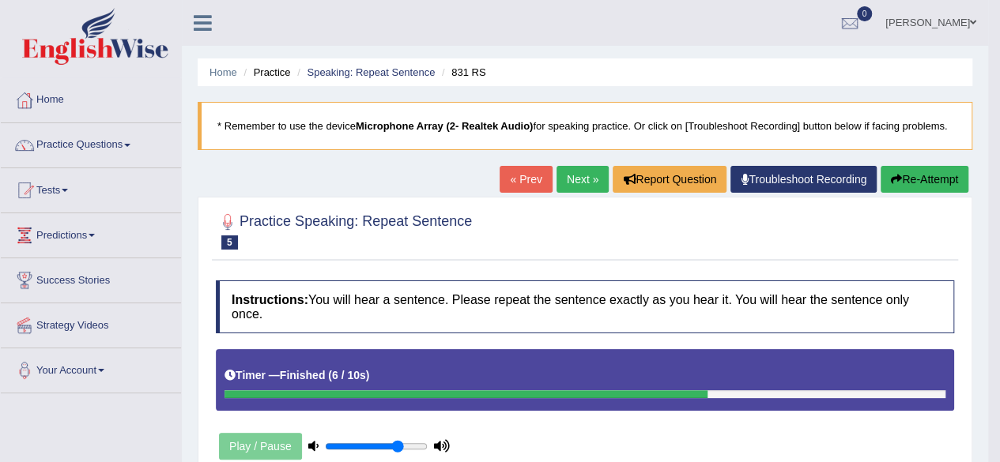
click at [578, 178] on link "Next »" at bounding box center [582, 179] width 52 height 27
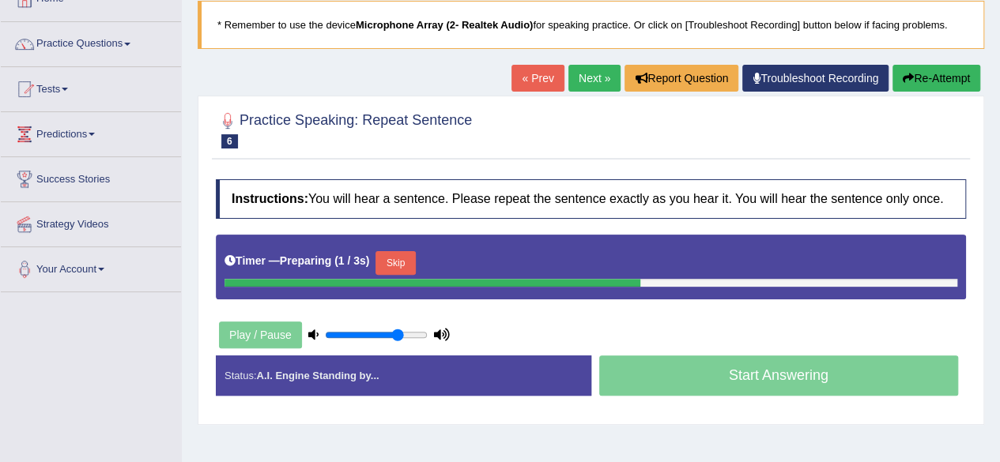
scroll to position [112, 0]
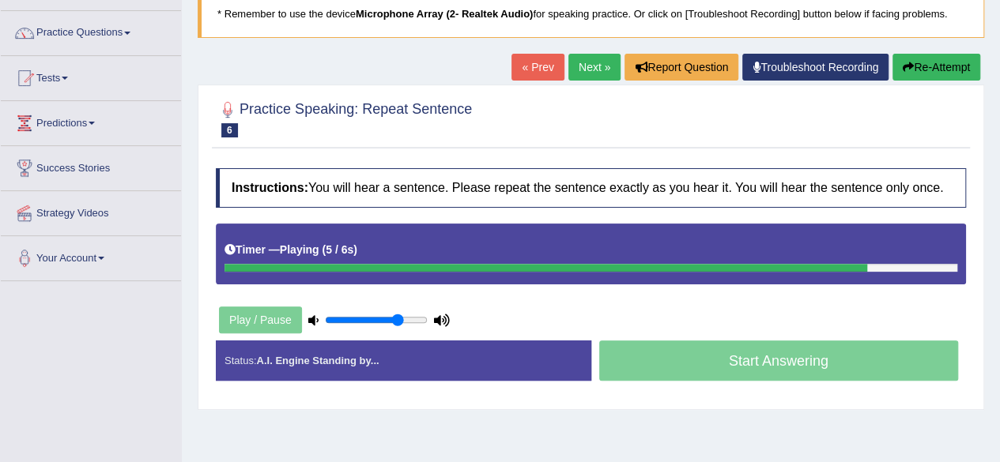
click at [931, 64] on button "Re-Attempt" at bounding box center [936, 67] width 88 height 27
click at [944, 70] on button "Re-Attempt" at bounding box center [936, 67] width 88 height 27
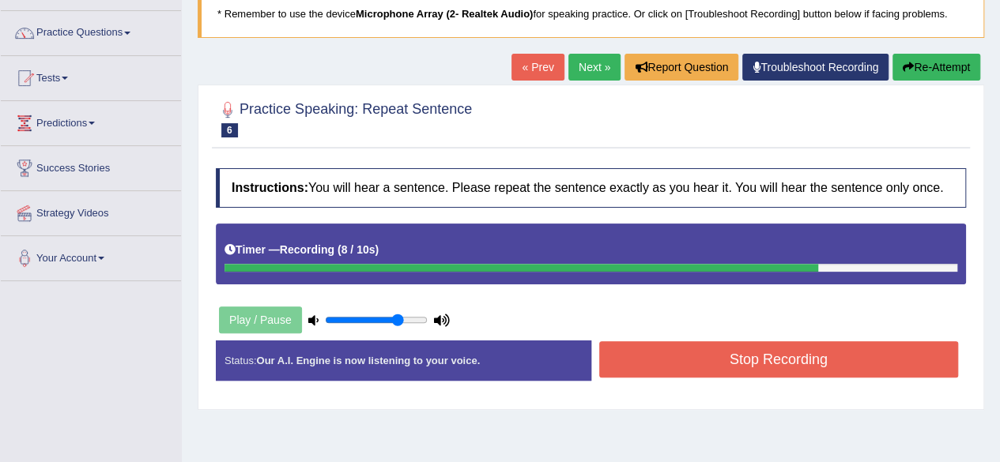
click at [914, 76] on button "Re-Attempt" at bounding box center [936, 67] width 88 height 27
click at [829, 365] on button "Stop Recording" at bounding box center [779, 359] width 360 height 36
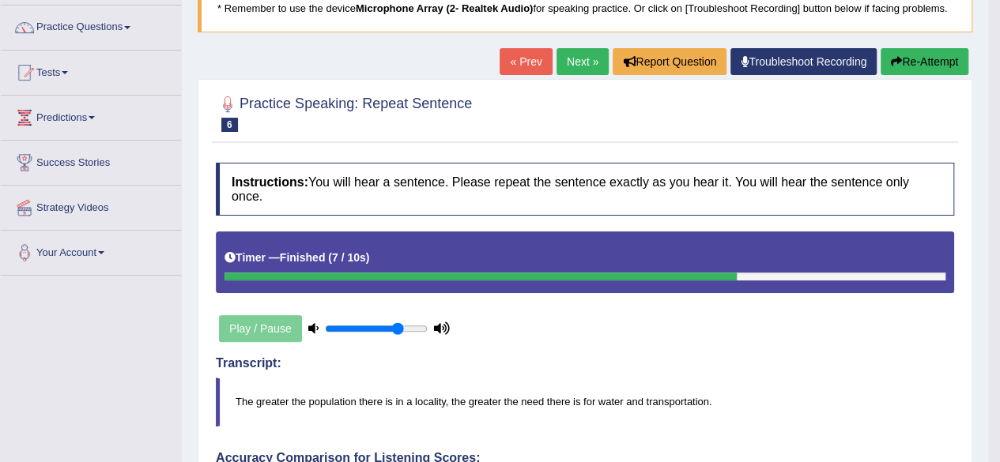
scroll to position [119, 0]
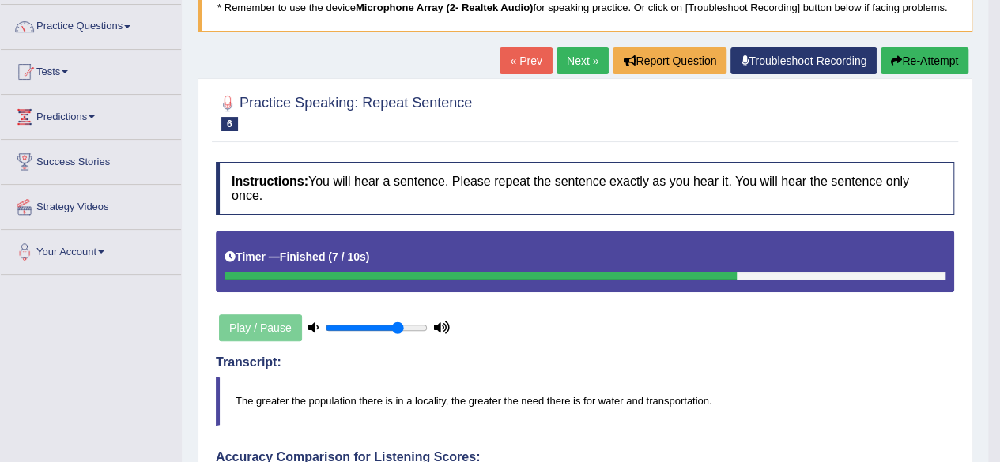
click at [575, 56] on link "Next »" at bounding box center [582, 60] width 52 height 27
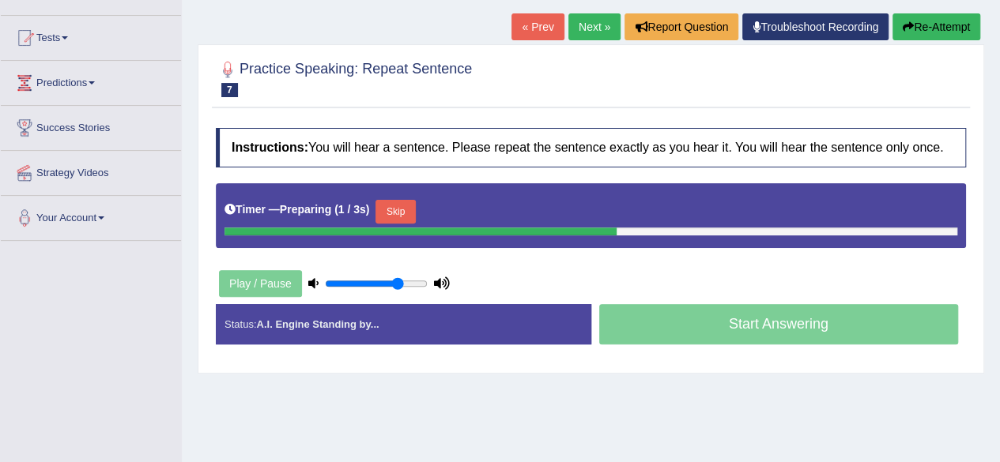
scroll to position [153, 0]
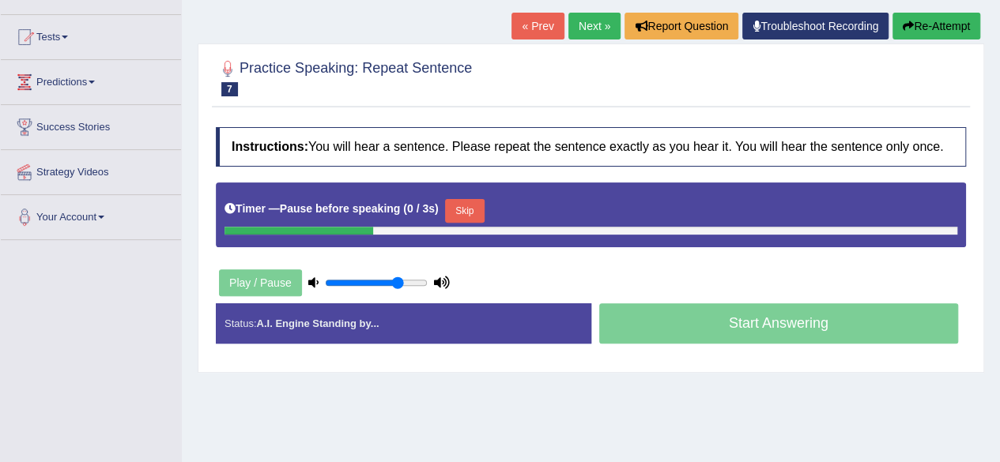
click at [932, 15] on button "Re-Attempt" at bounding box center [936, 26] width 88 height 27
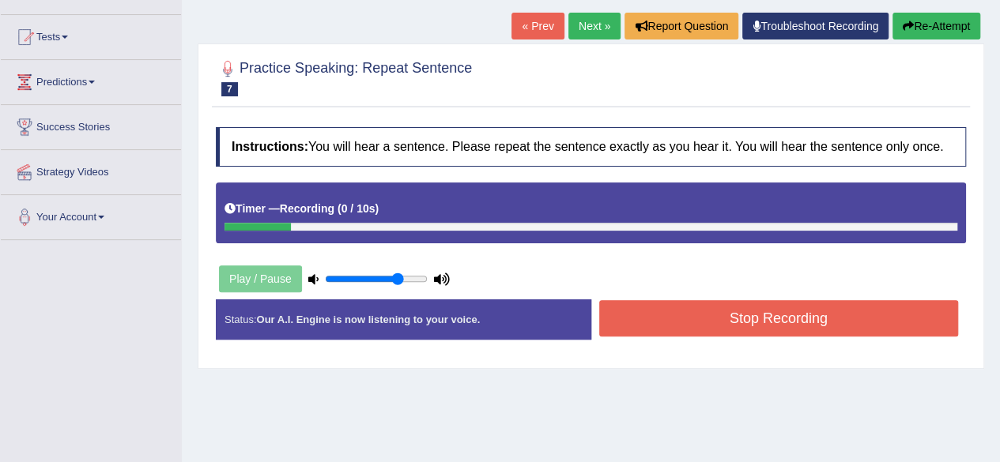
click at [937, 18] on button "Re-Attempt" at bounding box center [936, 26] width 88 height 27
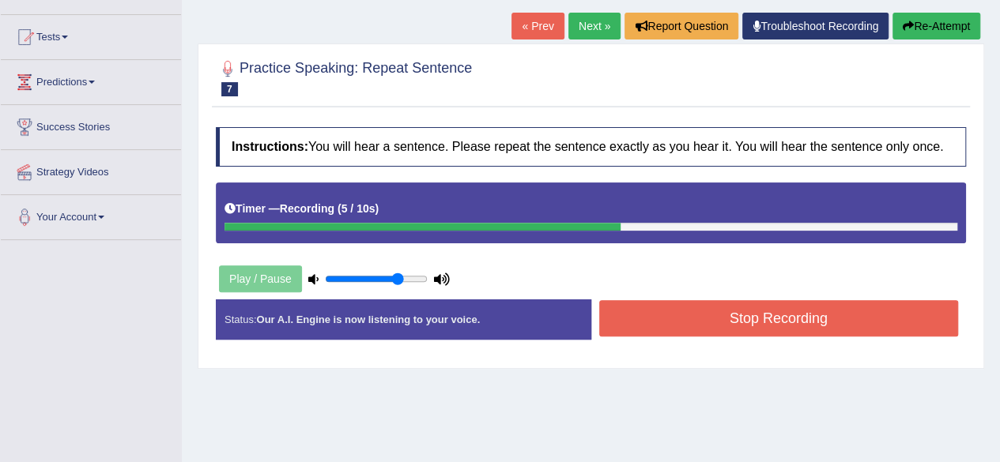
click at [744, 325] on button "Stop Recording" at bounding box center [779, 318] width 360 height 36
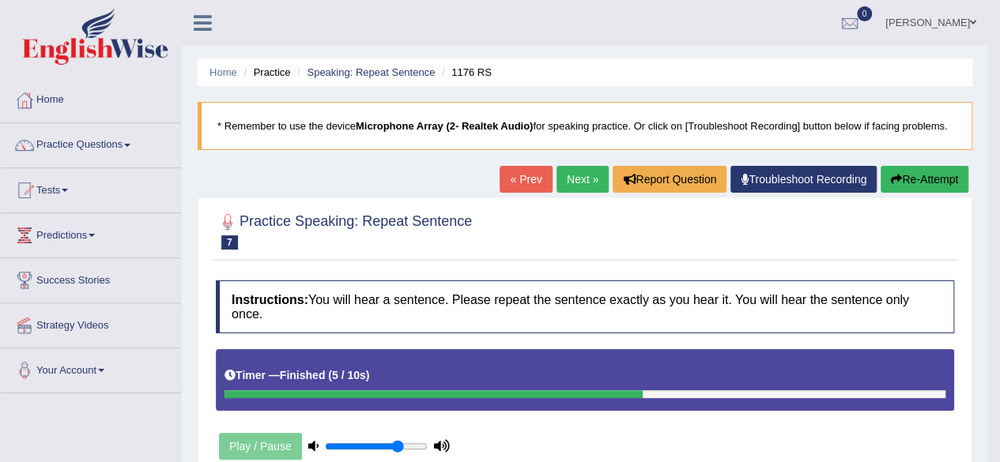
click at [568, 178] on link "Next »" at bounding box center [582, 179] width 52 height 27
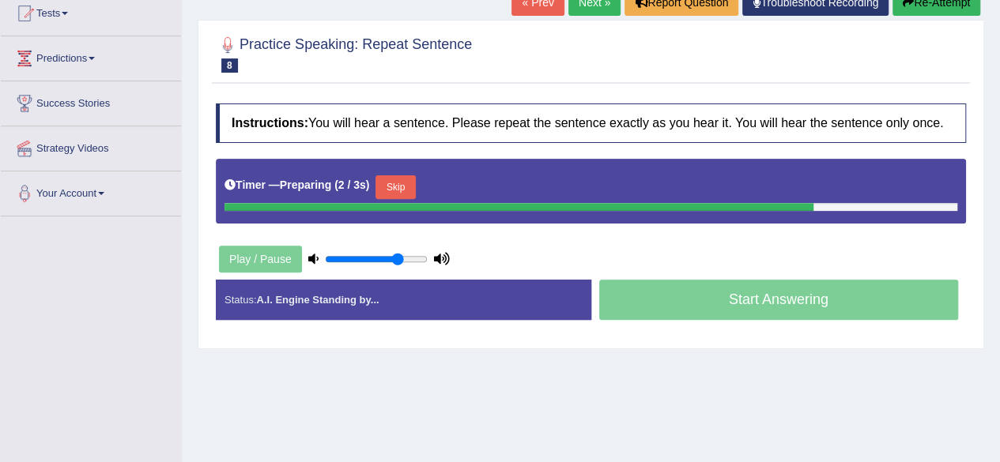
scroll to position [178, 0]
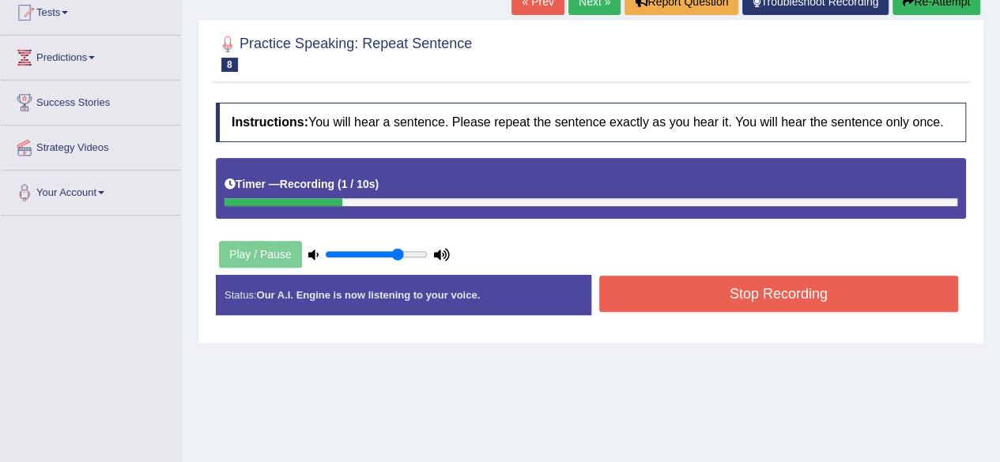
click at [906, 1] on icon "button" at bounding box center [907, 1] width 11 height 11
click at [906, 9] on button "Re-Attempt" at bounding box center [936, 1] width 88 height 27
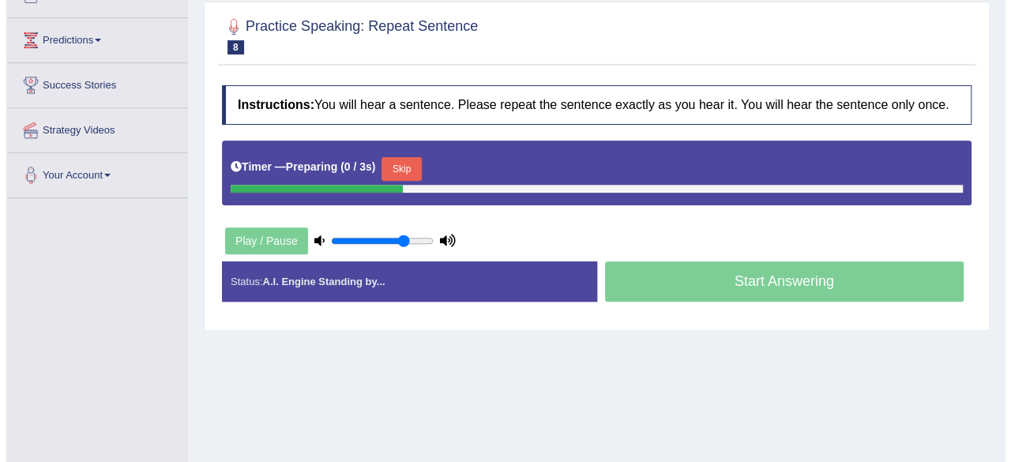
scroll to position [178, 0]
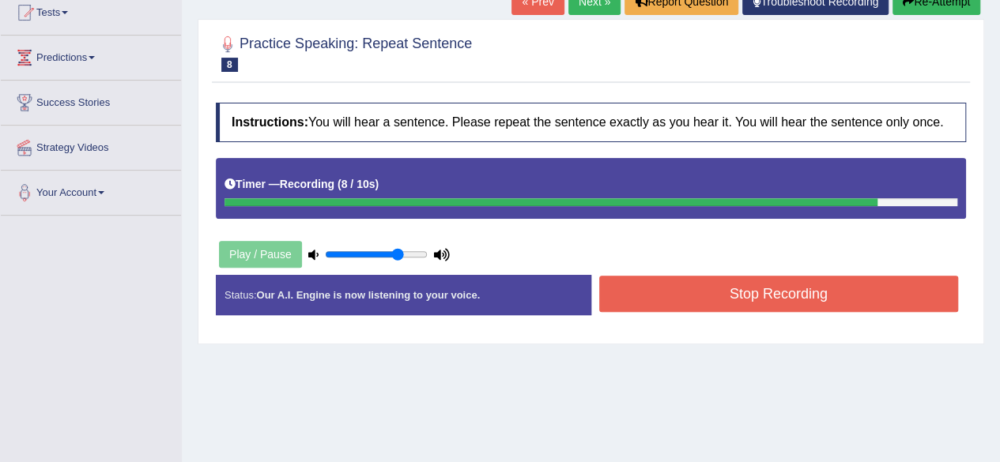
click at [932, 13] on div "« Prev Next » Report Question Troubleshoot Recording Re-Attempt" at bounding box center [747, 3] width 473 height 31
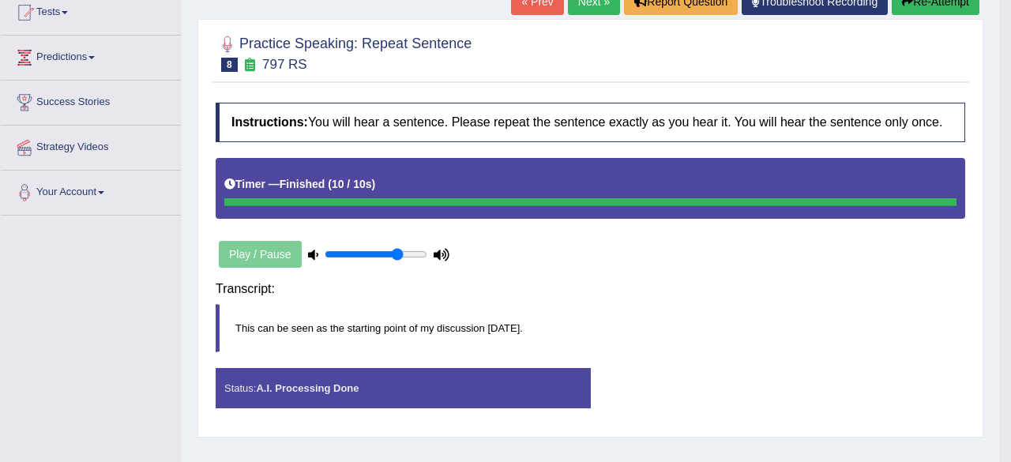
click at [925, 4] on button "Re-Attempt" at bounding box center [936, 1] width 88 height 27
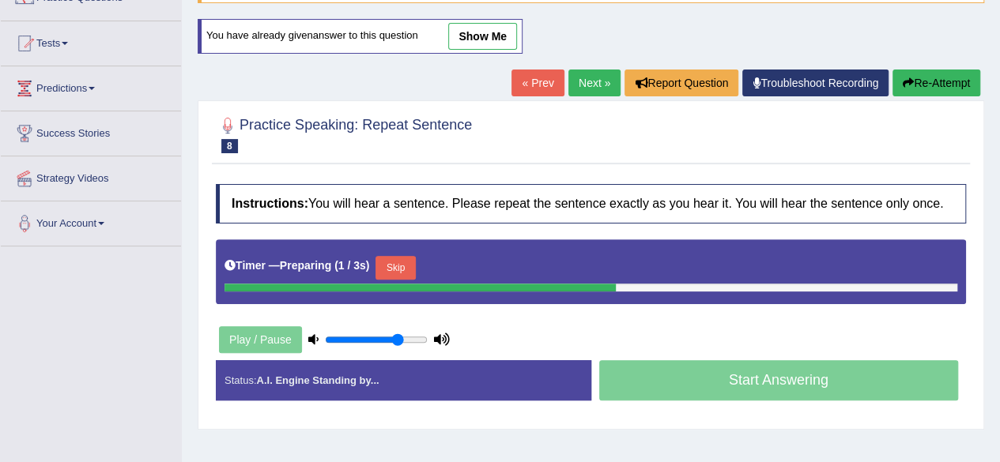
scroll to position [143, 0]
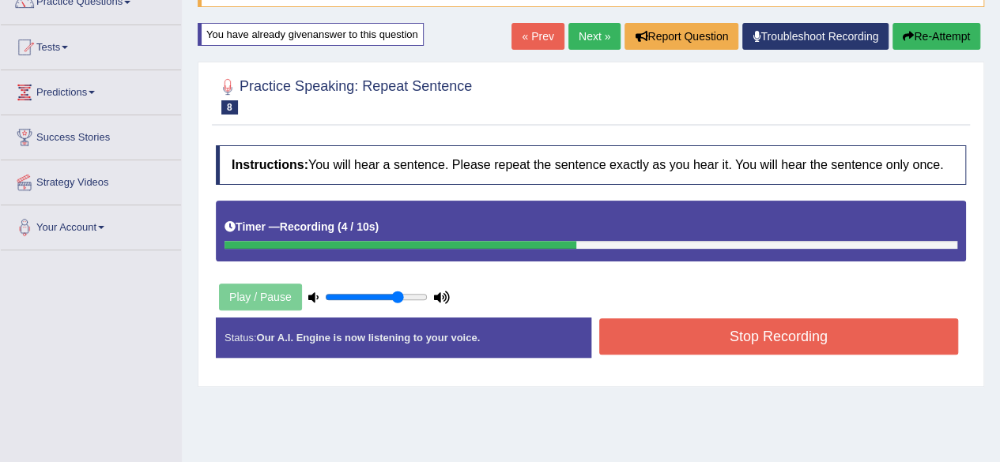
click at [806, 340] on button "Stop Recording" at bounding box center [779, 336] width 360 height 36
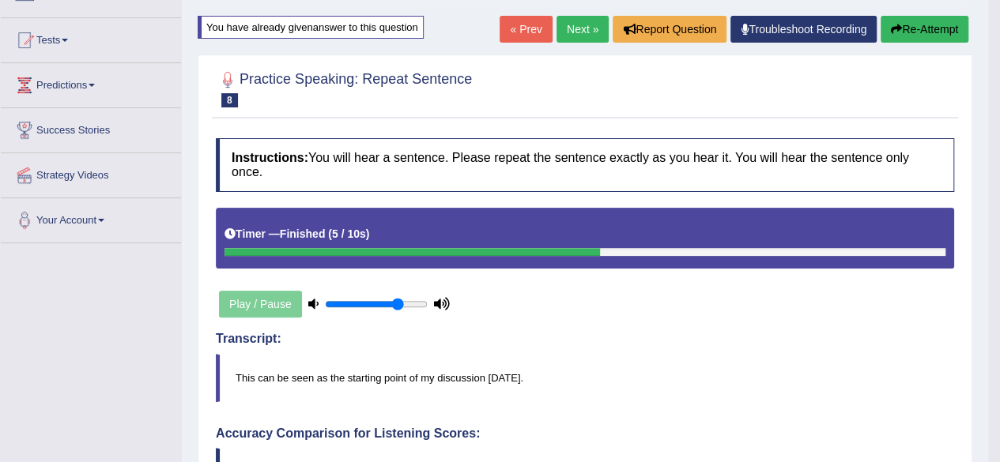
scroll to position [149, 0]
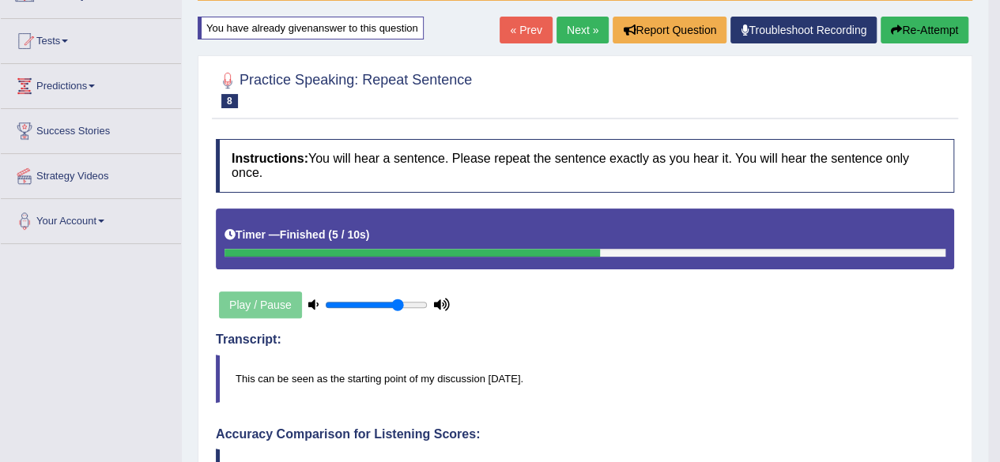
click at [568, 33] on link "Next »" at bounding box center [582, 30] width 52 height 27
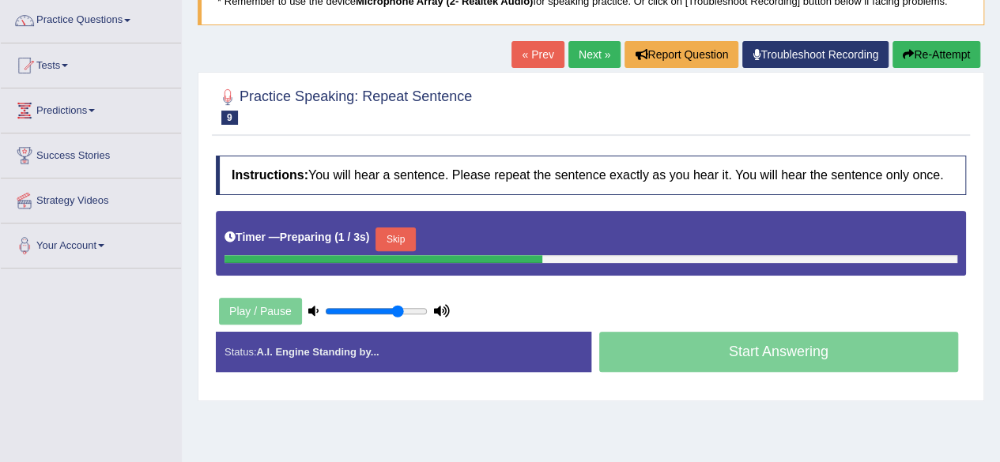
scroll to position [149, 0]
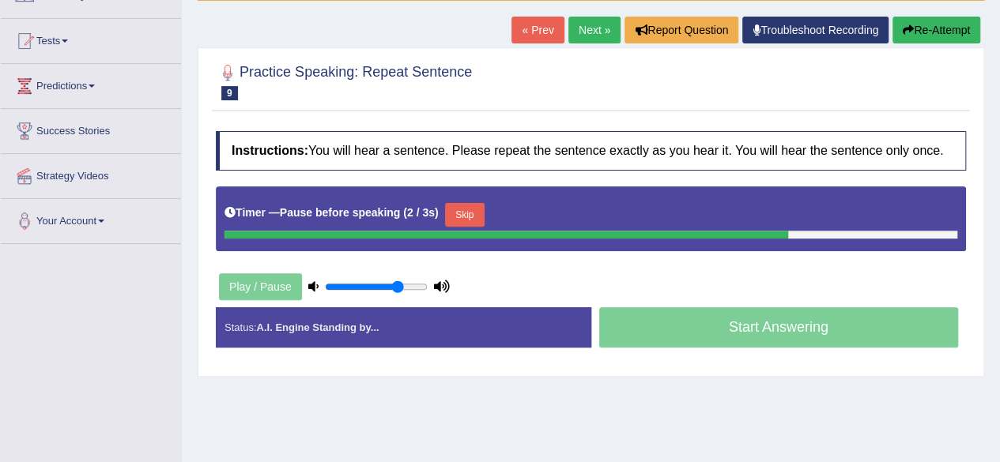
click at [902, 24] on icon "button" at bounding box center [907, 29] width 11 height 11
click at [932, 19] on button "Re-Attempt" at bounding box center [936, 30] width 88 height 27
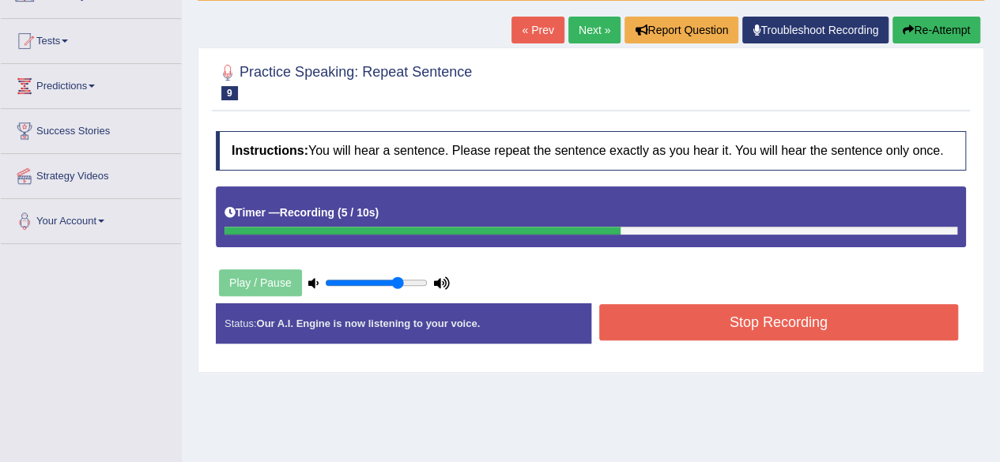
click at [817, 311] on button "Stop Recording" at bounding box center [779, 322] width 360 height 36
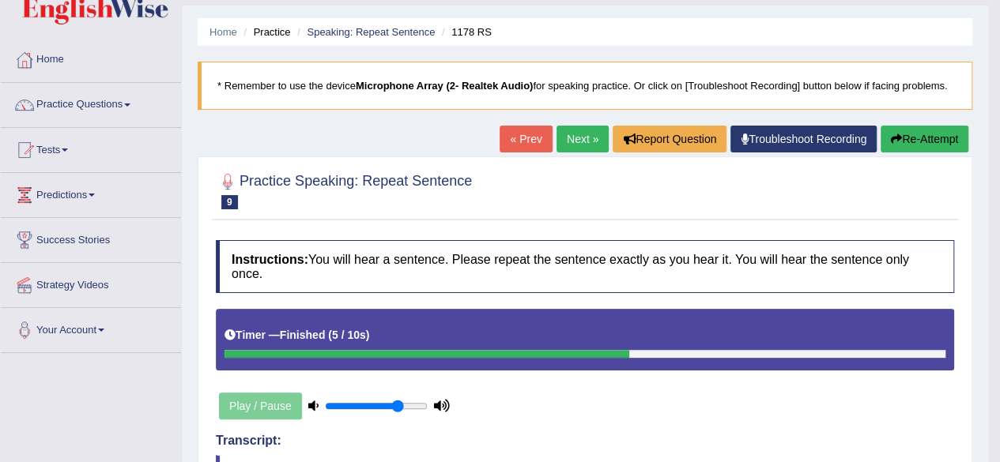
scroll to position [12, 0]
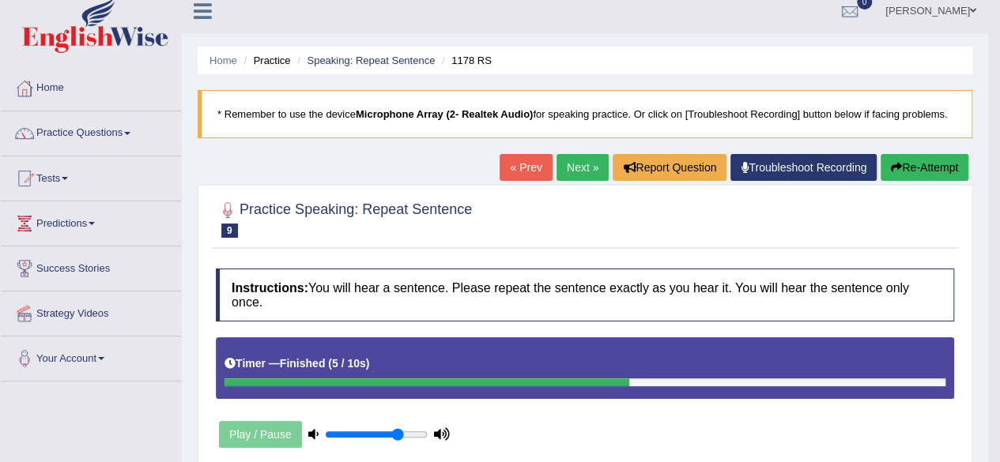
click at [574, 154] on link "Next »" at bounding box center [582, 167] width 52 height 27
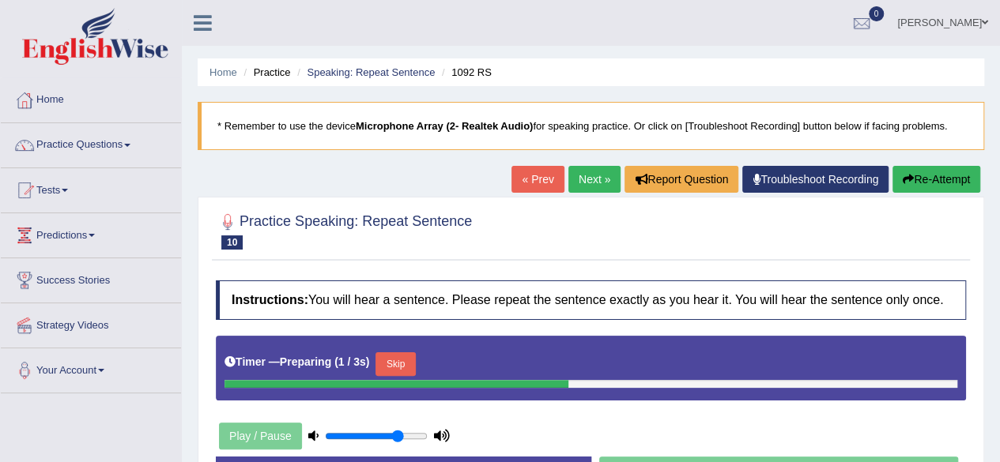
scroll to position [159, 0]
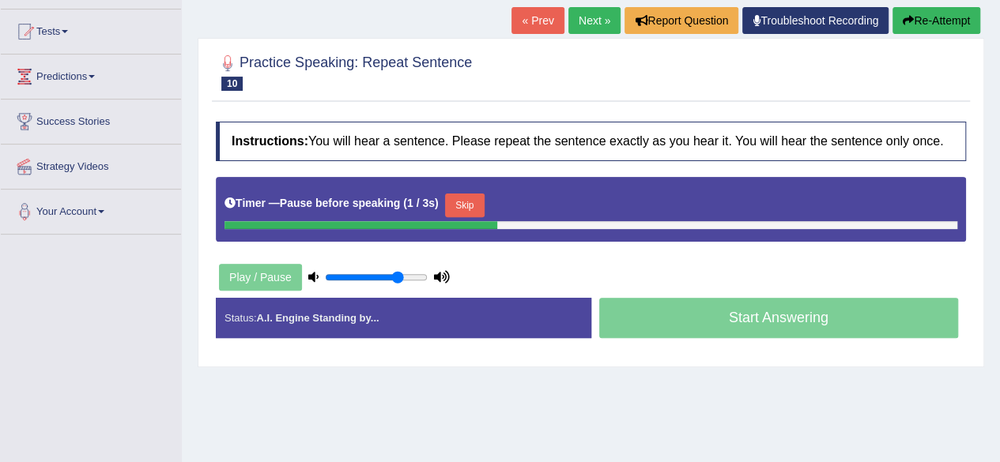
click at [932, 13] on button "Re-Attempt" at bounding box center [936, 20] width 88 height 27
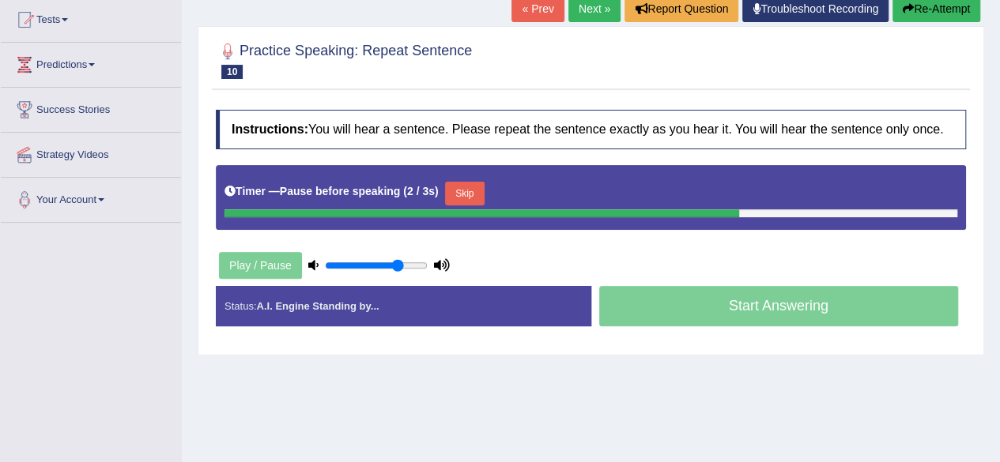
click at [932, 15] on button "Re-Attempt" at bounding box center [936, 8] width 88 height 27
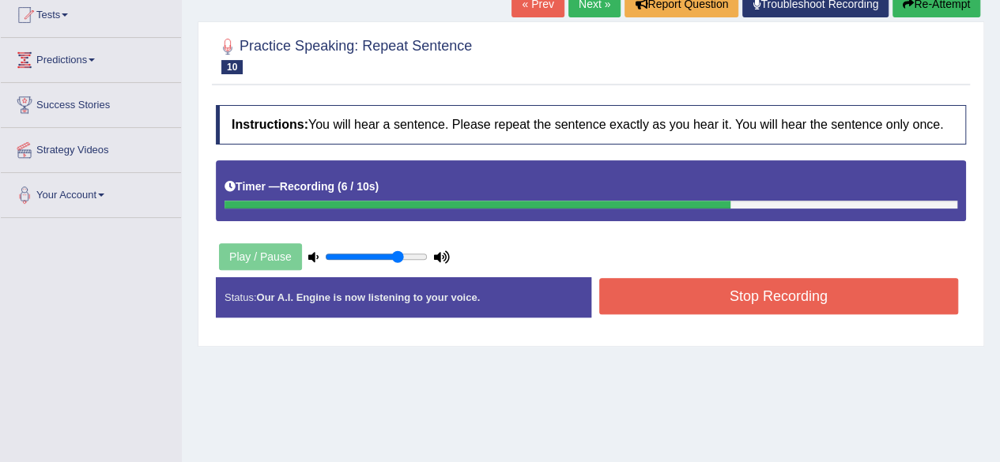
click at [801, 288] on button "Stop Recording" at bounding box center [779, 296] width 360 height 36
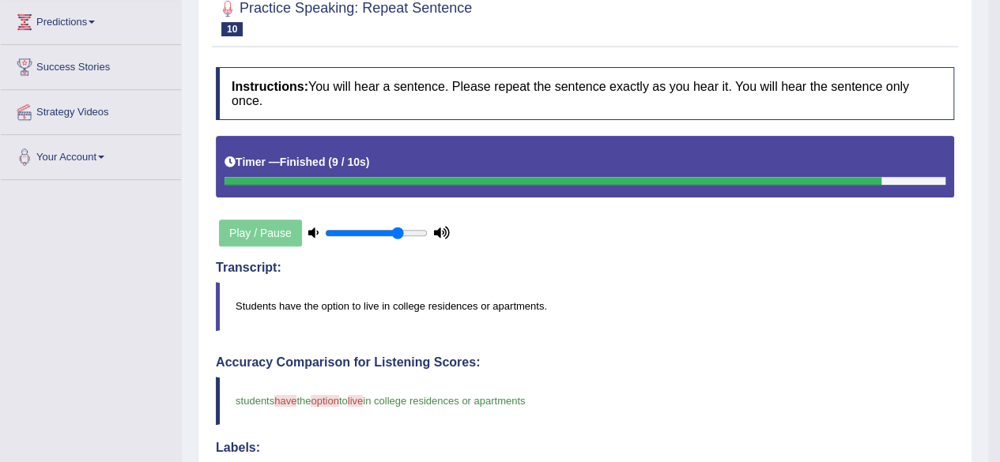
scroll to position [87, 0]
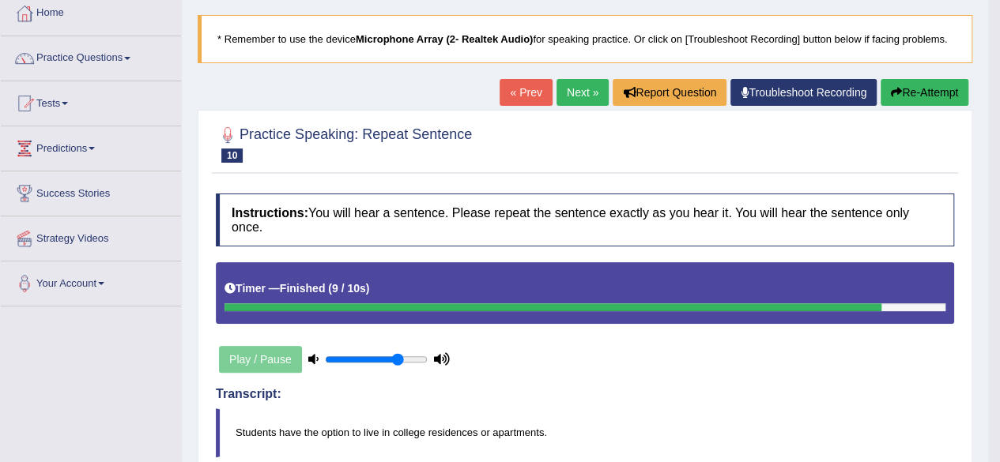
click at [913, 92] on button "Re-Attempt" at bounding box center [924, 92] width 88 height 27
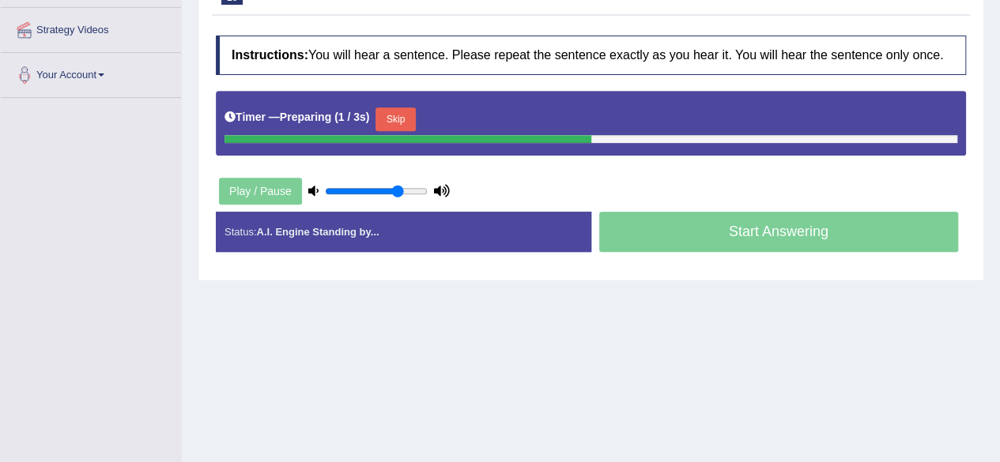
scroll to position [294, 0]
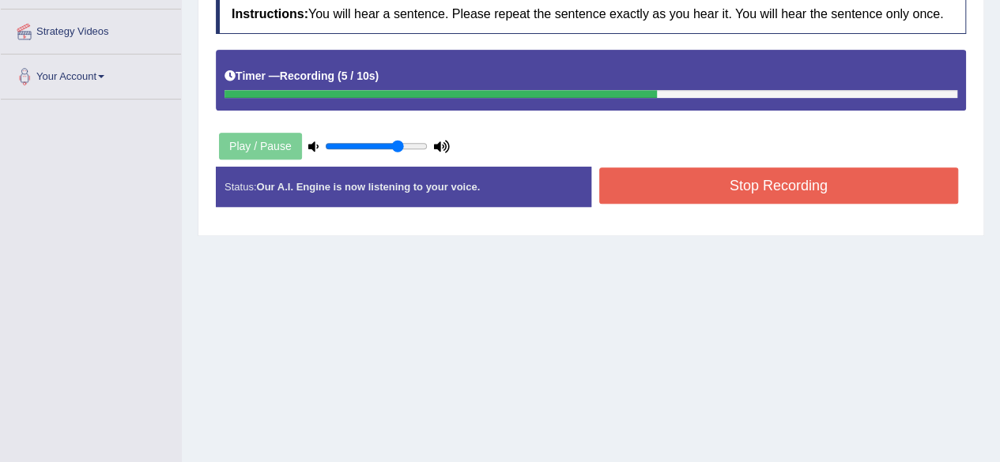
click at [790, 194] on button "Stop Recording" at bounding box center [779, 186] width 360 height 36
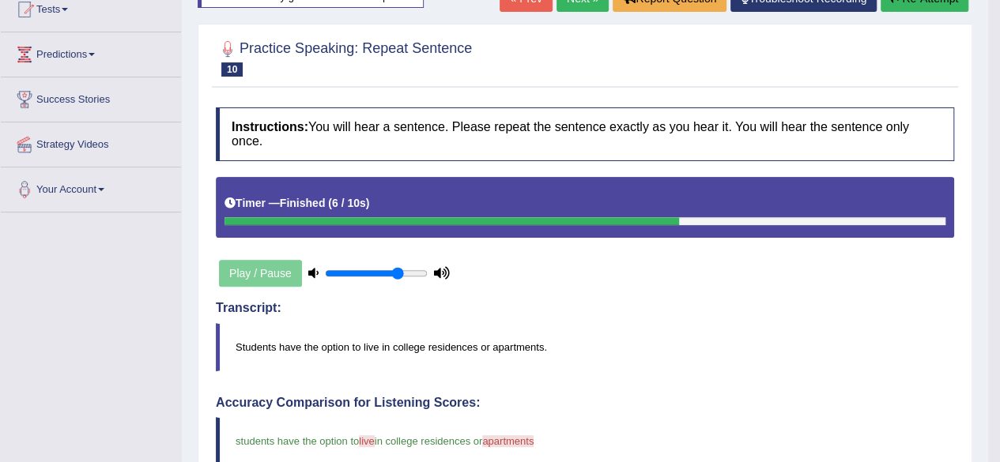
scroll to position [0, 0]
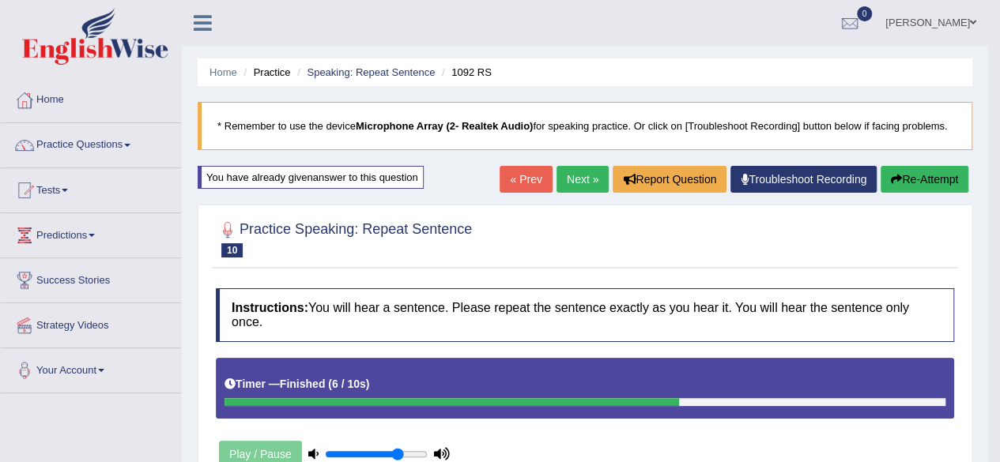
click at [585, 181] on link "Next »" at bounding box center [582, 179] width 52 height 27
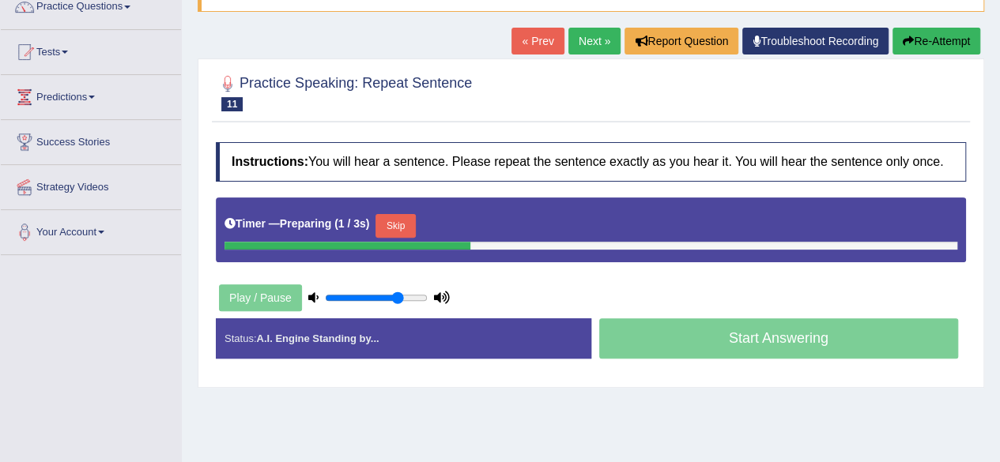
scroll to position [139, 0]
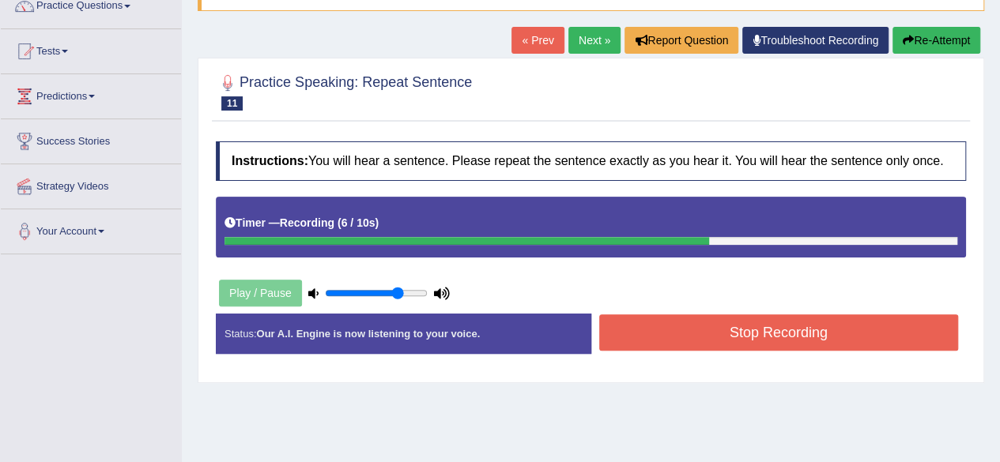
click at [642, 337] on button "Stop Recording" at bounding box center [779, 333] width 360 height 36
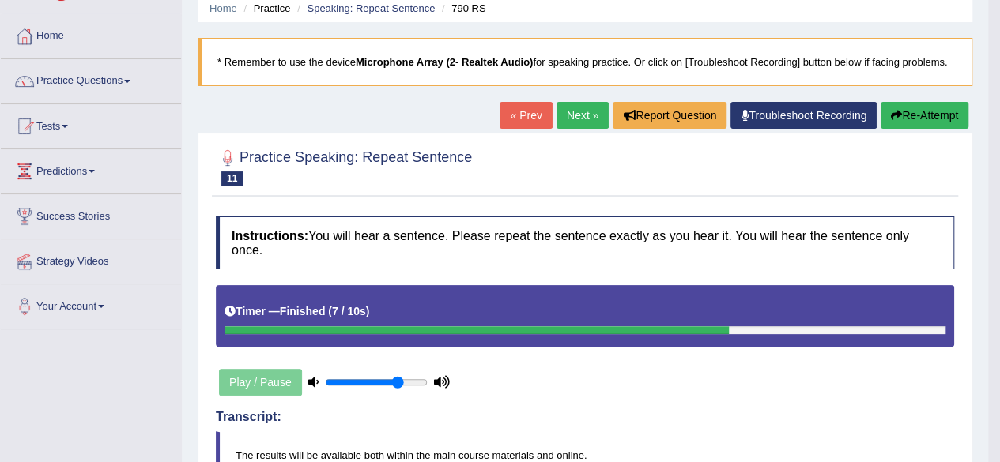
scroll to position [0, 0]
